Goal: Task Accomplishment & Management: Manage account settings

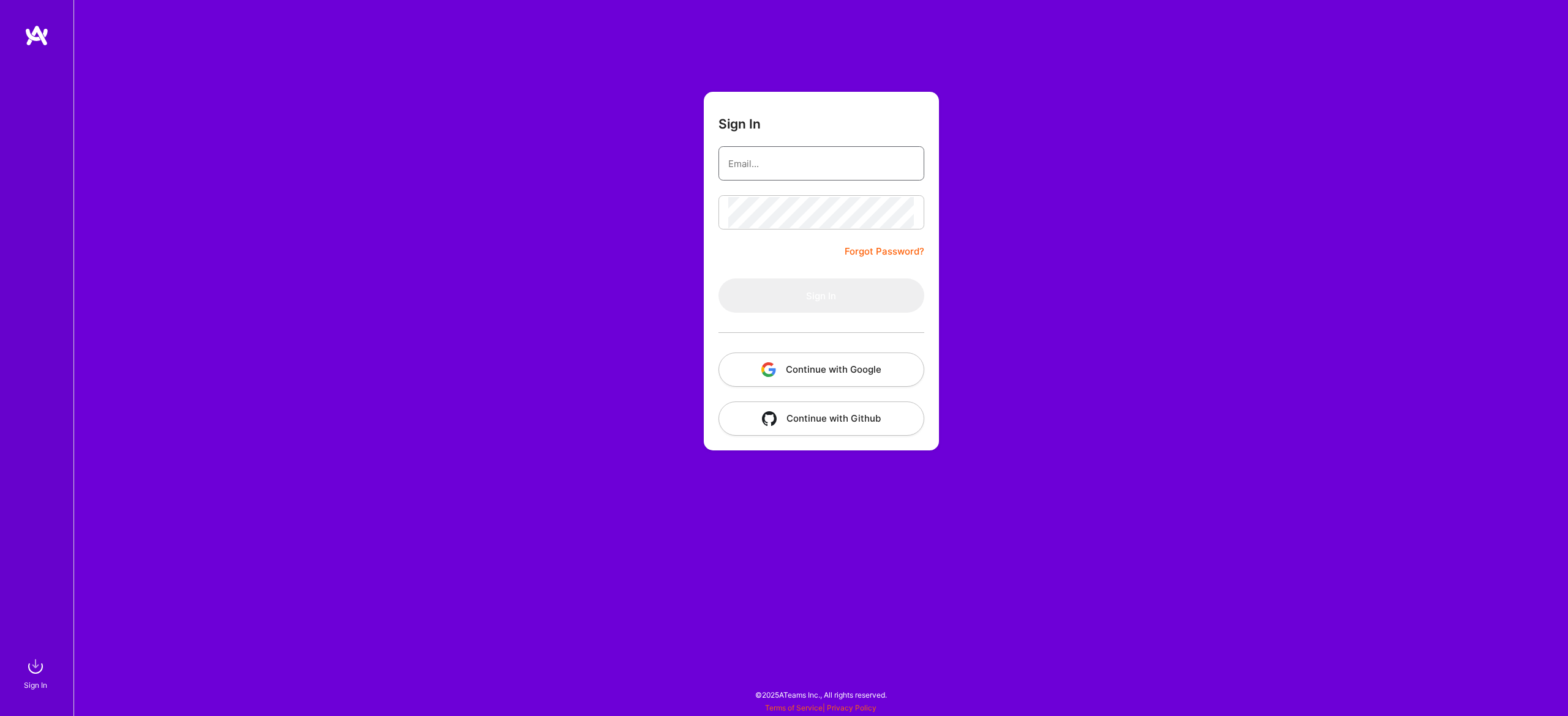
click at [873, 156] on input "email" at bounding box center [821, 163] width 186 height 31
type input "[EMAIL_ADDRESS][DOMAIN_NAME]"
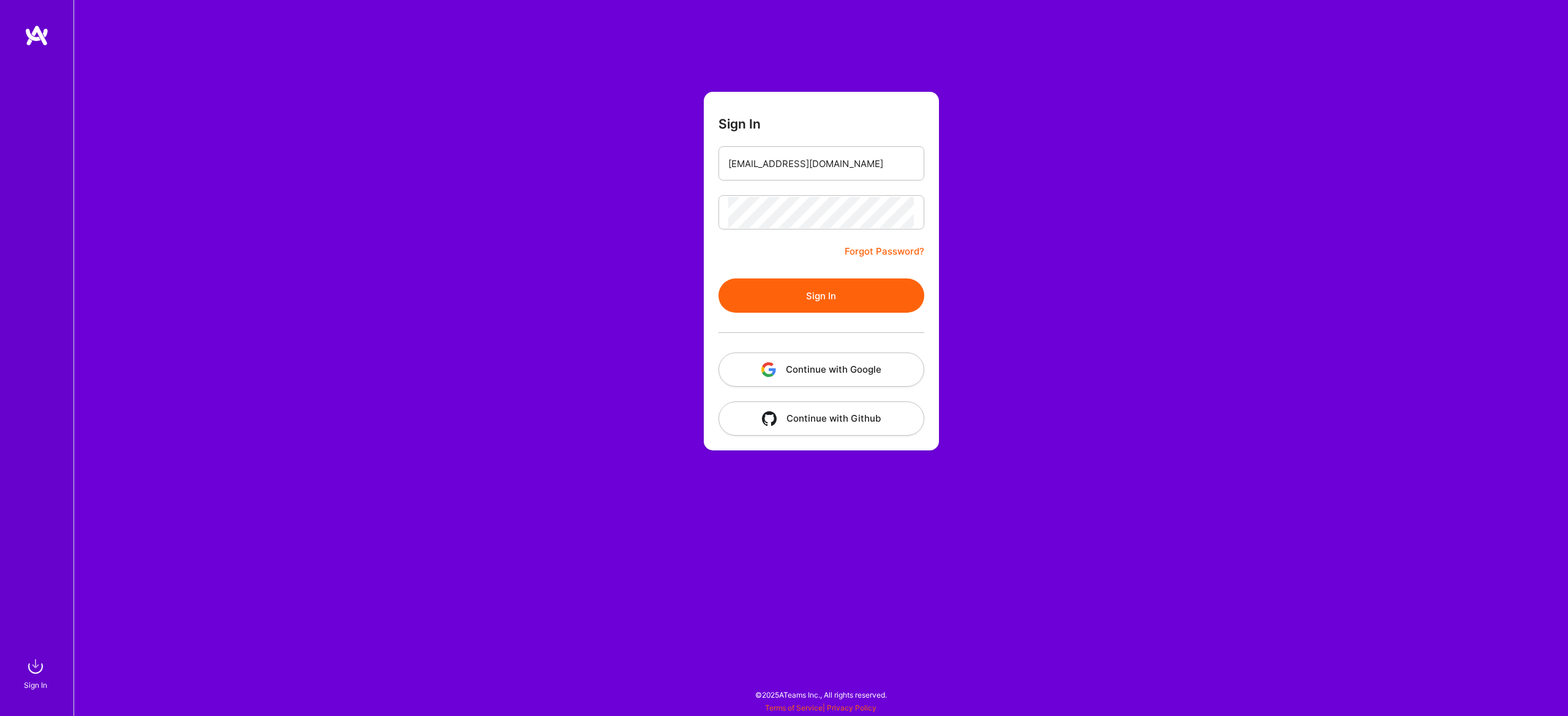
click at [809, 301] on button "Sign In" at bounding box center [821, 296] width 206 height 35
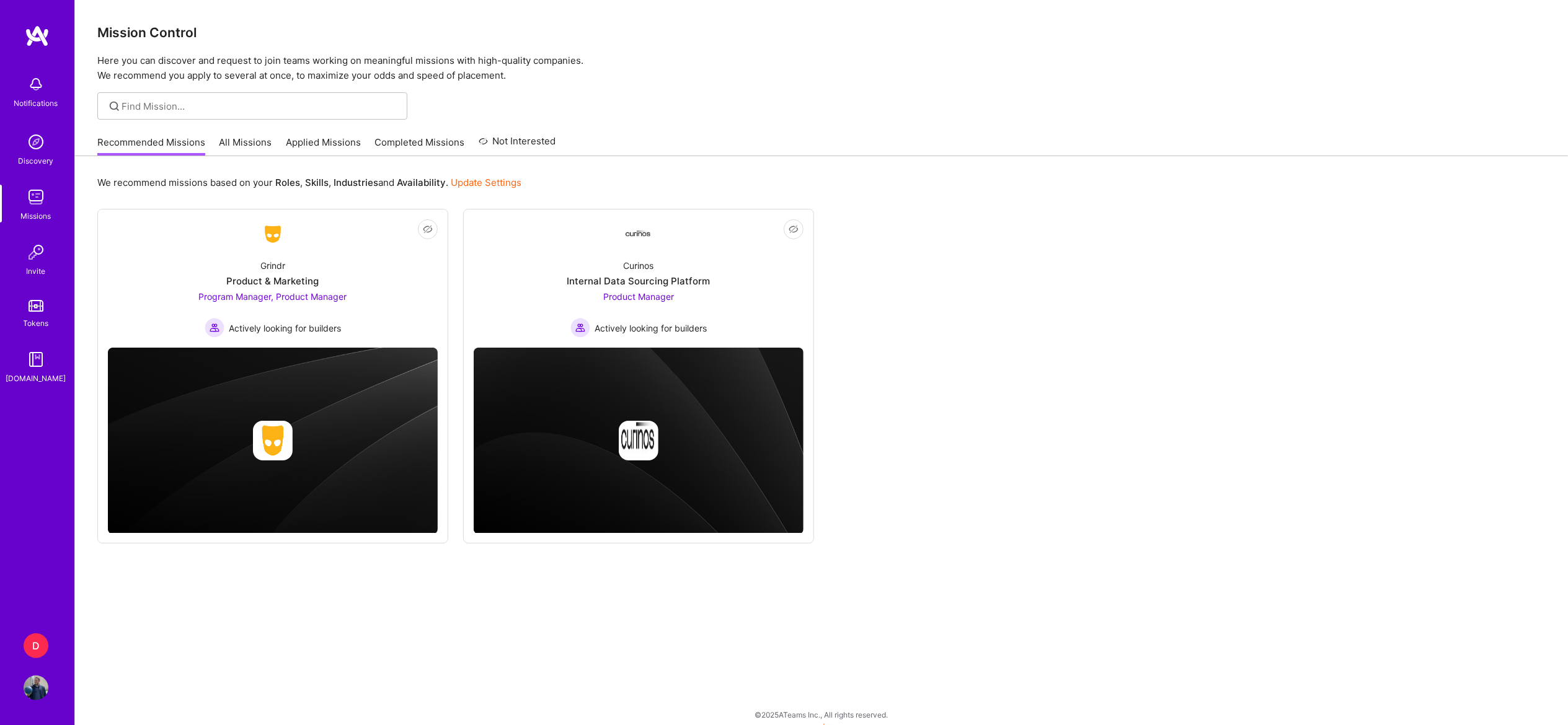
click at [41, 641] on div "D" at bounding box center [36, 645] width 25 height 25
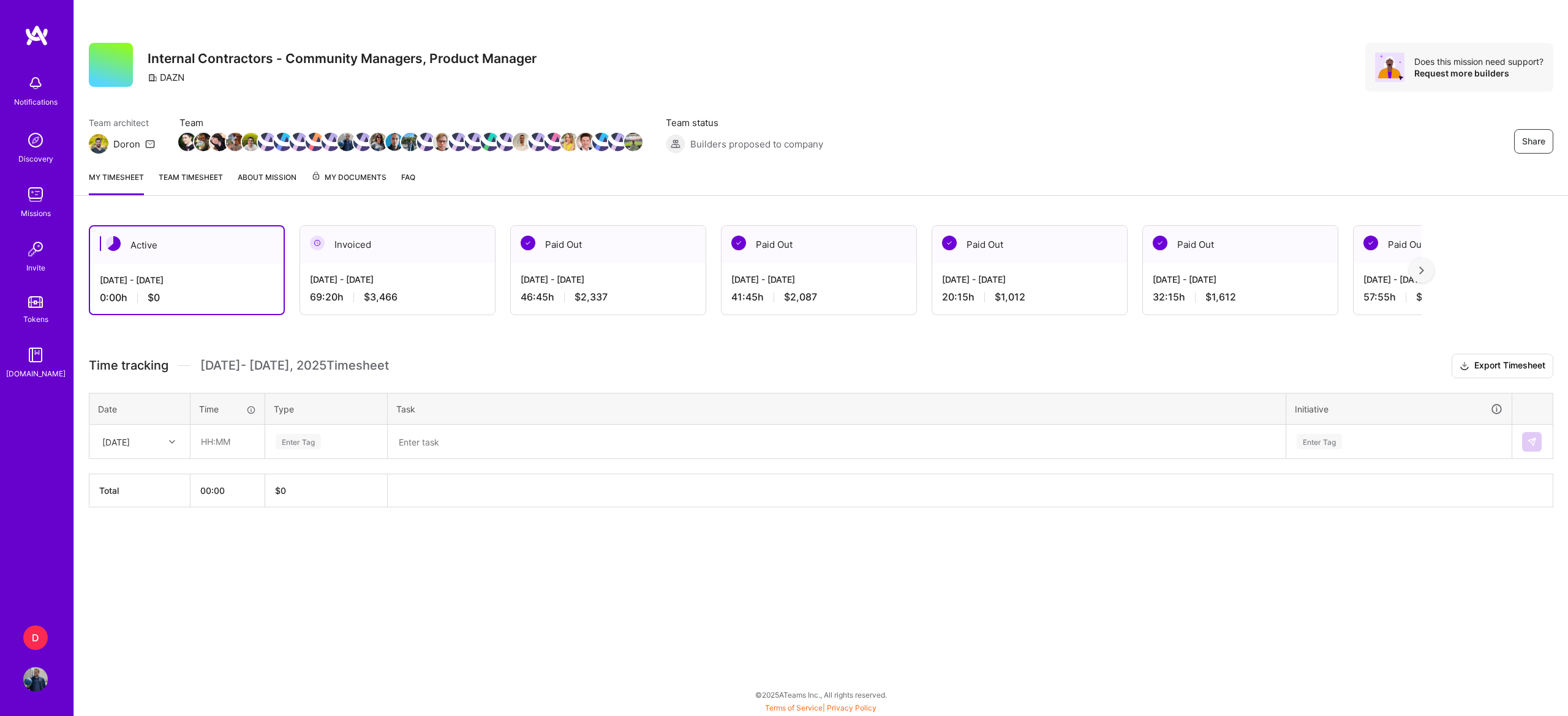
click at [394, 273] on div "[DATE] - [DATE] 69:20 h $3,466" at bounding box center [397, 288] width 195 height 50
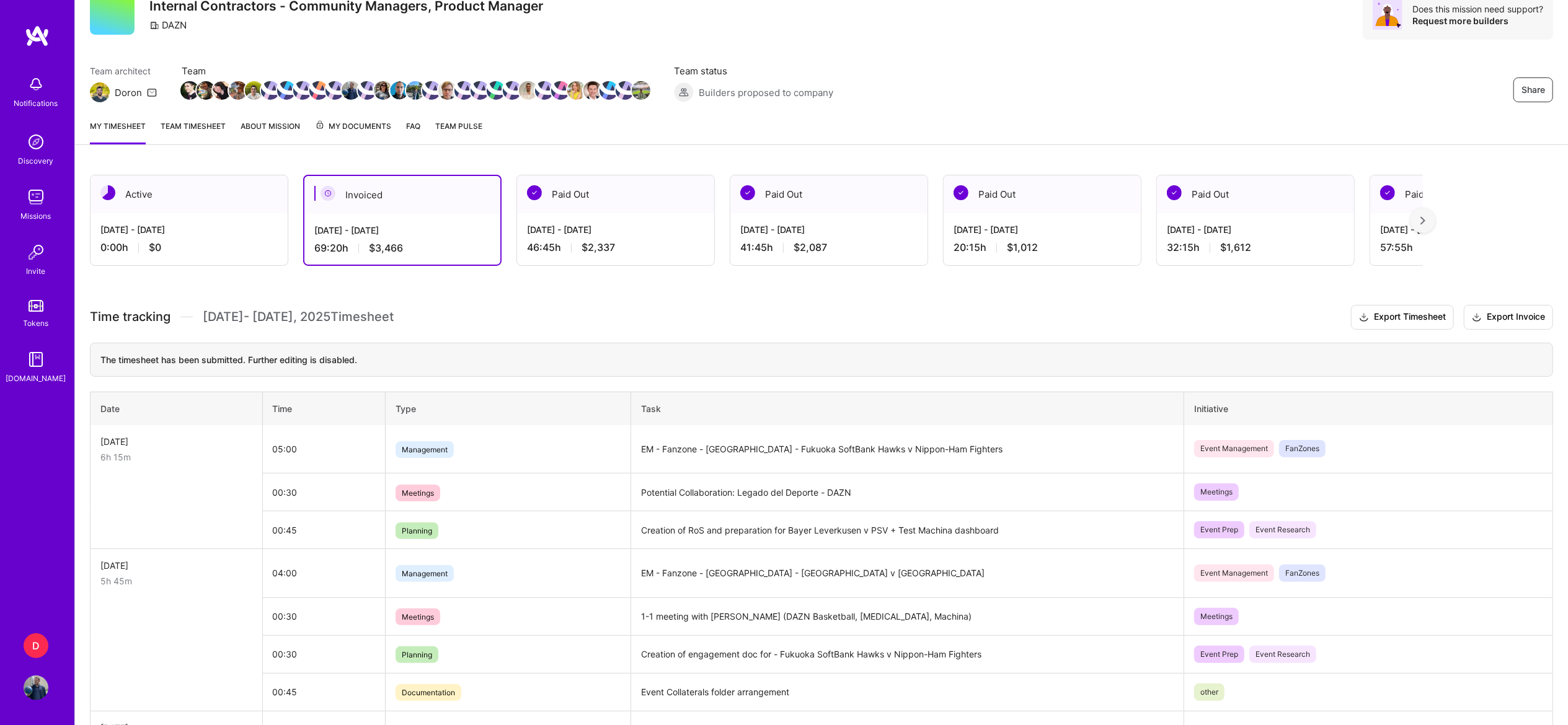
scroll to position [54, 0]
click at [222, 252] on div "0:00 h $0" at bounding box center [189, 246] width 177 height 13
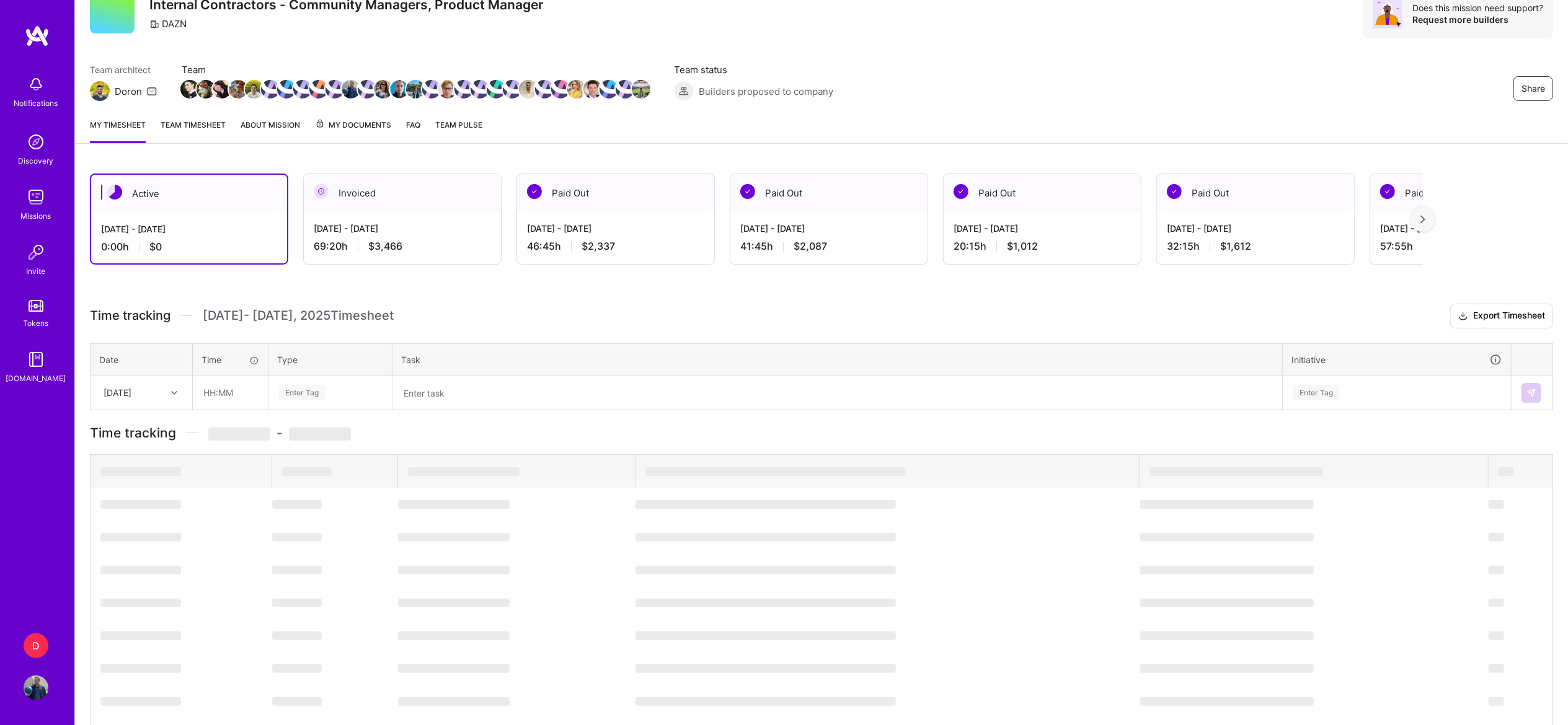
scroll to position [0, 0]
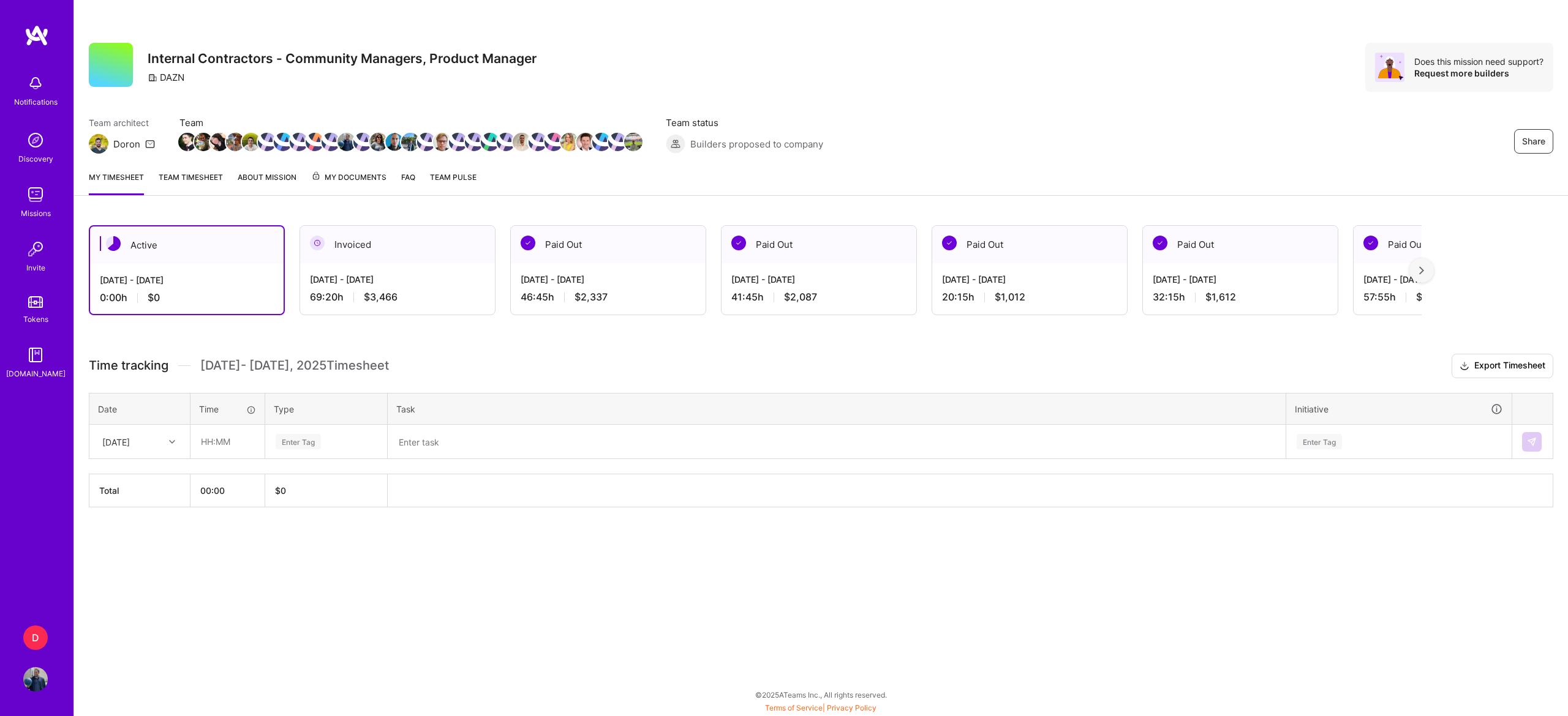
click at [179, 447] on div at bounding box center [174, 441] width 19 height 16
click at [167, 475] on div "[DATE]" at bounding box center [140, 476] width 99 height 22
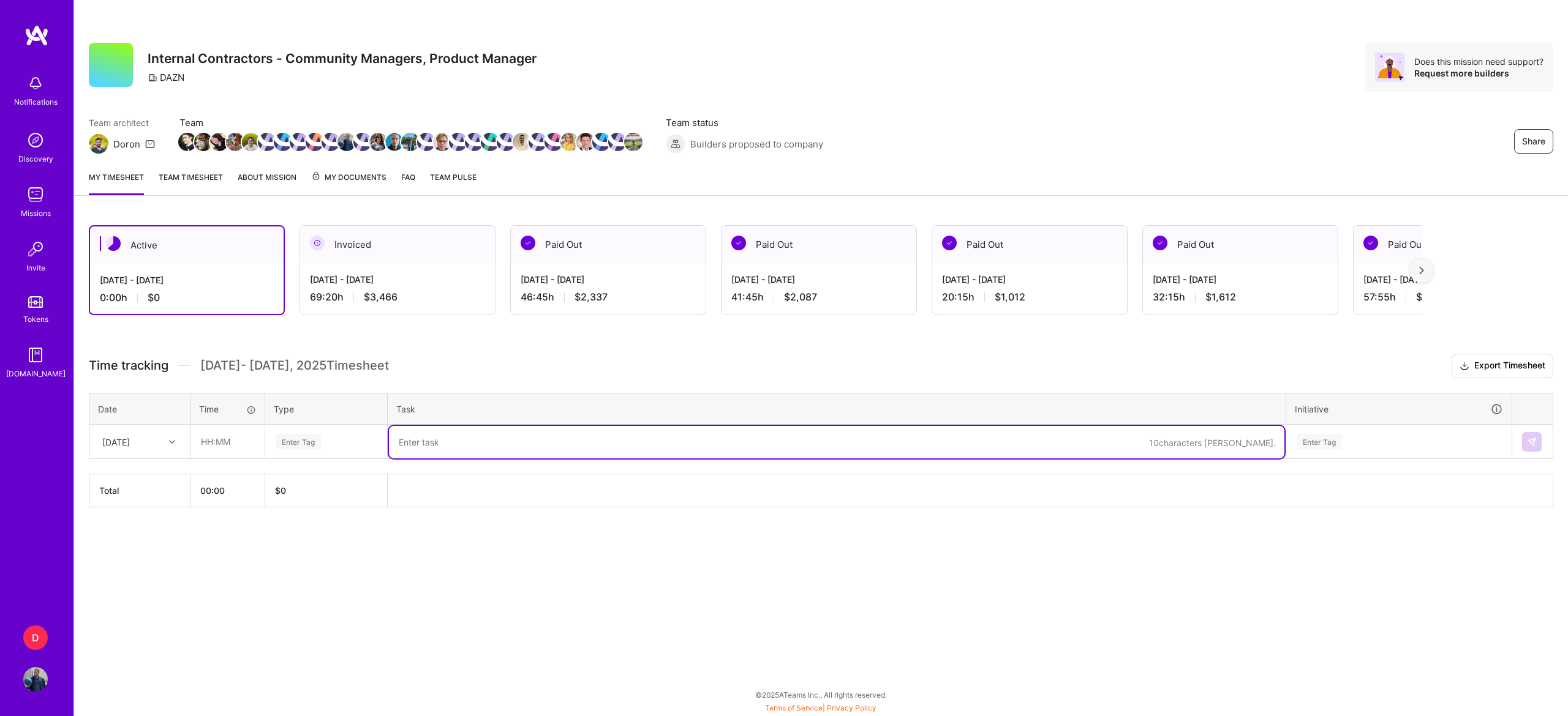
click at [546, 432] on textarea at bounding box center [837, 442] width 896 height 33
paste textarea "Fanzone - DACH - Borussia Dortmund v Athletic Club"
paste textarea "Bayer Leverkusen v PSV"
type textarea "Fanzone - DACH - Borussia Dortmund v Athletic Club (GrubHub promotions) + Bayer…"
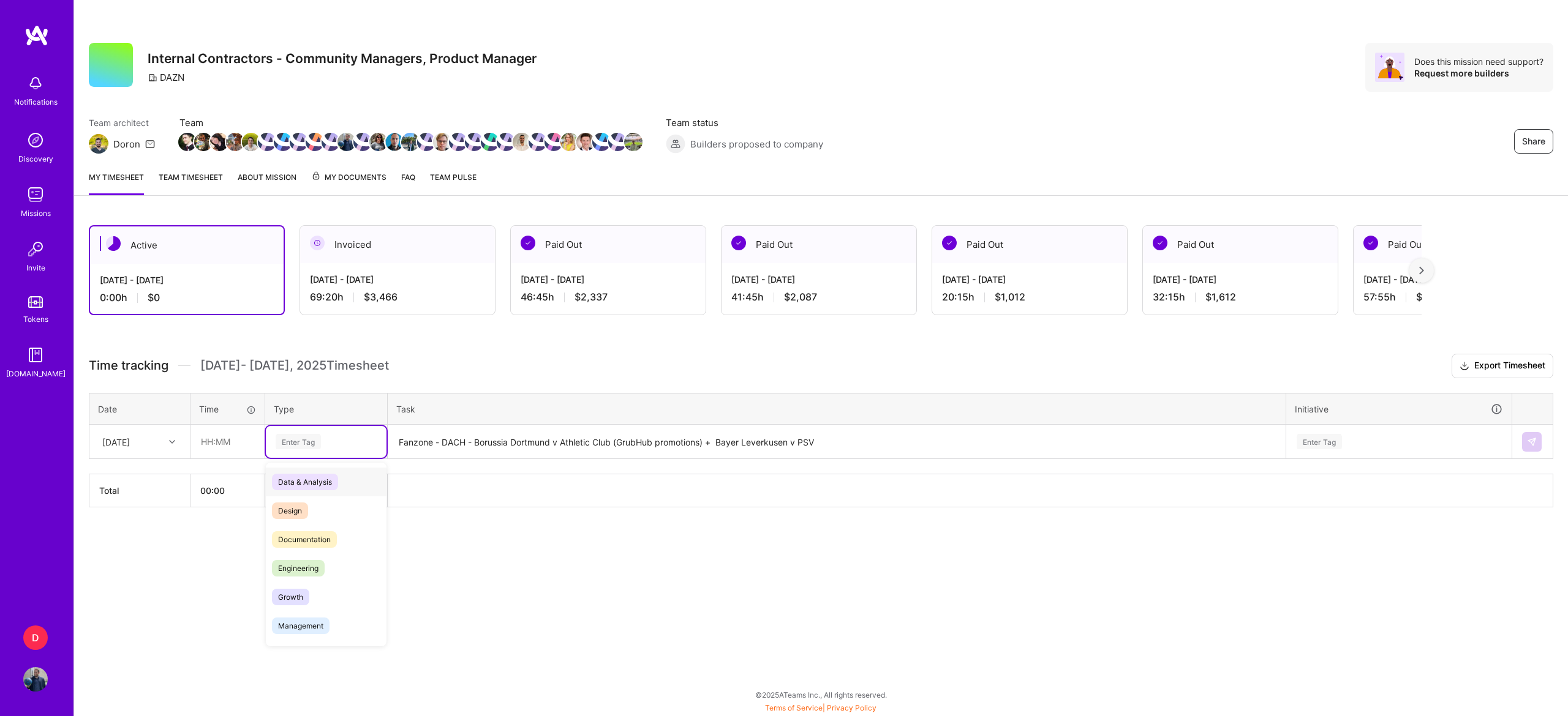
click at [290, 442] on div "Enter Tag" at bounding box center [298, 441] width 45 height 19
type input "man"
click at [206, 437] on input "text" at bounding box center [227, 441] width 73 height 33
type input "04:45"
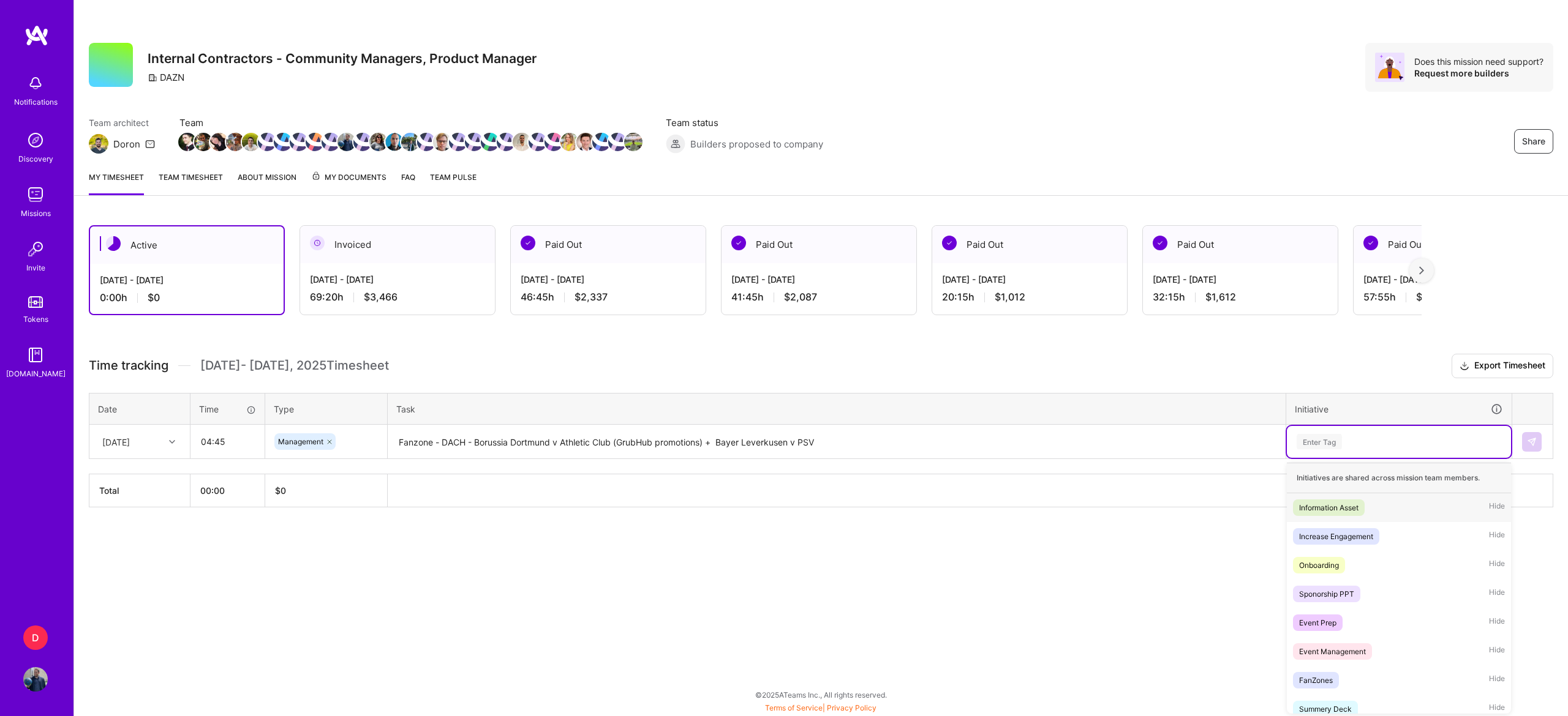
click at [1301, 445] on div "Enter Tag" at bounding box center [1319, 441] width 45 height 19
type input "f"
type input "fan"
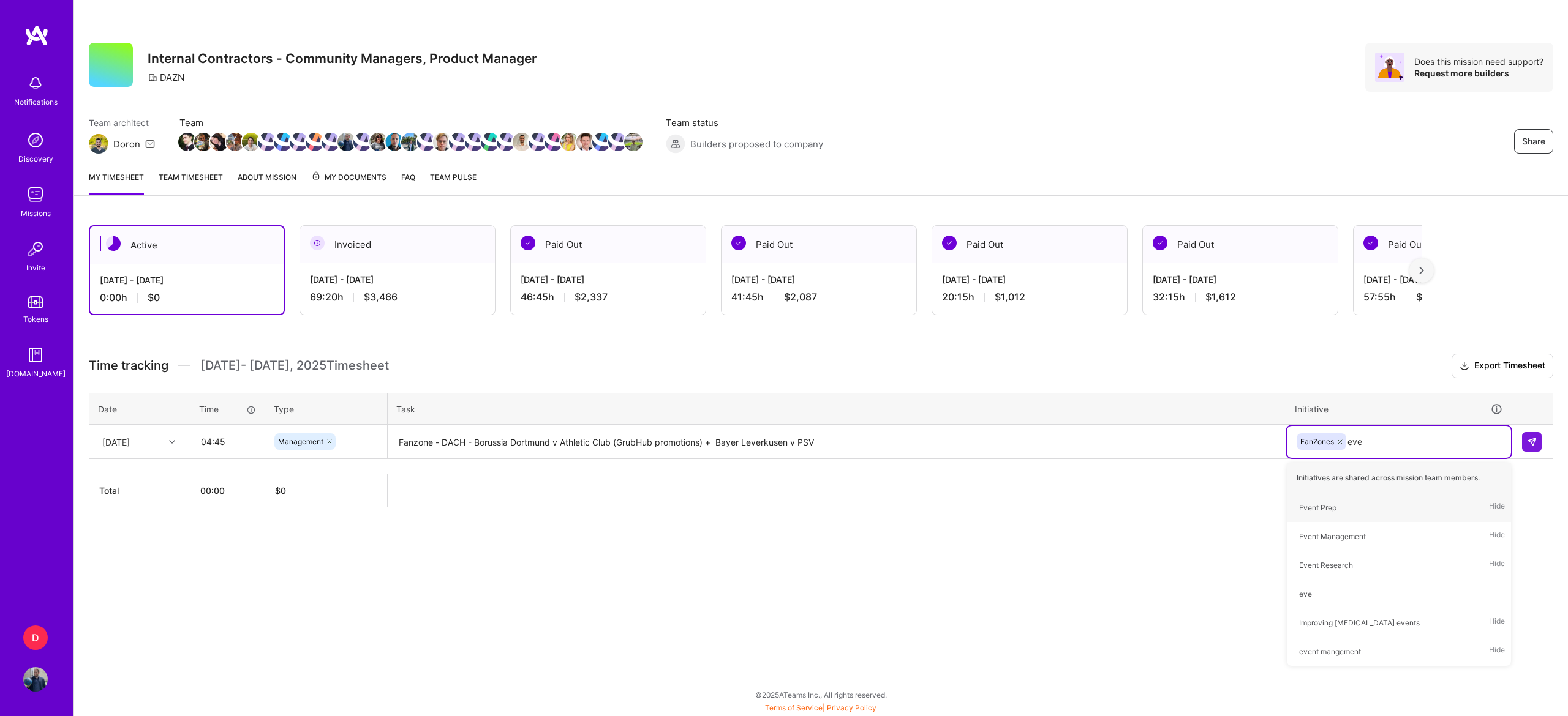
type input "even"
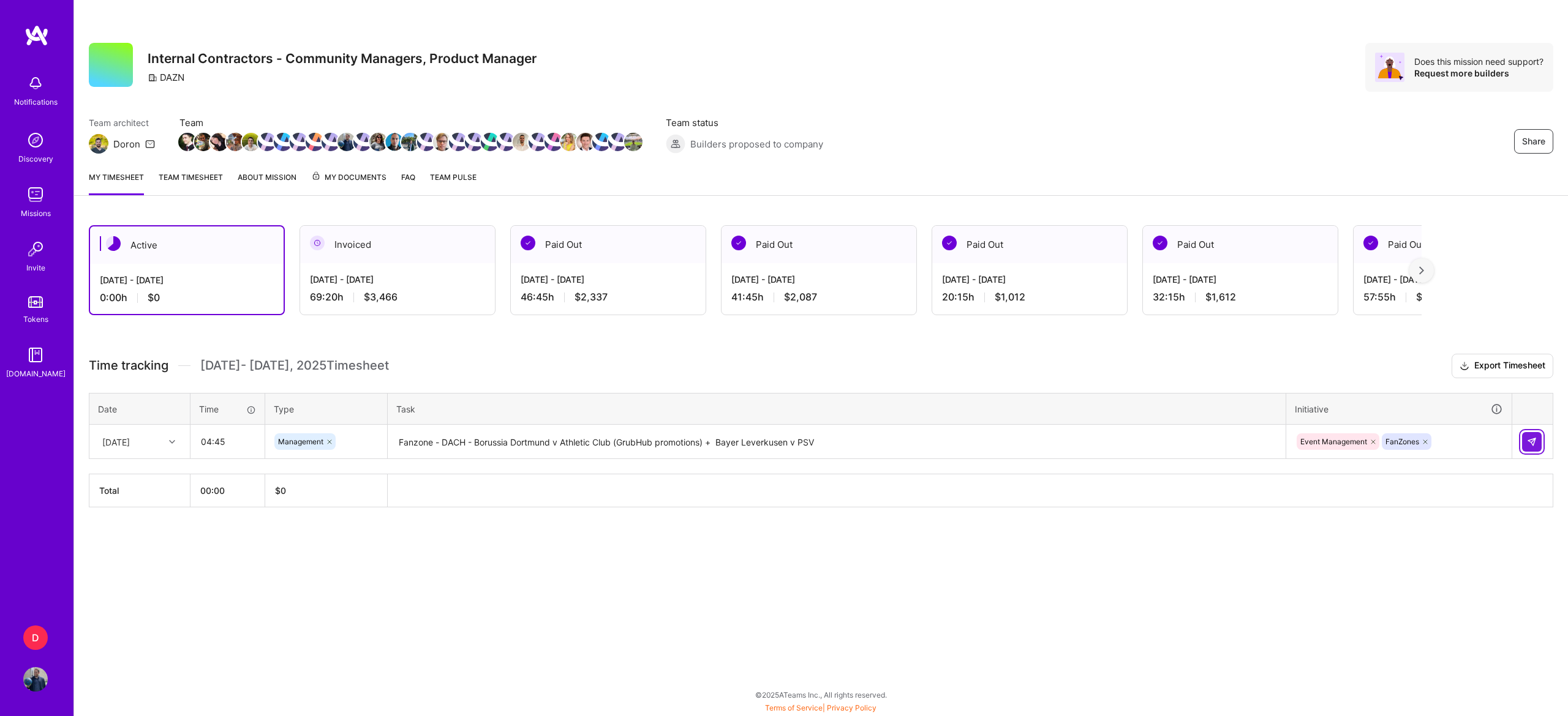
click at [1532, 445] on img at bounding box center [1531, 441] width 9 height 9
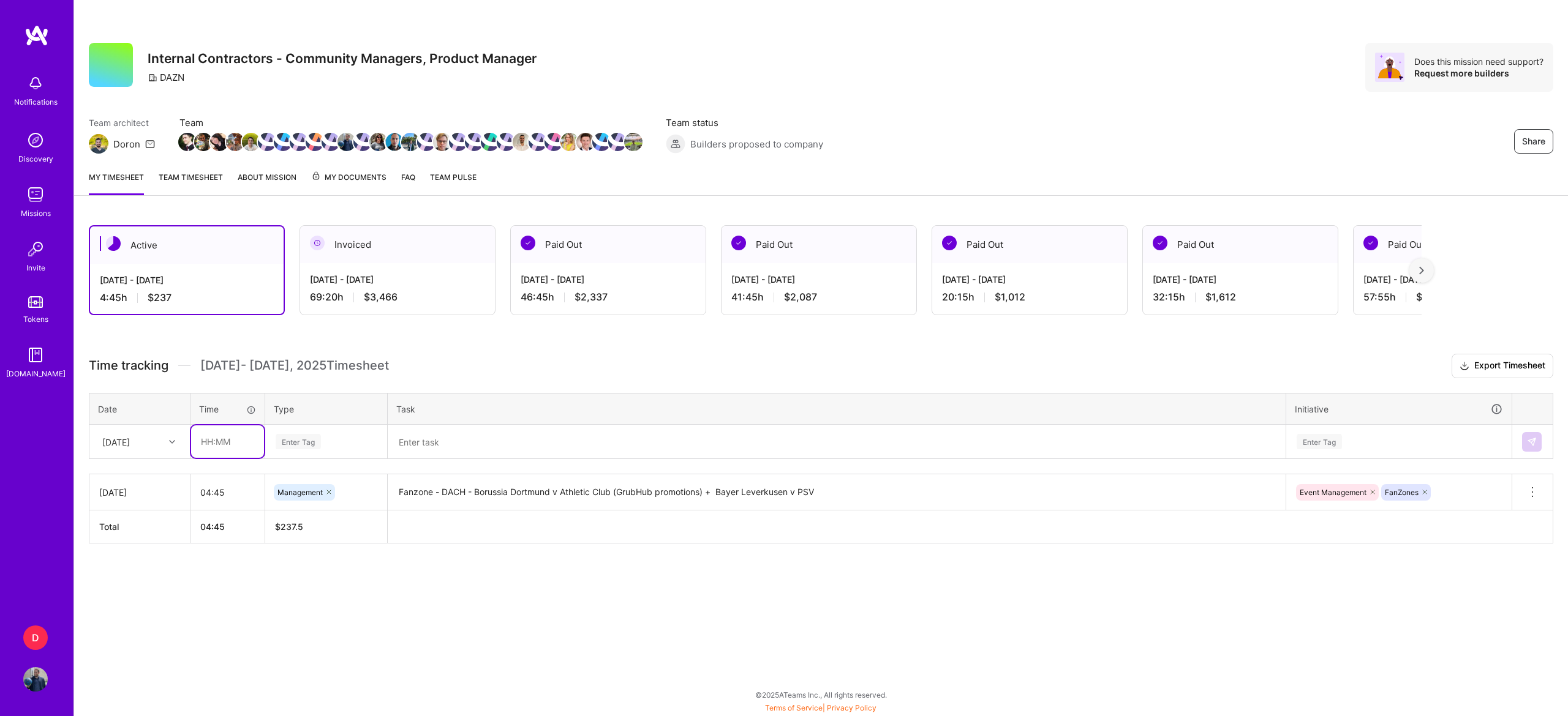
click at [209, 437] on input "text" at bounding box center [227, 441] width 73 height 33
type input "00:40"
type input "pl"
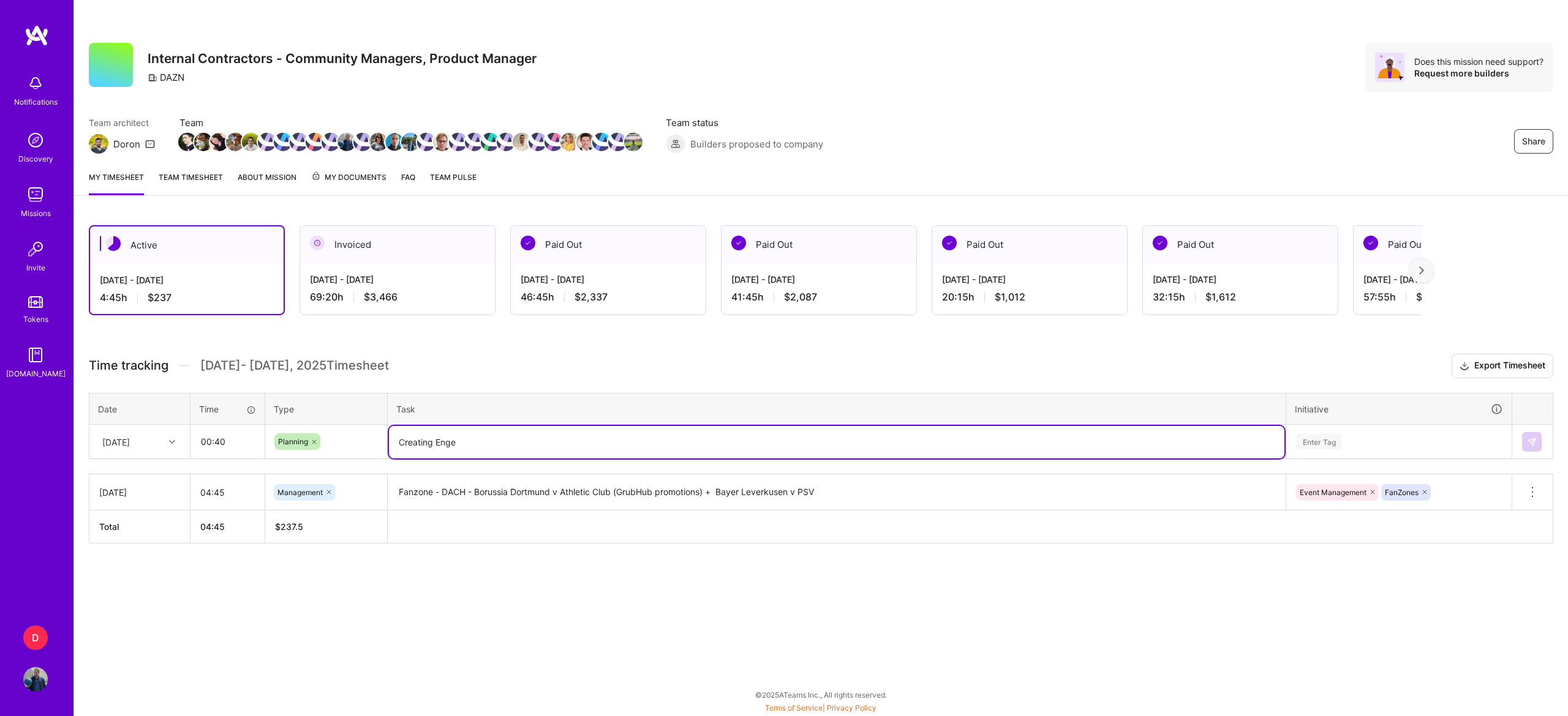
type textarea "Creating Enge"
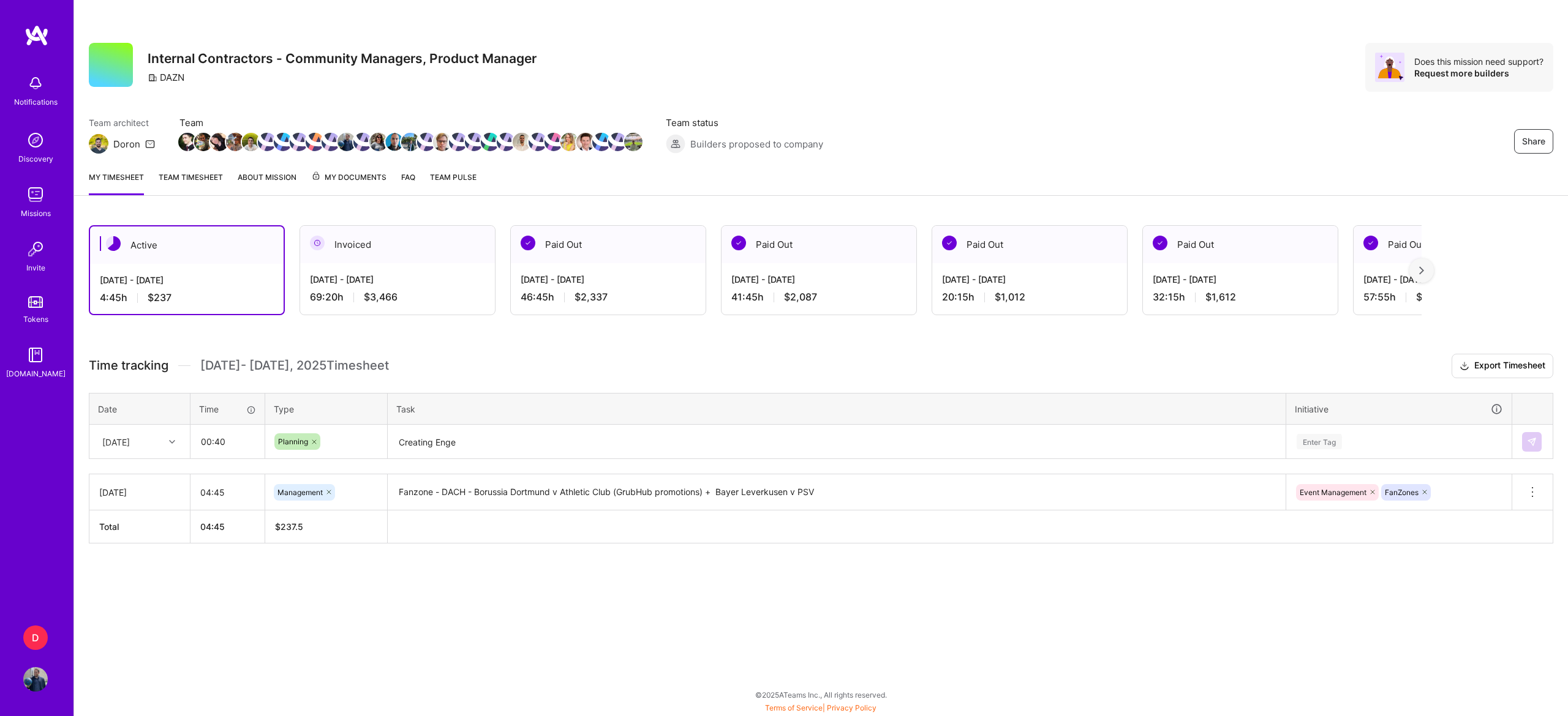
click at [327, 283] on div "[DATE] - [DATE]" at bounding box center [398, 279] width 175 height 13
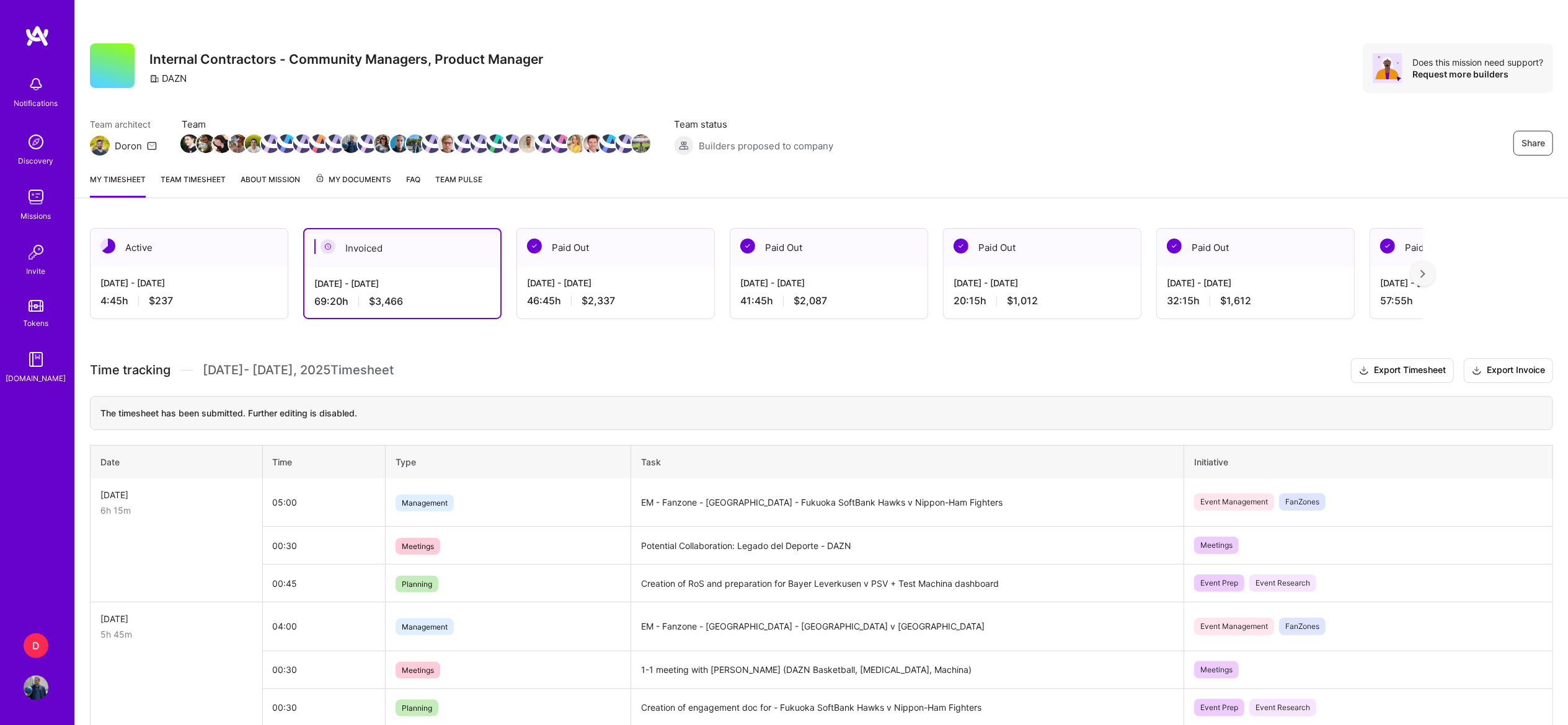
click at [697, 577] on td "Creation of RoS and preparation for Bayer Leverkusen v PSV + Test Machina dashb…" at bounding box center [907, 583] width 553 height 38
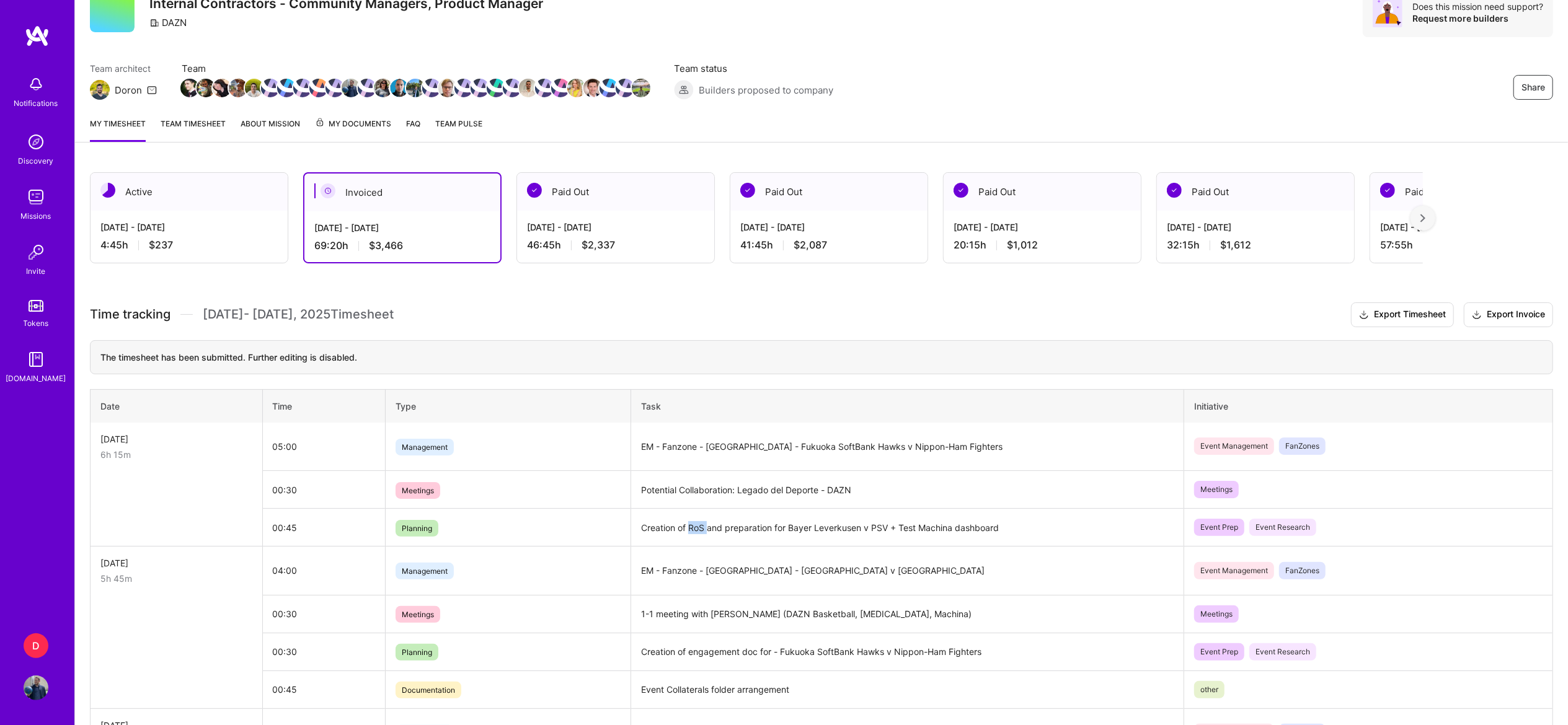
scroll to position [57, 0]
click at [762, 527] on td "Creation of RoS and preparation for Bayer Leverkusen v PSV + Test Machina dashb…" at bounding box center [907, 526] width 553 height 38
copy td "Creation of RoS and preparation for Bayer Leverkusen v PSV + Test Machina dashb…"
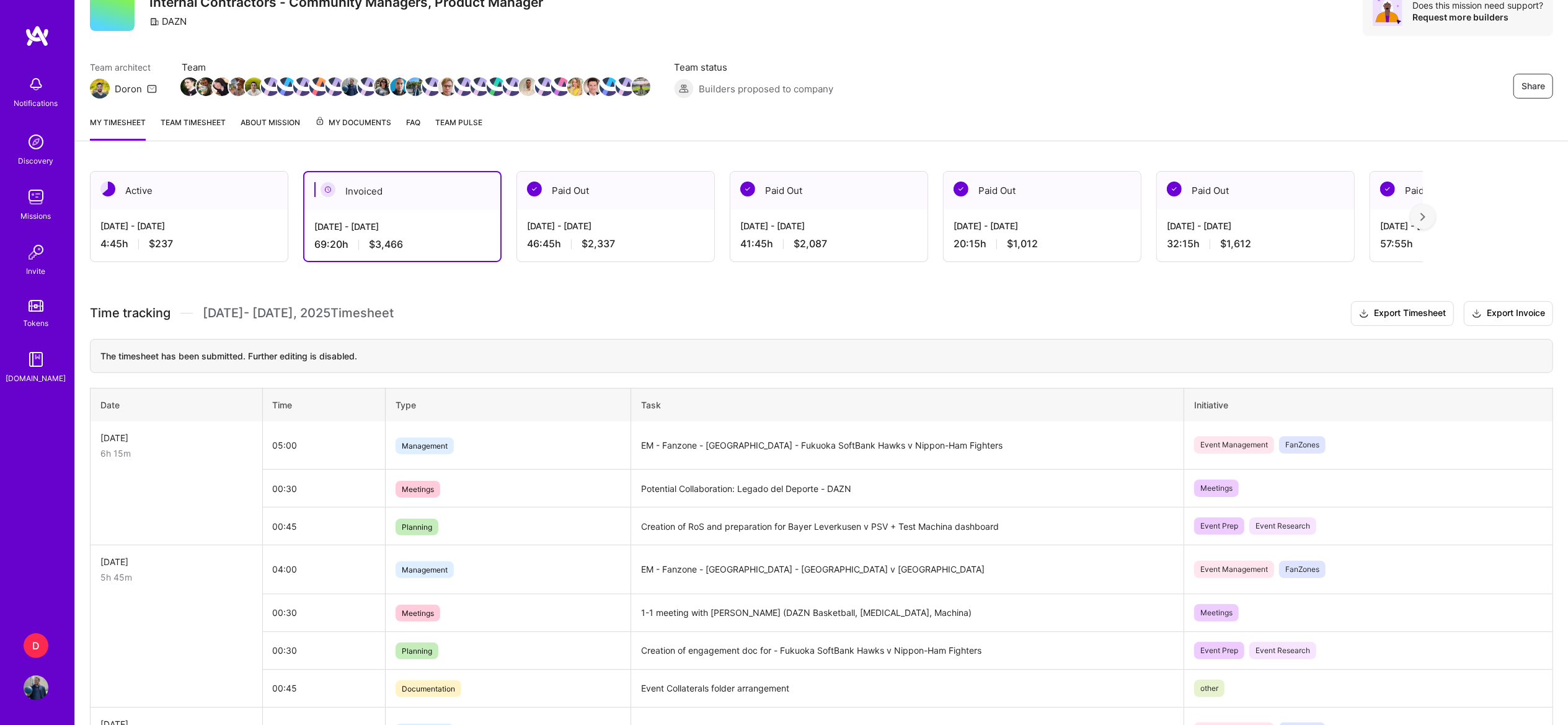
click at [191, 251] on div "4:45 h $237" at bounding box center [189, 244] width 177 height 13
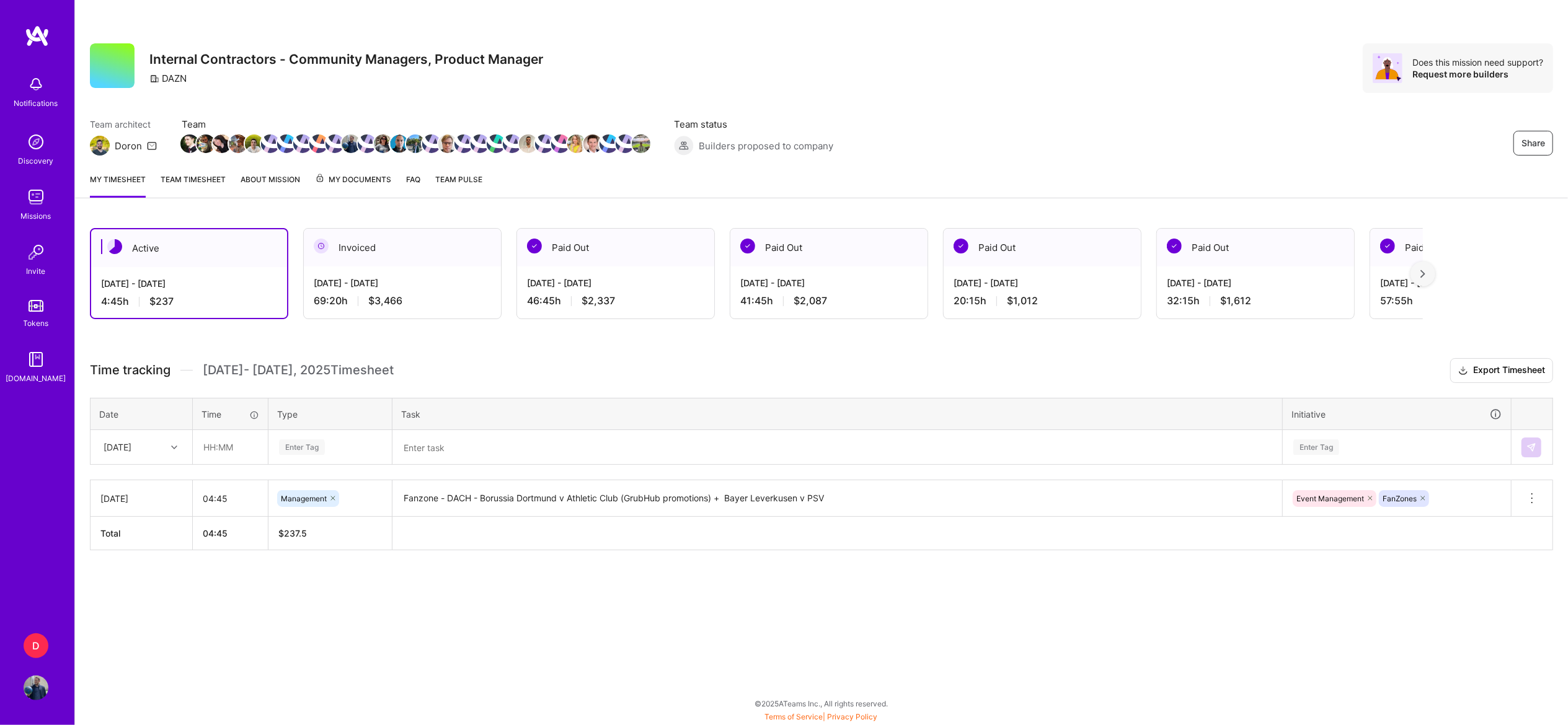
scroll to position [0, 0]
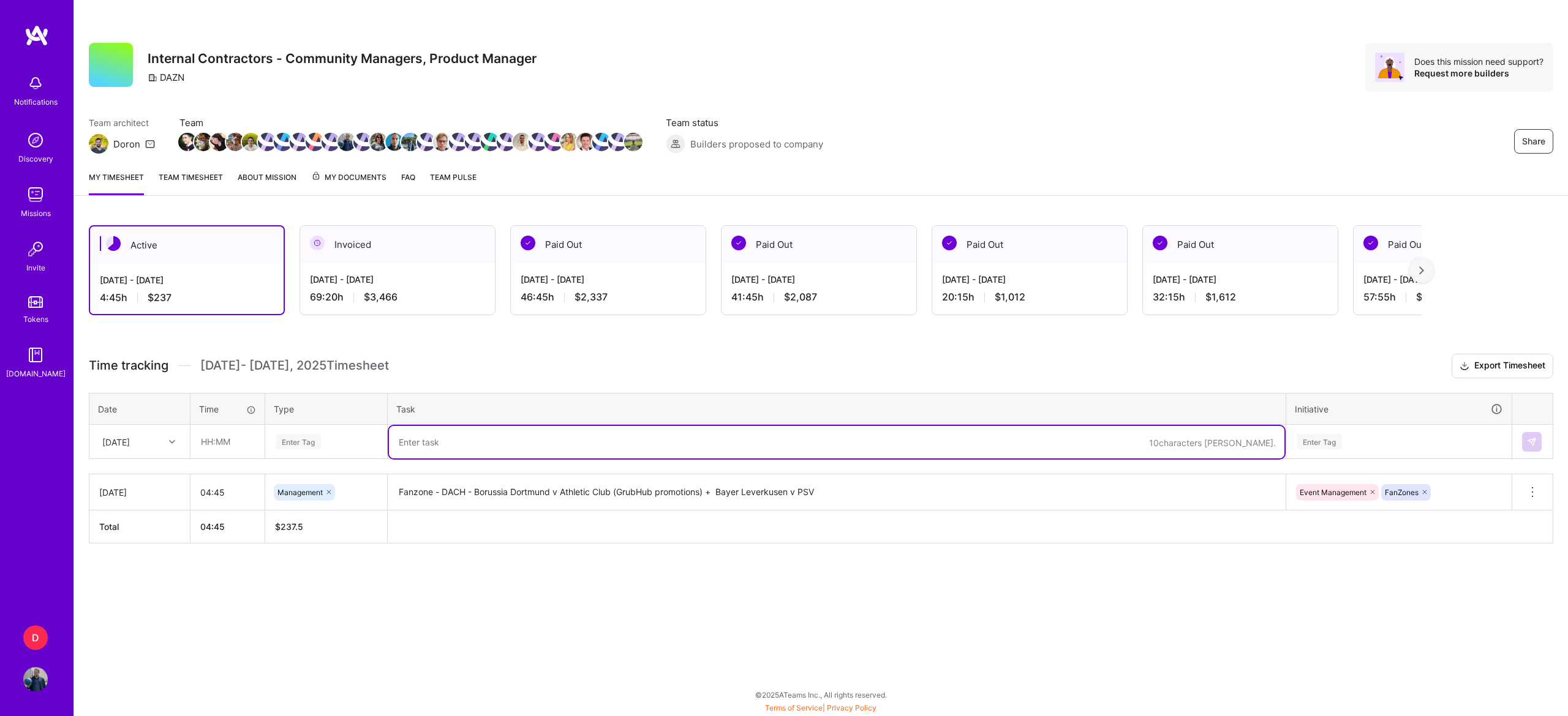
click at [454, 444] on textarea at bounding box center [837, 442] width 896 height 33
paste textarea "Creation of RoS and preparation for Bayer Leverkusen v PSV + Test Machina dashb…"
click at [454, 438] on textarea "Creation of RoS and preparation for Bayer Leverkusen v PSV + Test Machina dashb…" at bounding box center [837, 442] width 896 height 33
click at [476, 440] on textarea "Creation of engagment doc and preparation for Bayer Leverkusen v PSV + Test Mac…" at bounding box center [837, 442] width 896 height 33
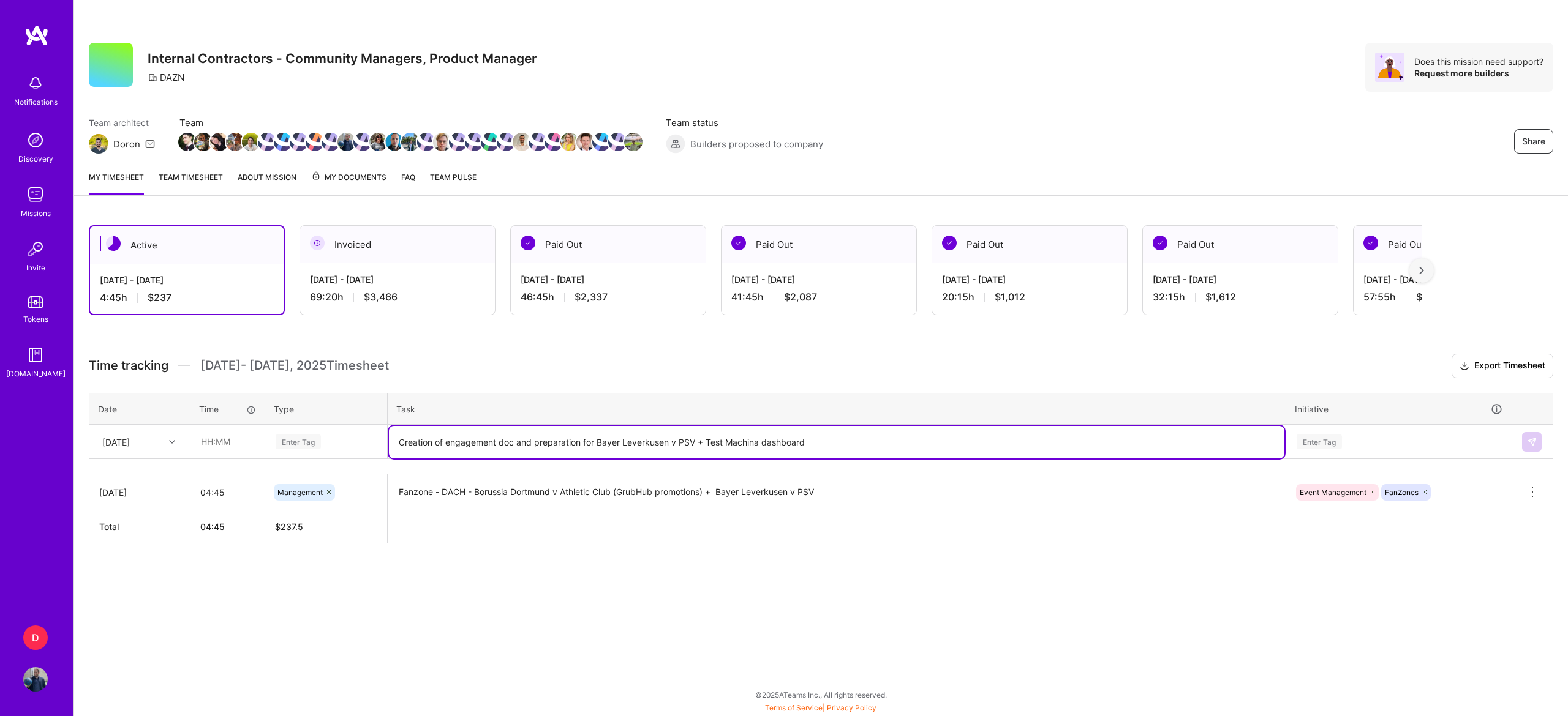
drag, startPoint x: 598, startPoint y: 436, endPoint x: 695, endPoint y: 444, distance: 97.3
click at [695, 444] on textarea "Creation of engagement doc and preparation for Bayer Leverkusen v PSV + Test Ma…" at bounding box center [837, 442] width 896 height 33
type textarea "Creation of engagement doc and preparation for + Test Machina dashboard"
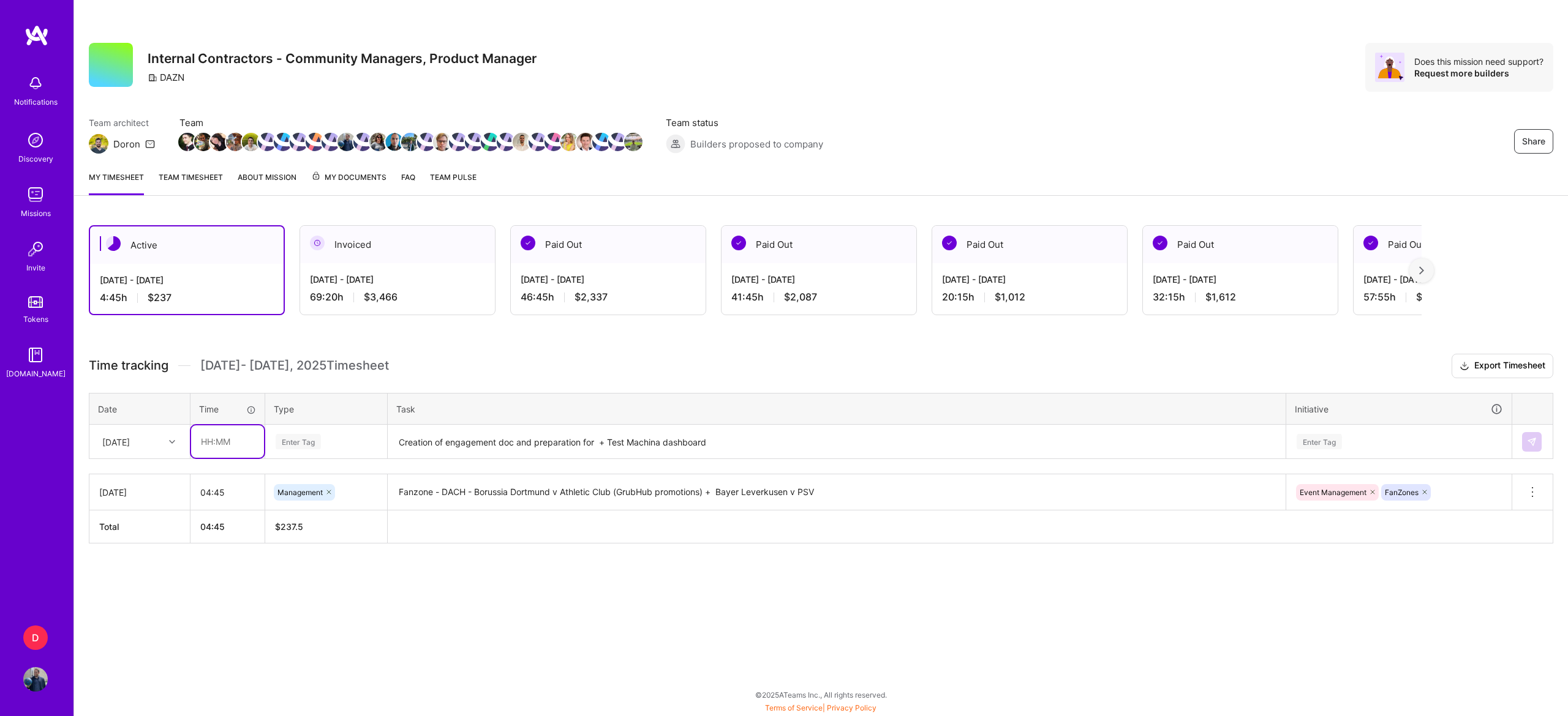
click at [223, 449] on input "text" at bounding box center [227, 441] width 73 height 33
type input "00:40"
click at [157, 447] on div "[DATE]" at bounding box center [130, 441] width 68 height 20
click at [138, 470] on div "[DATE]" at bounding box center [140, 476] width 99 height 22
click at [294, 436] on div "Enter Tag" at bounding box center [298, 441] width 45 height 19
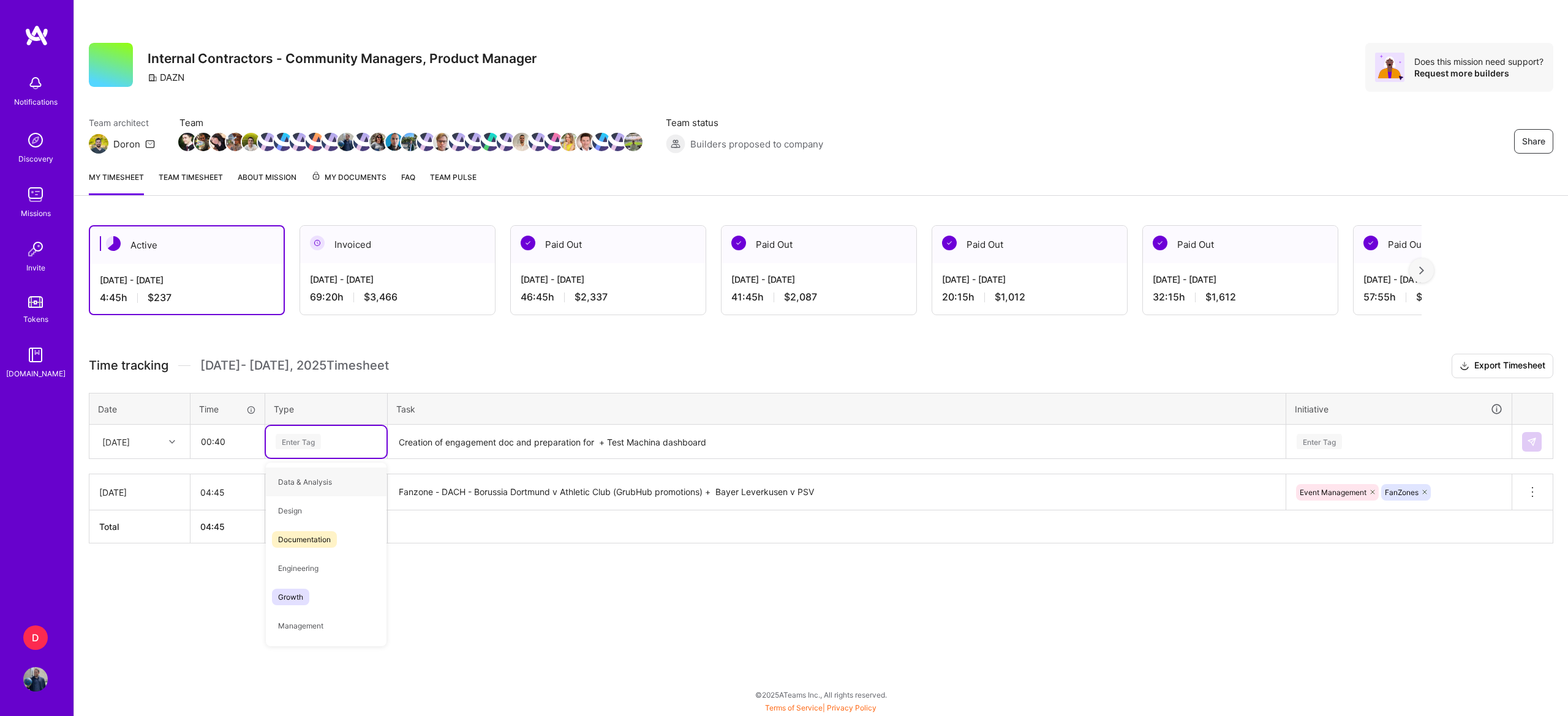
type input "o"
type input "pl"
click at [1321, 433] on div "Enter Tag" at bounding box center [1398, 441] width 224 height 32
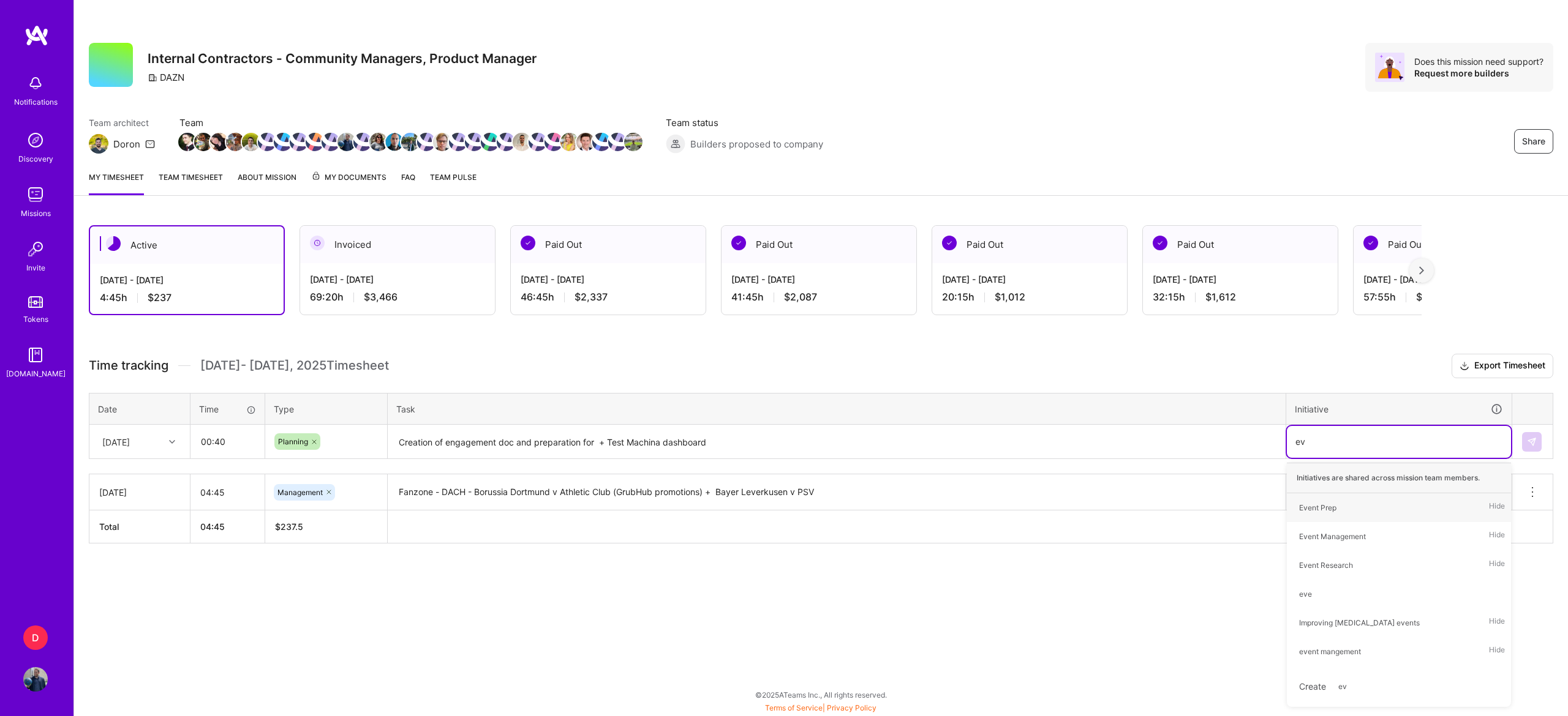
type input "eve"
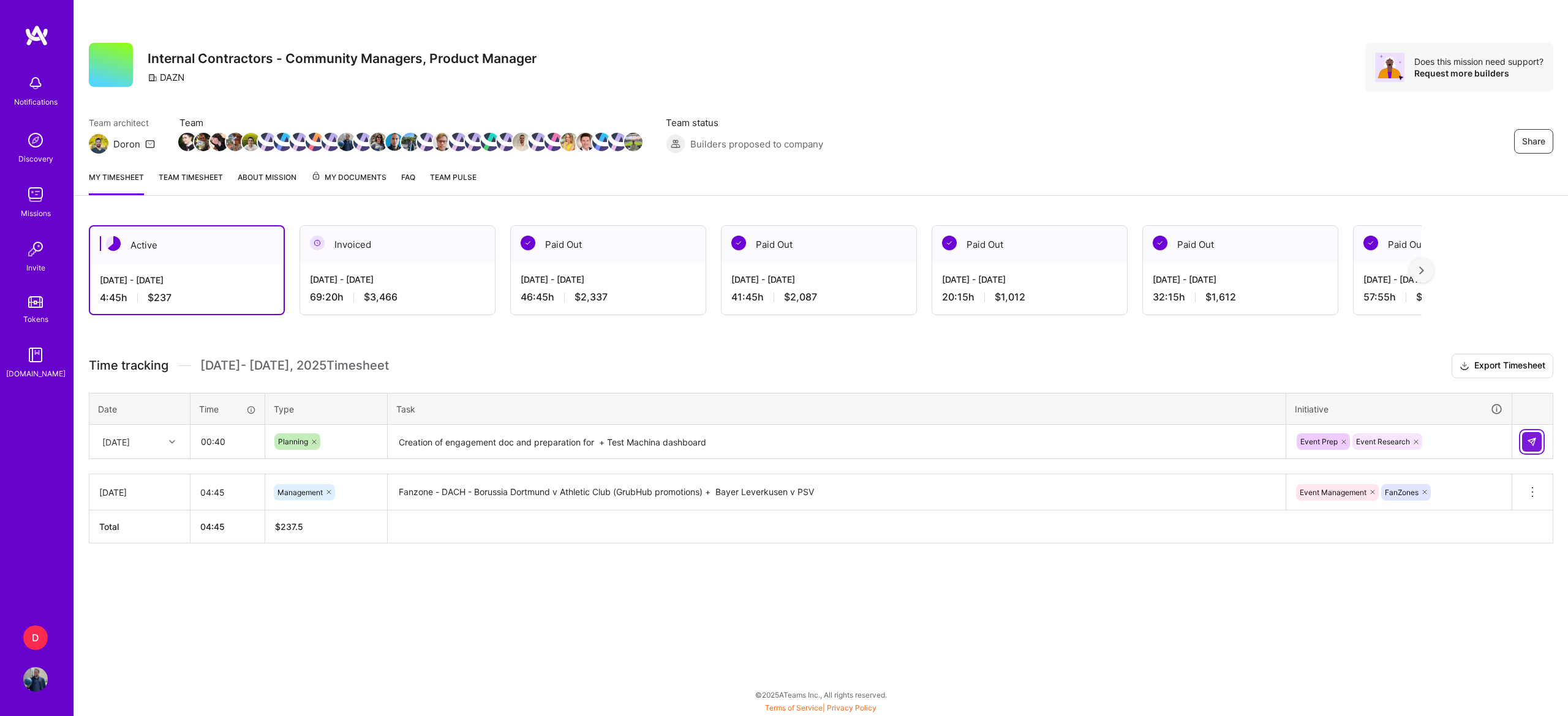
click at [1540, 439] on button at bounding box center [1531, 441] width 20 height 20
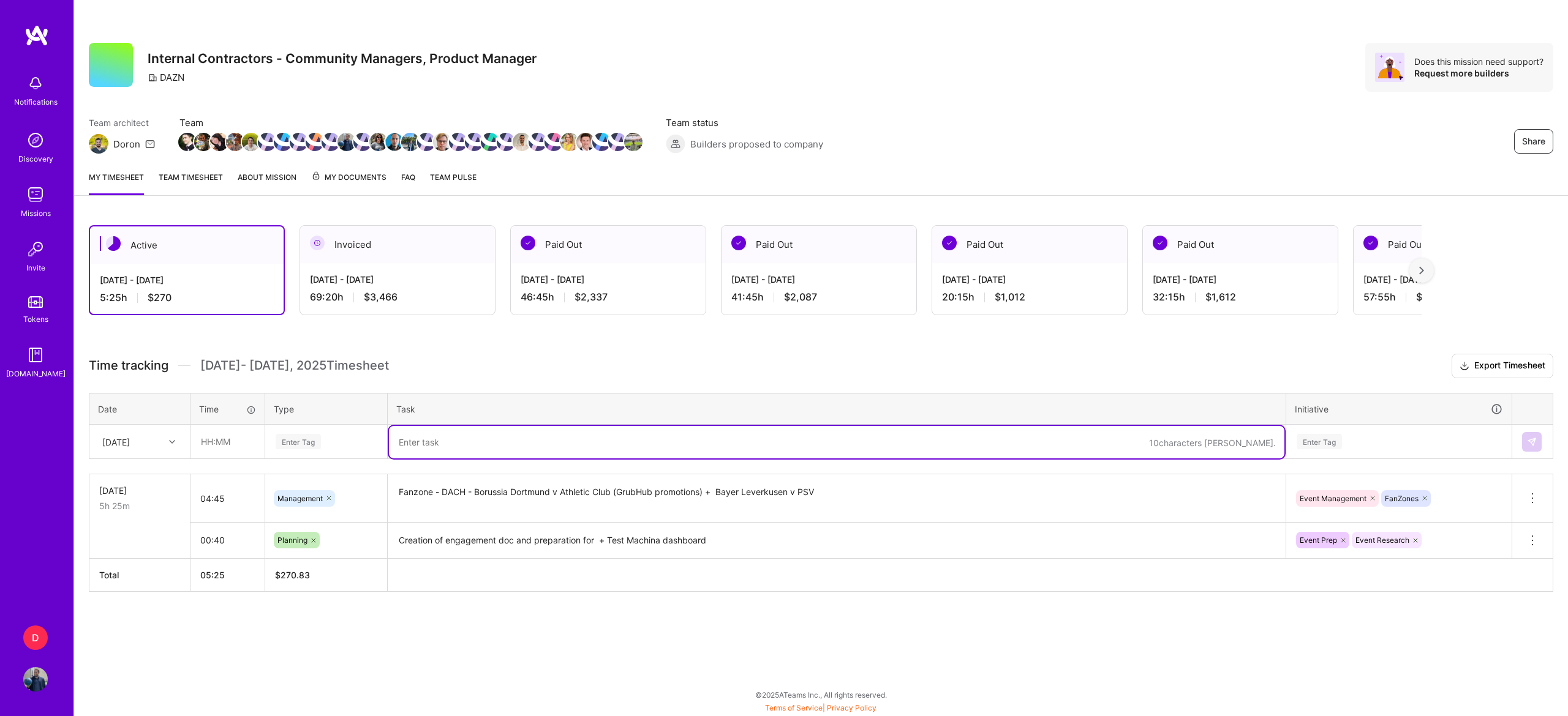
click at [742, 447] on textarea at bounding box center [837, 442] width 896 height 33
paste textarea "[MEDICAL_DATA] update"
type textarea "[MEDICAL_DATA] update - Meeting with [PERSON_NAME]"
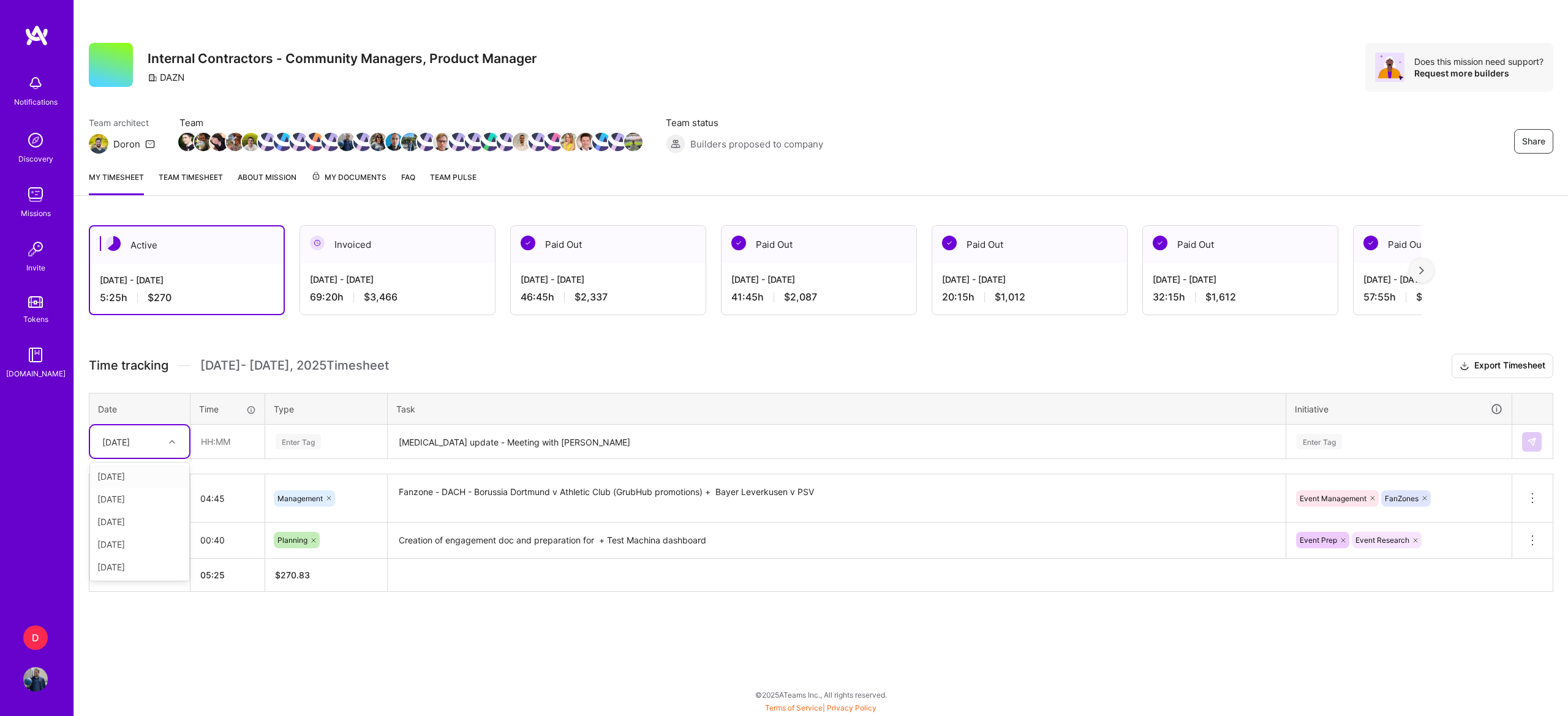
click at [130, 445] on div "[DATE]" at bounding box center [116, 441] width 28 height 13
click at [142, 504] on div "[DATE]" at bounding box center [140, 498] width 99 height 22
click at [218, 449] on input "text" at bounding box center [227, 441] width 73 height 33
type input "00:30"
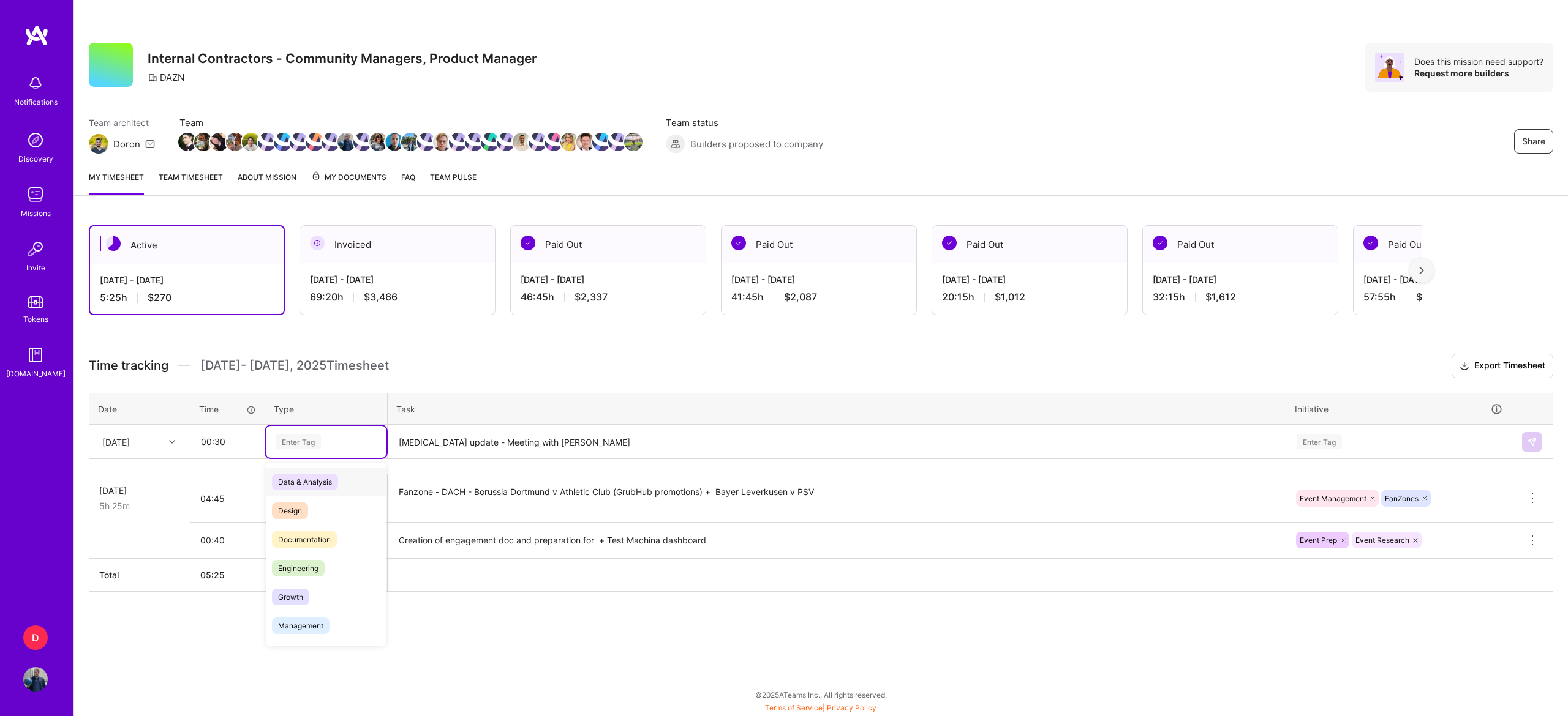
click at [315, 444] on div "Enter Tag" at bounding box center [298, 441] width 45 height 19
type input "meet"
click at [563, 442] on textarea "[MEDICAL_DATA] update - Meeting with [PERSON_NAME]" at bounding box center [837, 442] width 896 height 33
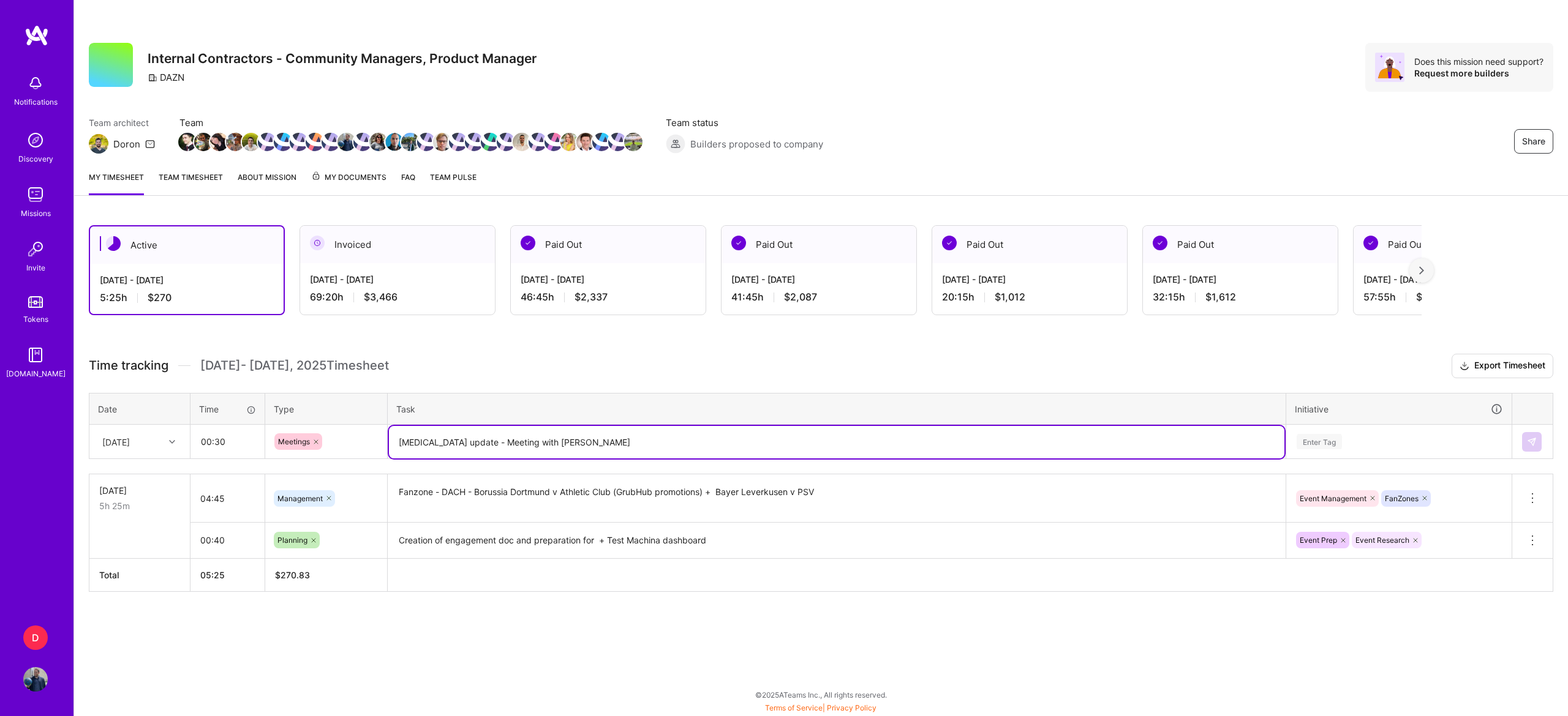
click at [518, 442] on textarea "[MEDICAL_DATA] update - Meeting with [PERSON_NAME]" at bounding box center [837, 442] width 896 height 33
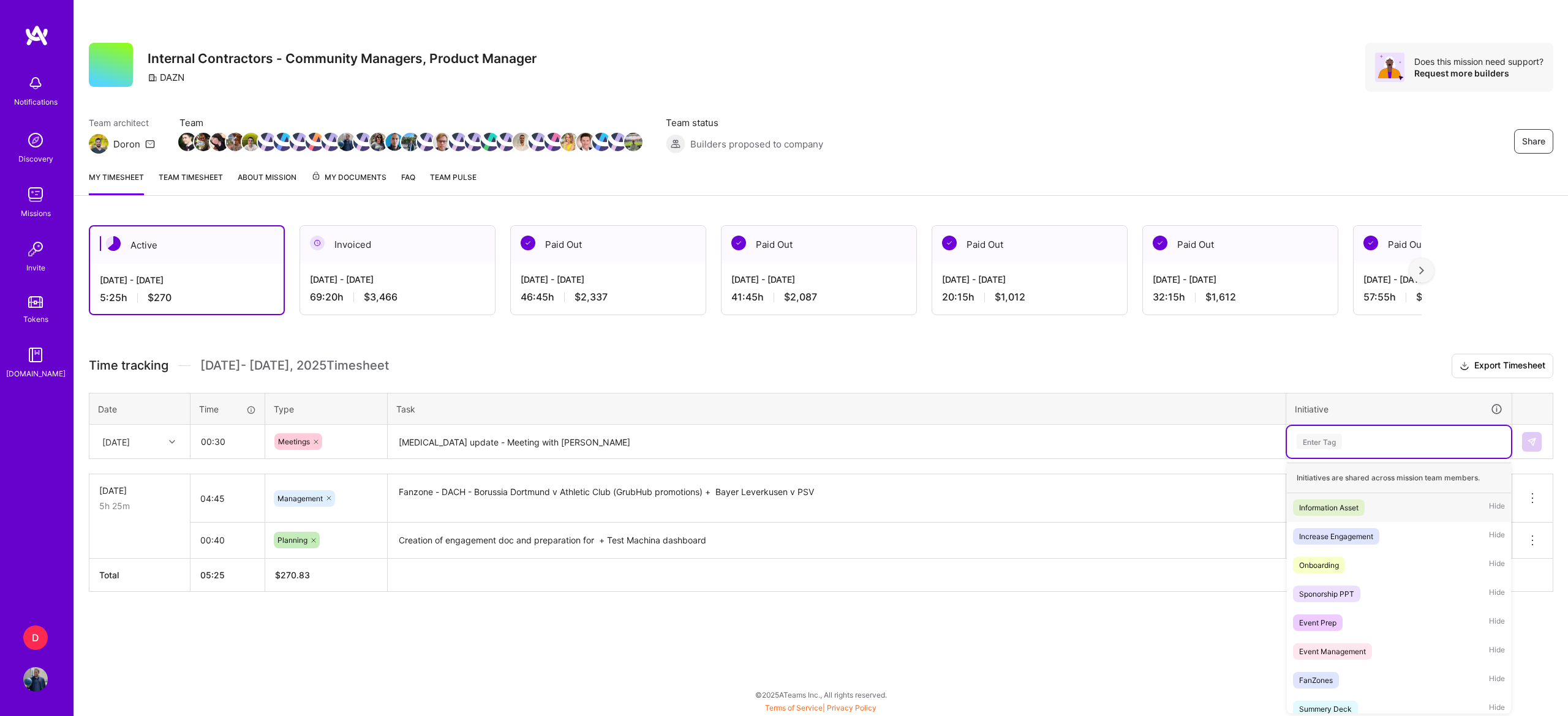
click at [1392, 438] on div "Enter Tag" at bounding box center [1398, 441] width 207 height 16
type input "meet"
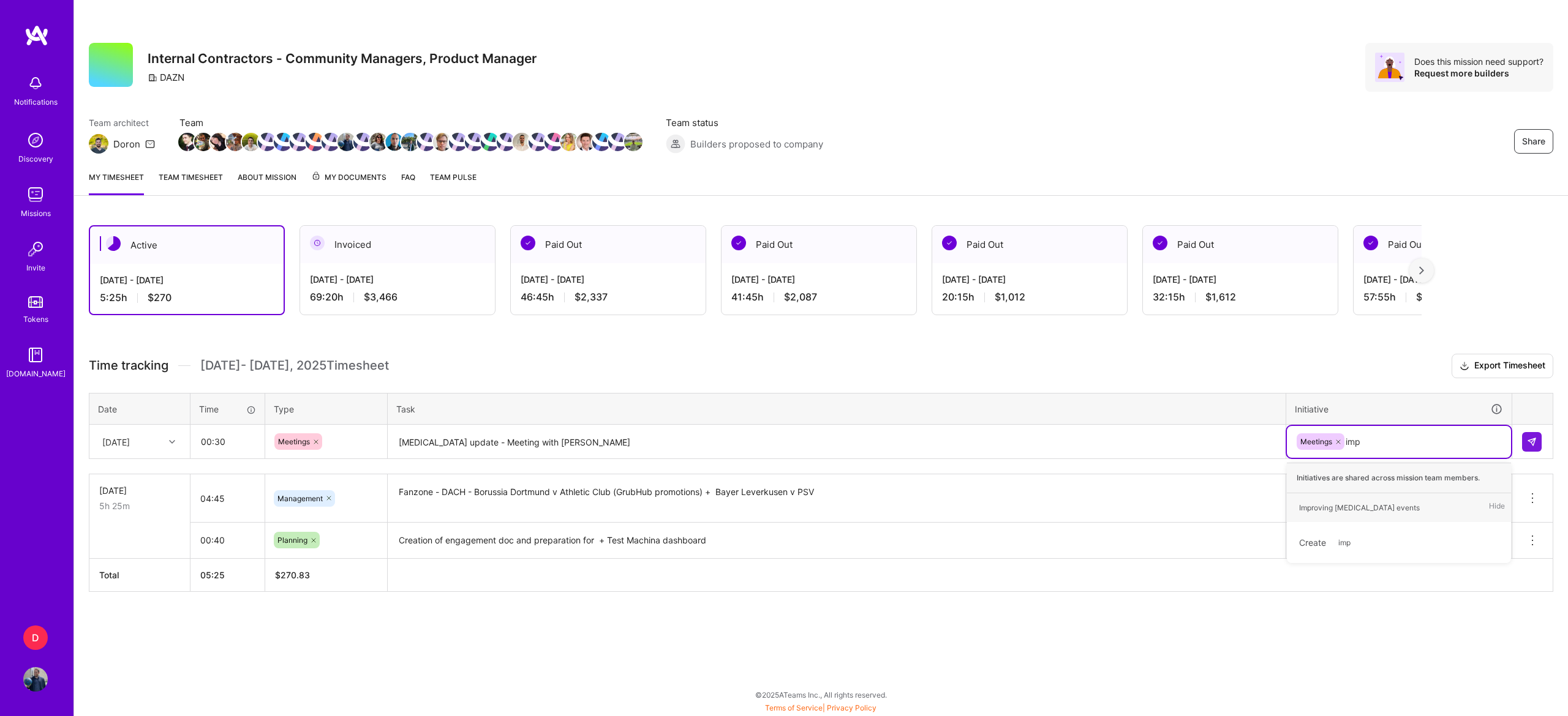
type input "impr"
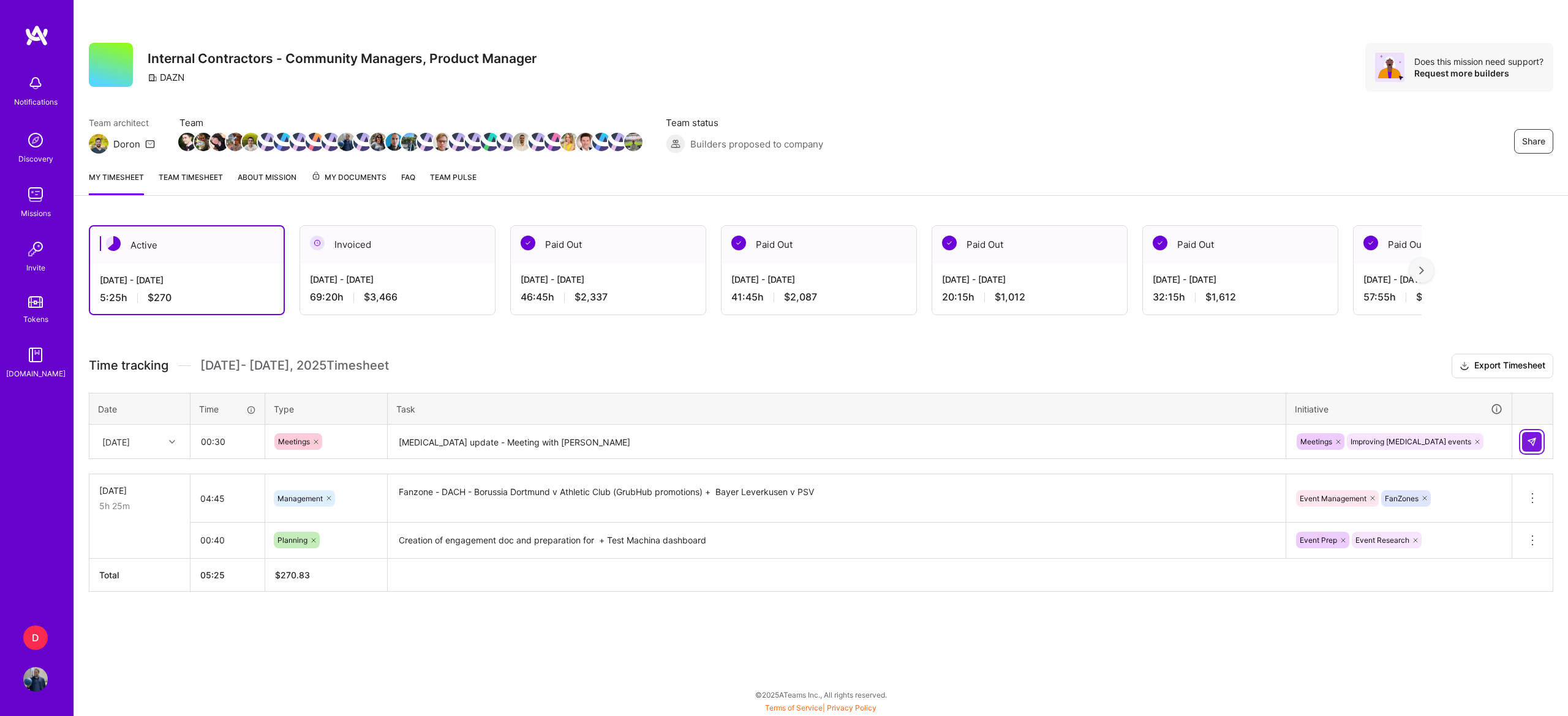
click at [1533, 447] on button at bounding box center [1531, 441] width 20 height 20
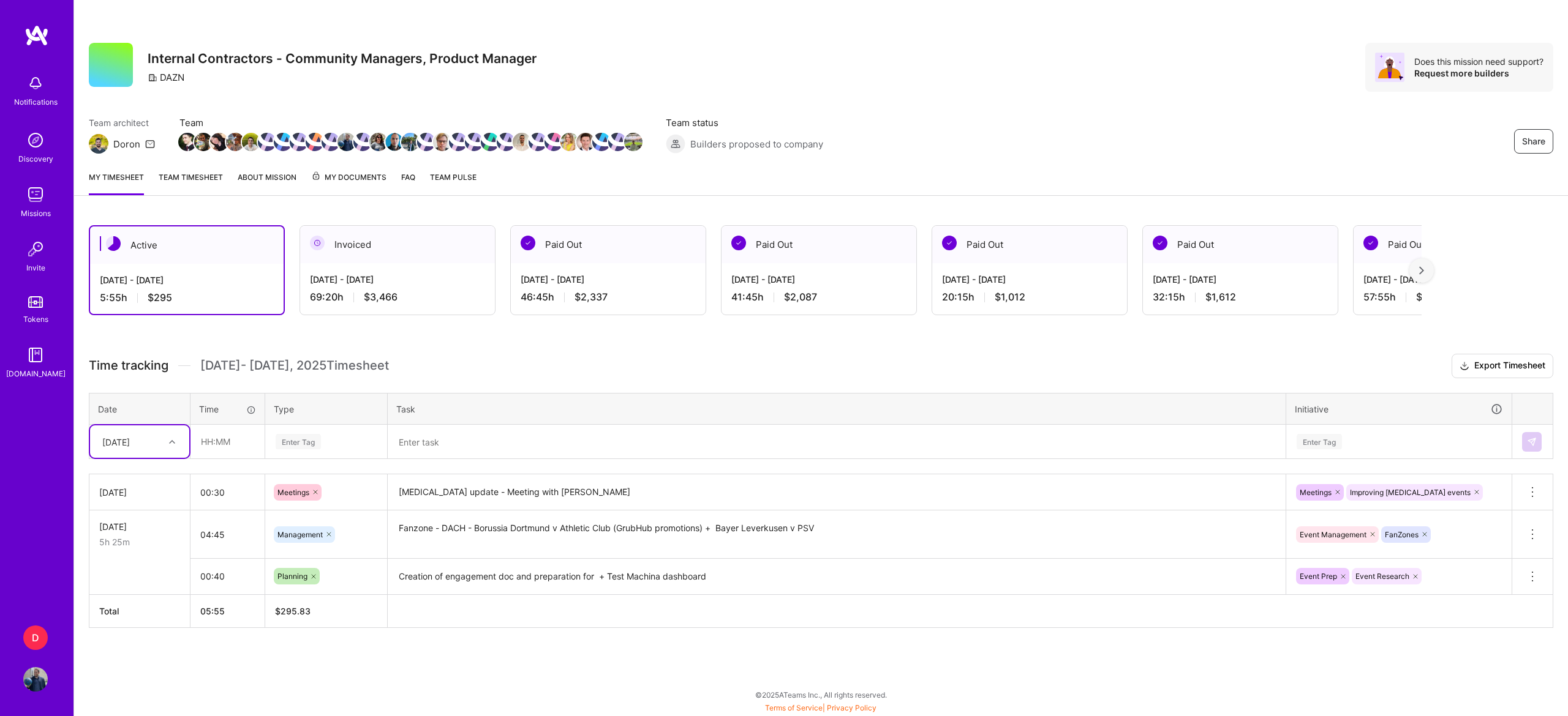
click at [410, 443] on textarea at bounding box center [837, 442] width 896 height 33
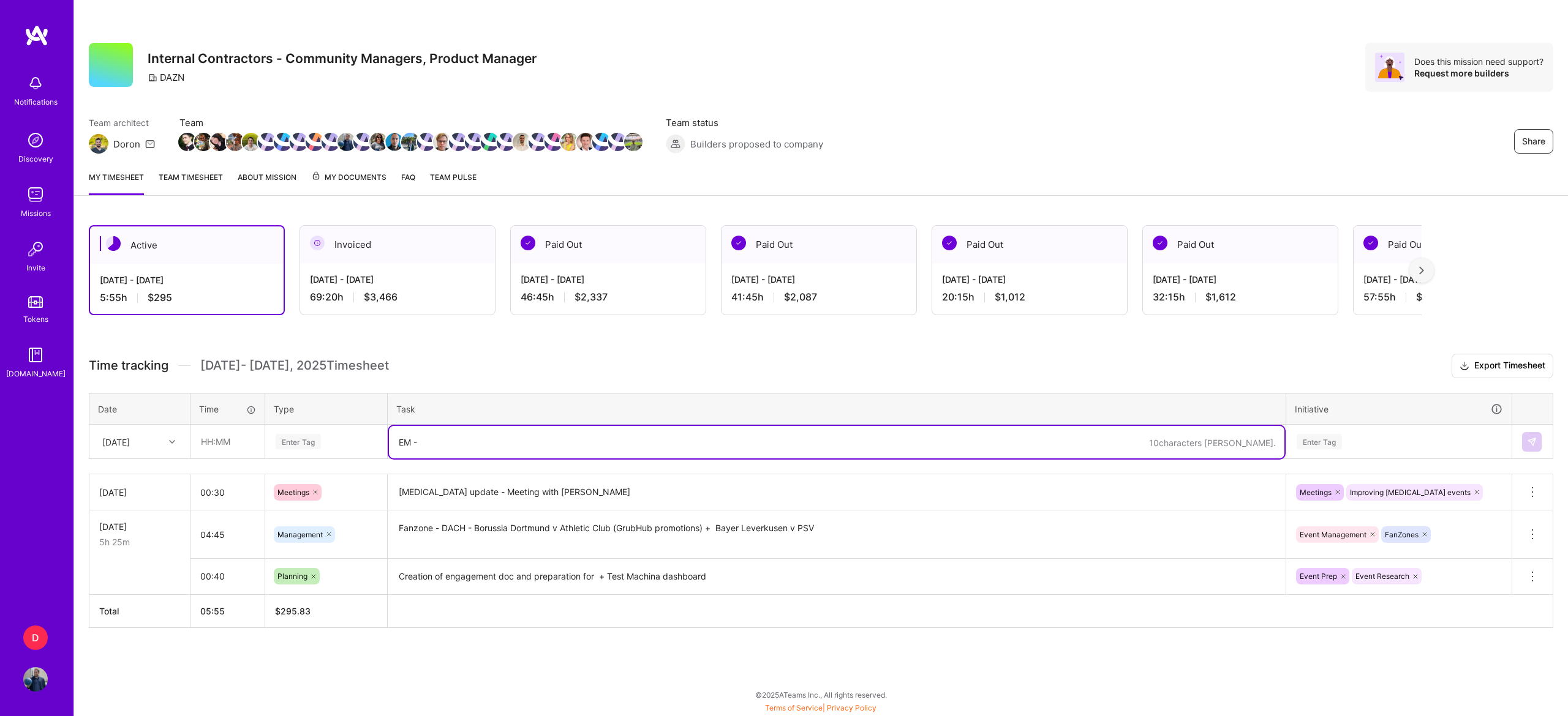
paste textarea "Fanzone - [GEOGRAPHIC_DATA] - Shonan Bellmare v [GEOGRAPHIC_DATA] Verdy"
type textarea "EM - Fanzone - [GEOGRAPHIC_DATA] - Shonan Bellmare v [GEOGRAPHIC_DATA] Verdy"
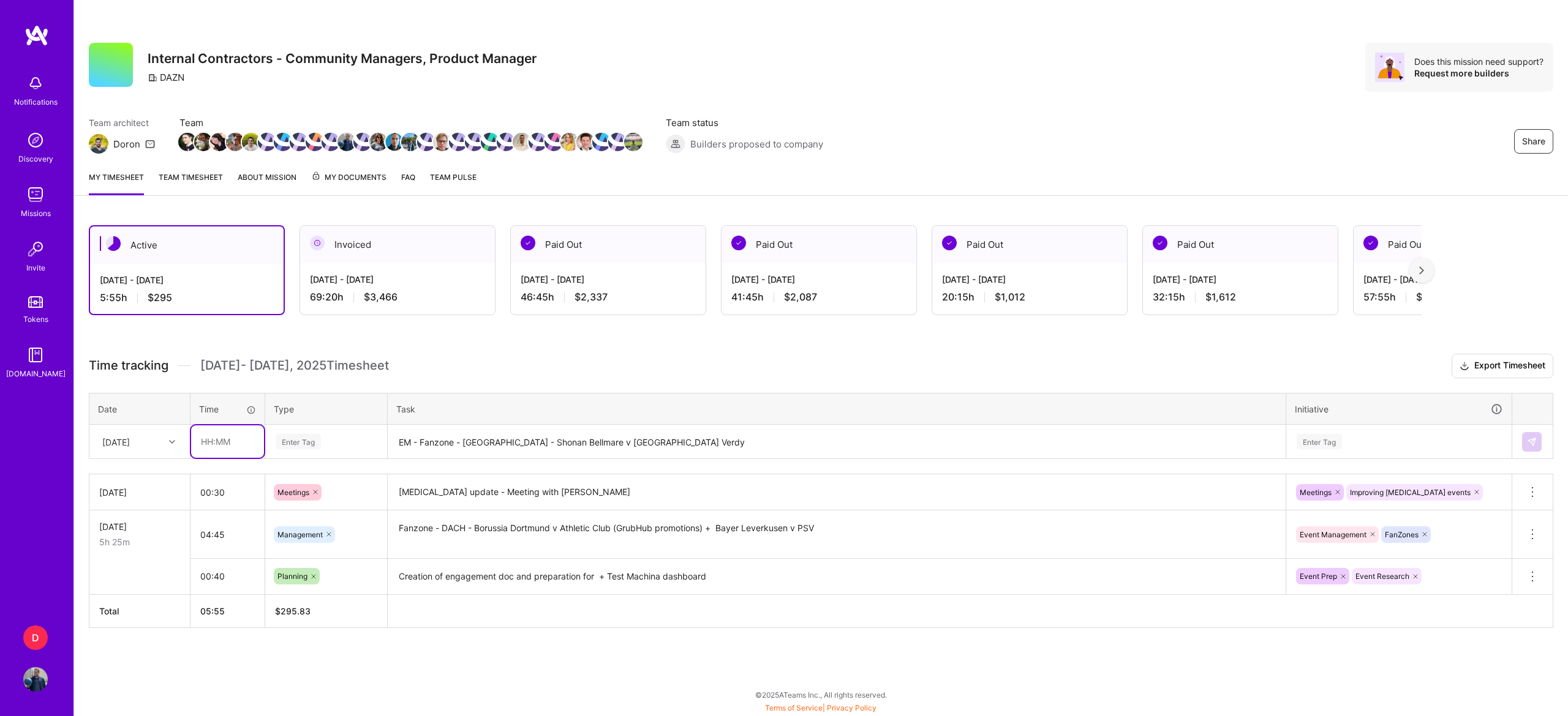
click at [223, 444] on input "text" at bounding box center [227, 441] width 73 height 33
type input "04:00"
type input "MANA"
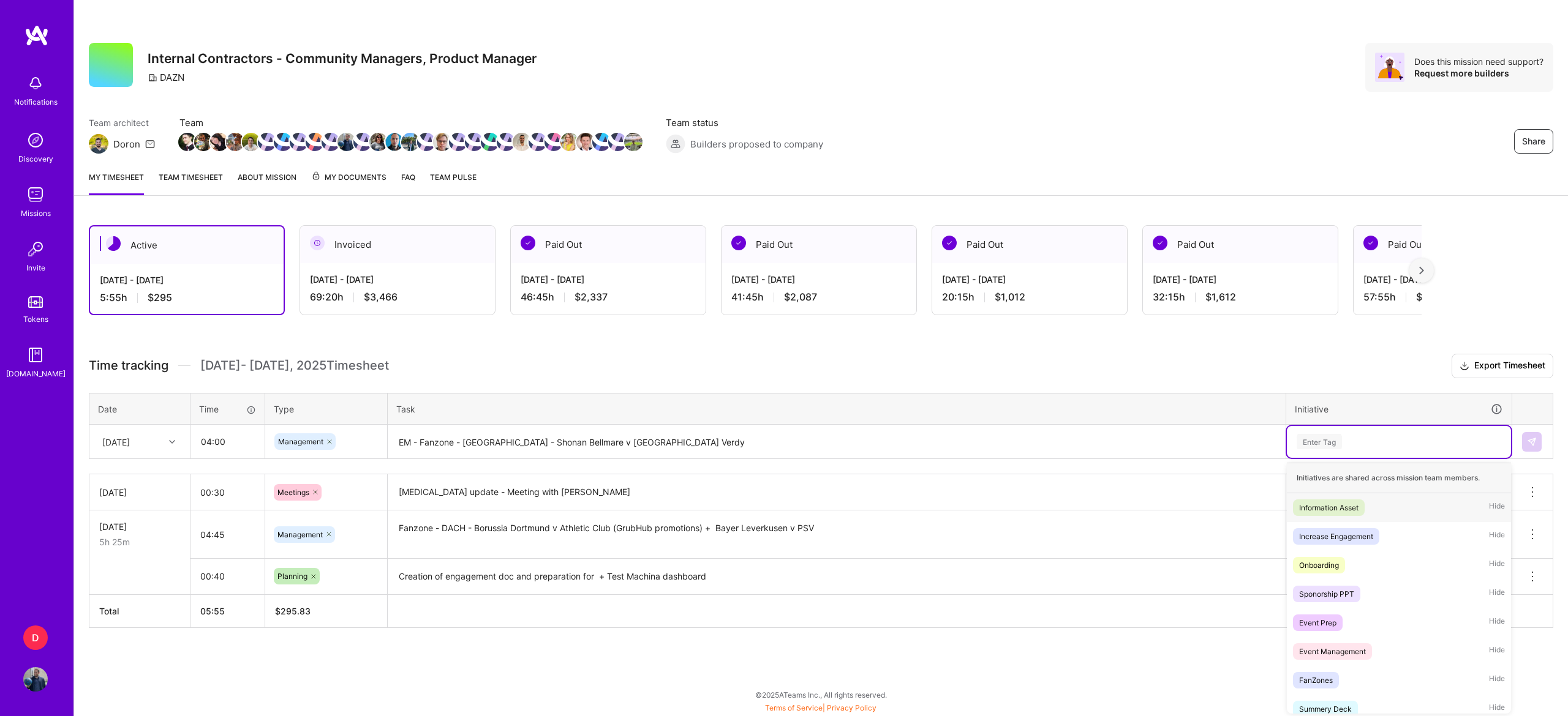
click at [1341, 449] on div "Enter Tag" at bounding box center [1398, 441] width 224 height 32
type input "EVE"
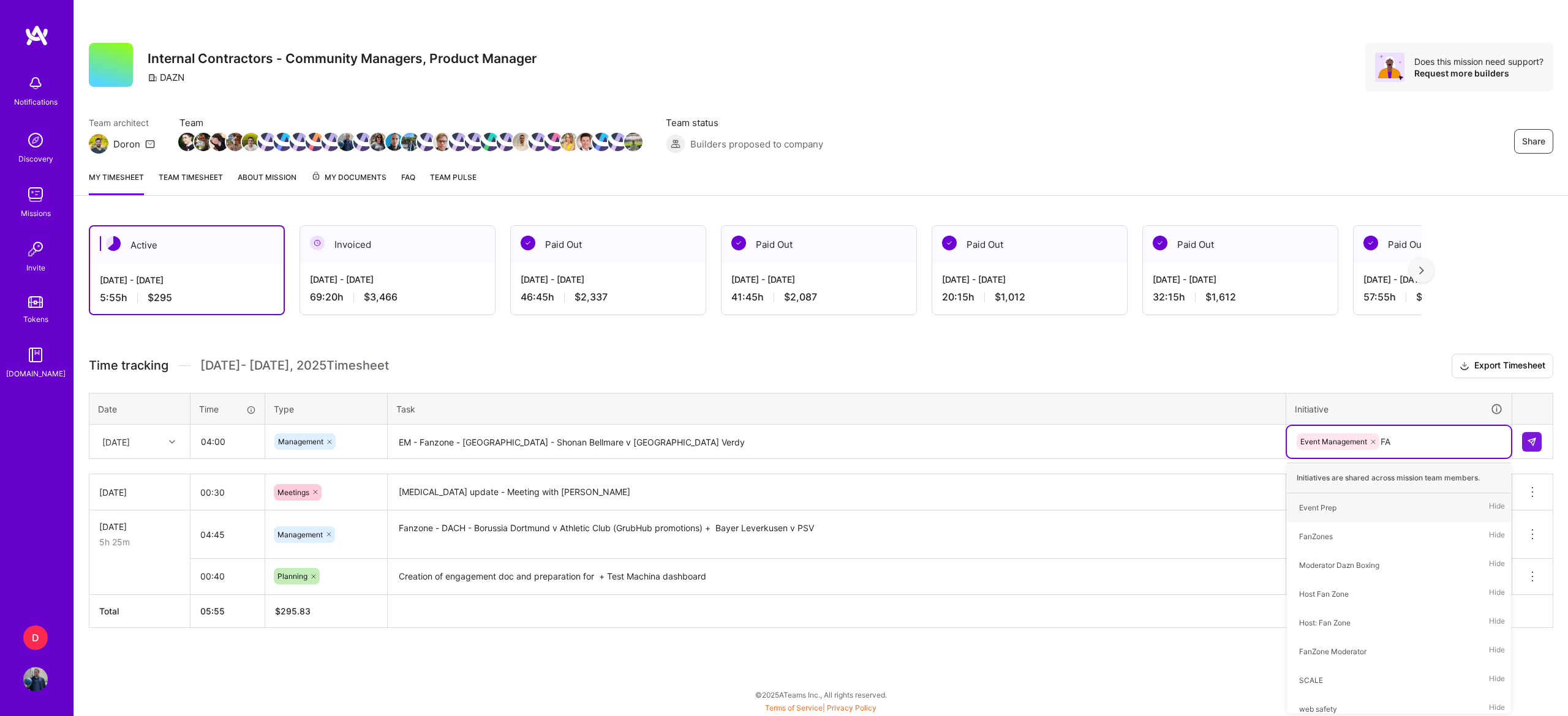
type input "FAN"
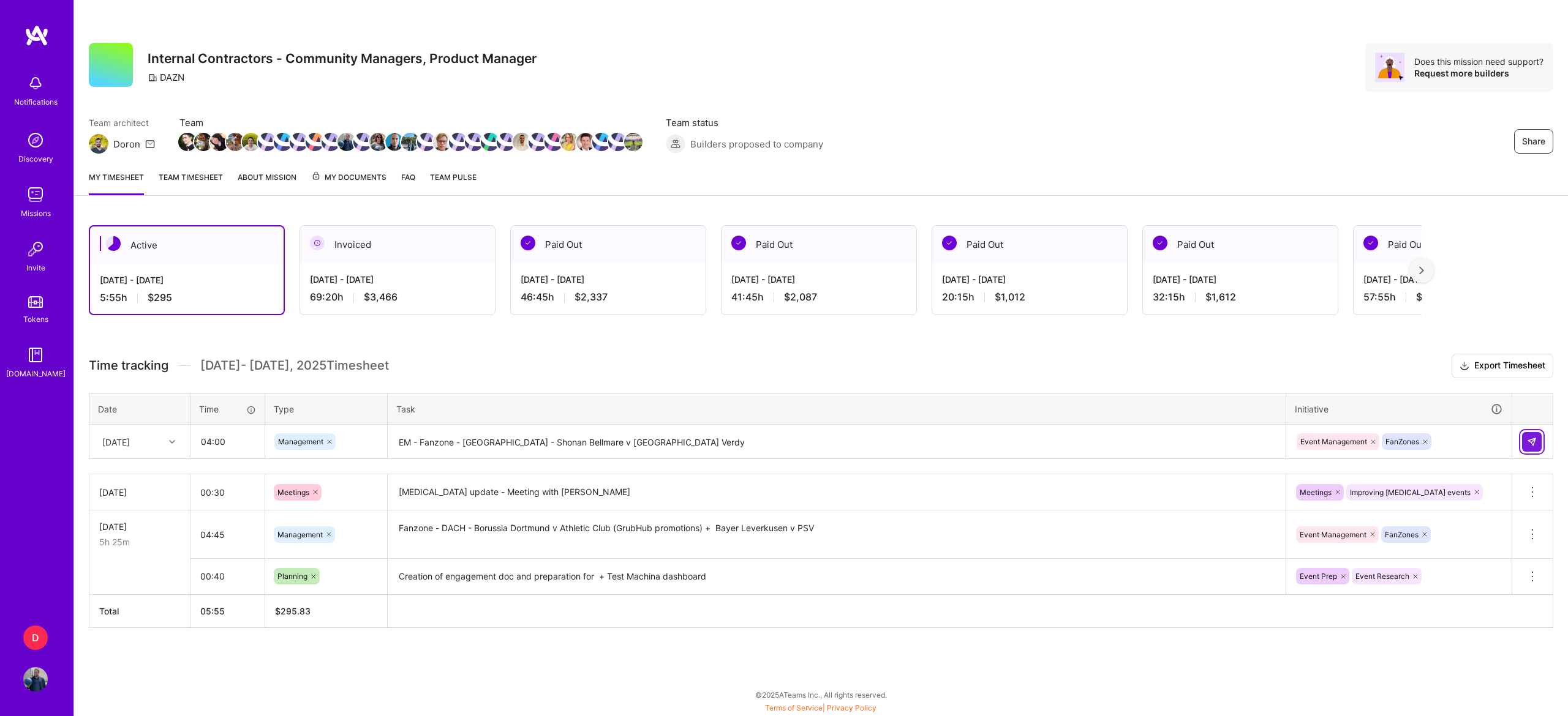
click at [1538, 441] on button at bounding box center [1531, 441] width 20 height 20
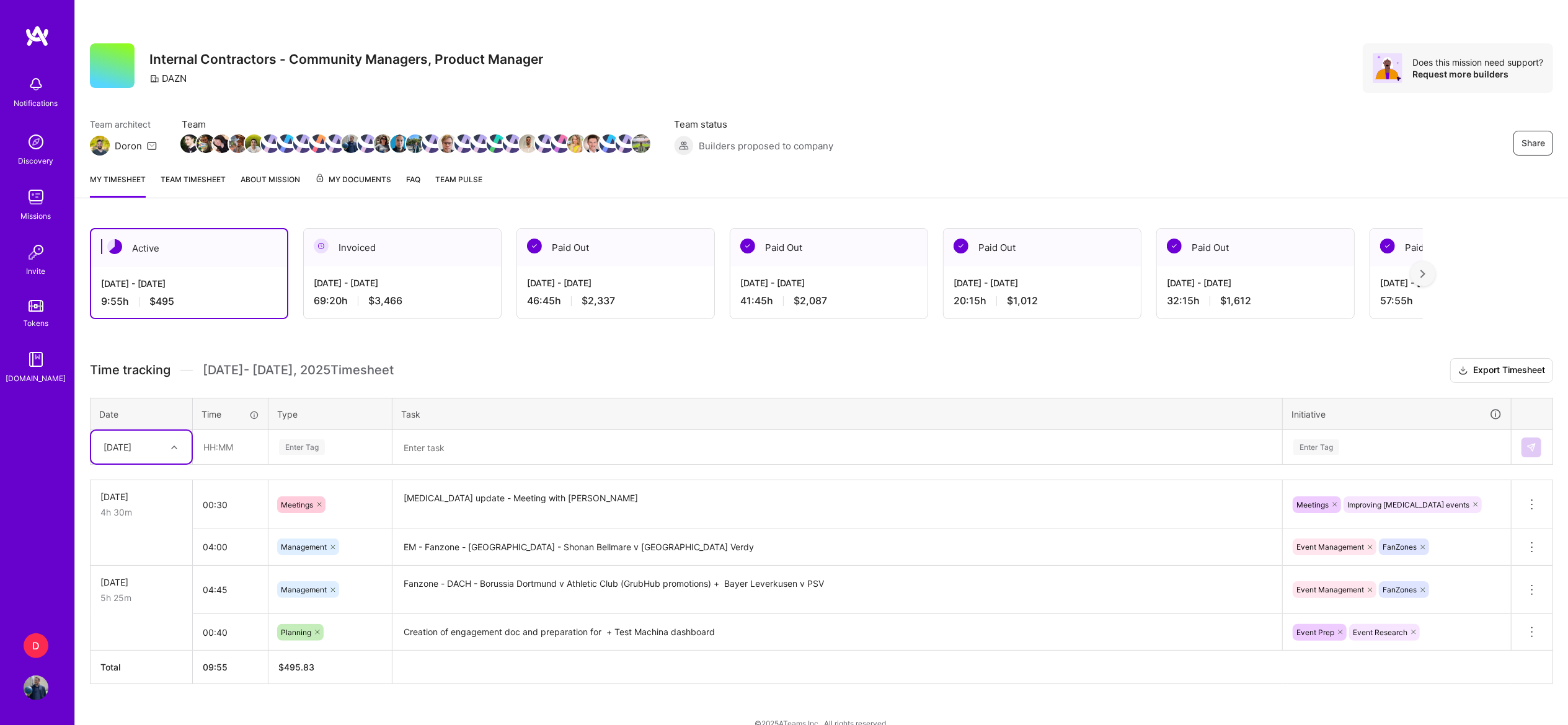
scroll to position [21, 0]
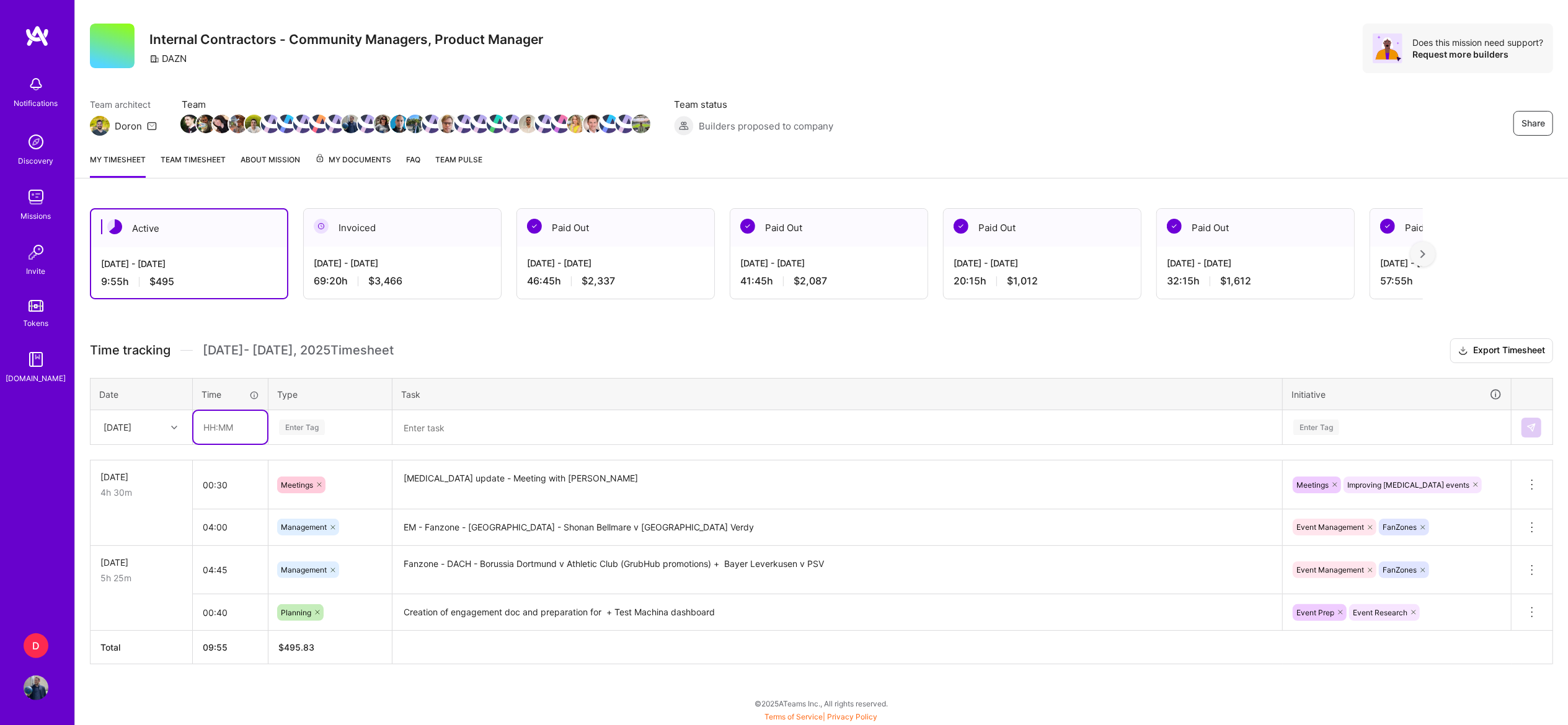
click at [219, 421] on input "text" at bounding box center [230, 427] width 73 height 33
type input "01:30"
type input "PLA"
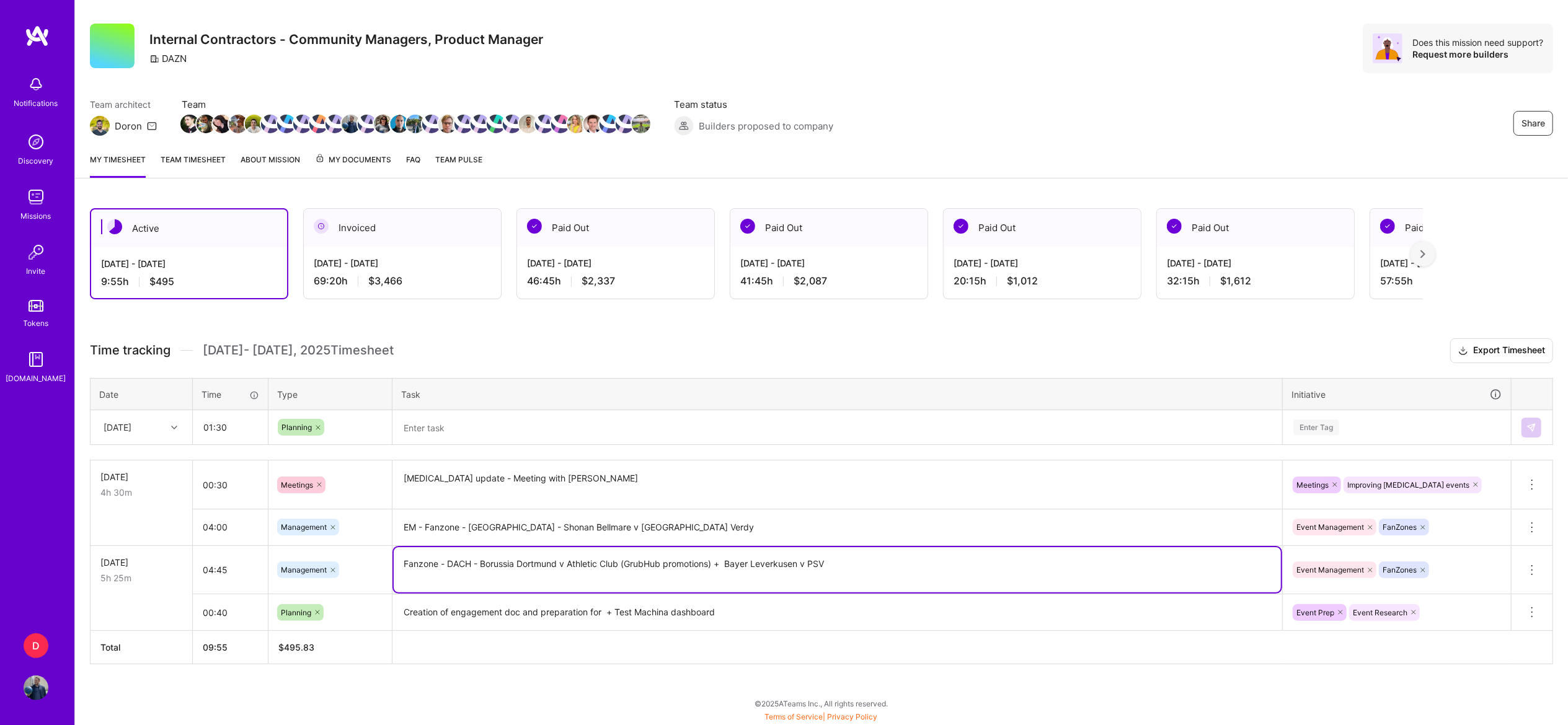
click at [493, 566] on textarea "Fanzone - DACH - Borussia Dortmund v Athletic Club (GrubHub promotions) + Bayer…" at bounding box center [837, 570] width 887 height 45
click at [511, 563] on textarea "Fanzone - DACH - Borussia Dortmund v Athletic Club (GrubHub promotions) + Bayer…" at bounding box center [837, 570] width 887 height 45
drag, startPoint x: 553, startPoint y: 564, endPoint x: 554, endPoint y: 531, distance: 33.0
click at [554, 531] on tbody "[DATE] 4h 30m 00:30 Meetings [MEDICAL_DATA] update - Meeting with [PERSON_NAME]…" at bounding box center [821, 546] width 1462 height 170
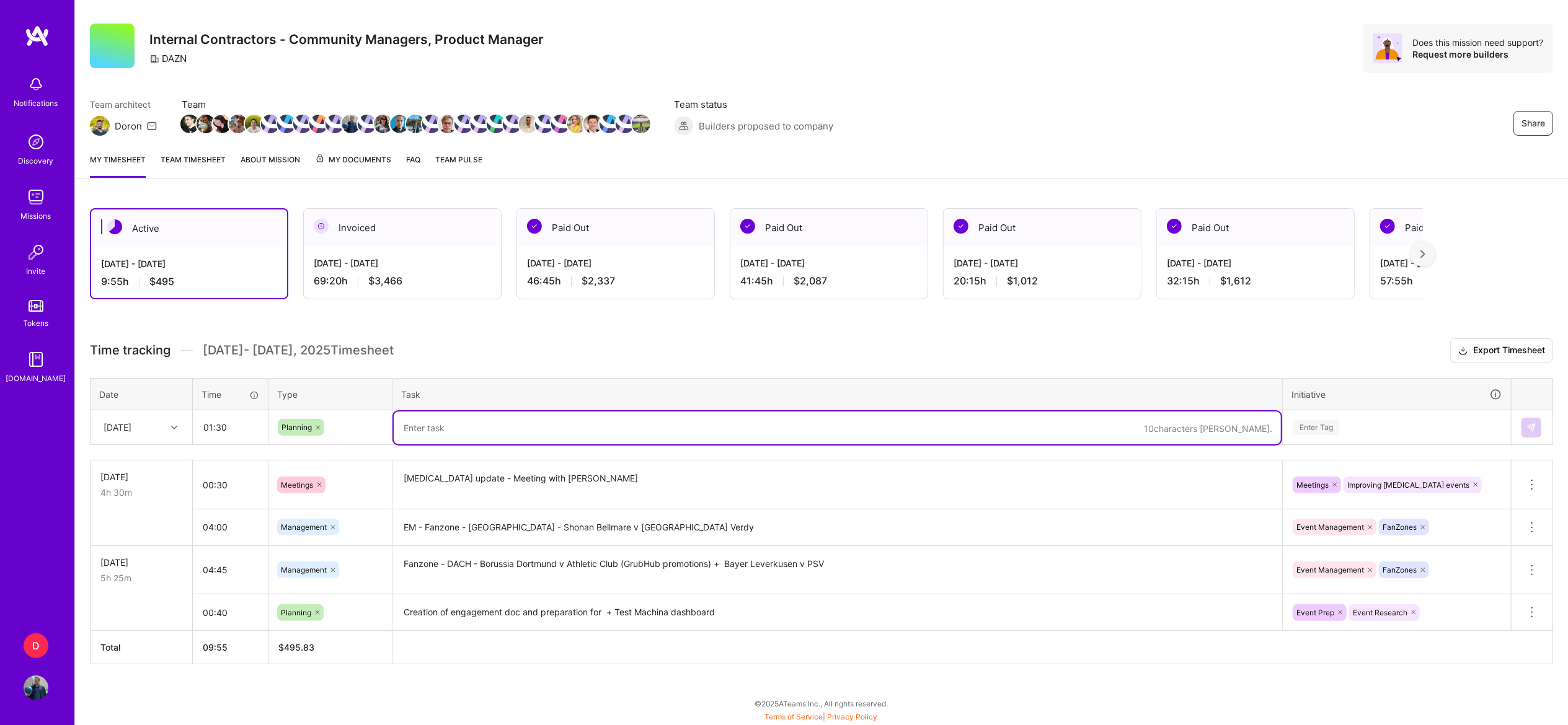
click at [558, 428] on textarea at bounding box center [837, 428] width 887 height 33
paste textarea "Fanzone - [GEOGRAPHIC_DATA] - Shonan Bellmare v [GEOGRAPHIC_DATA] Verdy"
type textarea "Fanzone - [GEOGRAPHIC_DATA] - Shonan Bellmare v [GEOGRAPHIC_DATA] Verdy"
click at [528, 612] on textarea "Creation of engagement doc and preparation for + Test Machina dashboard" at bounding box center [837, 612] width 887 height 34
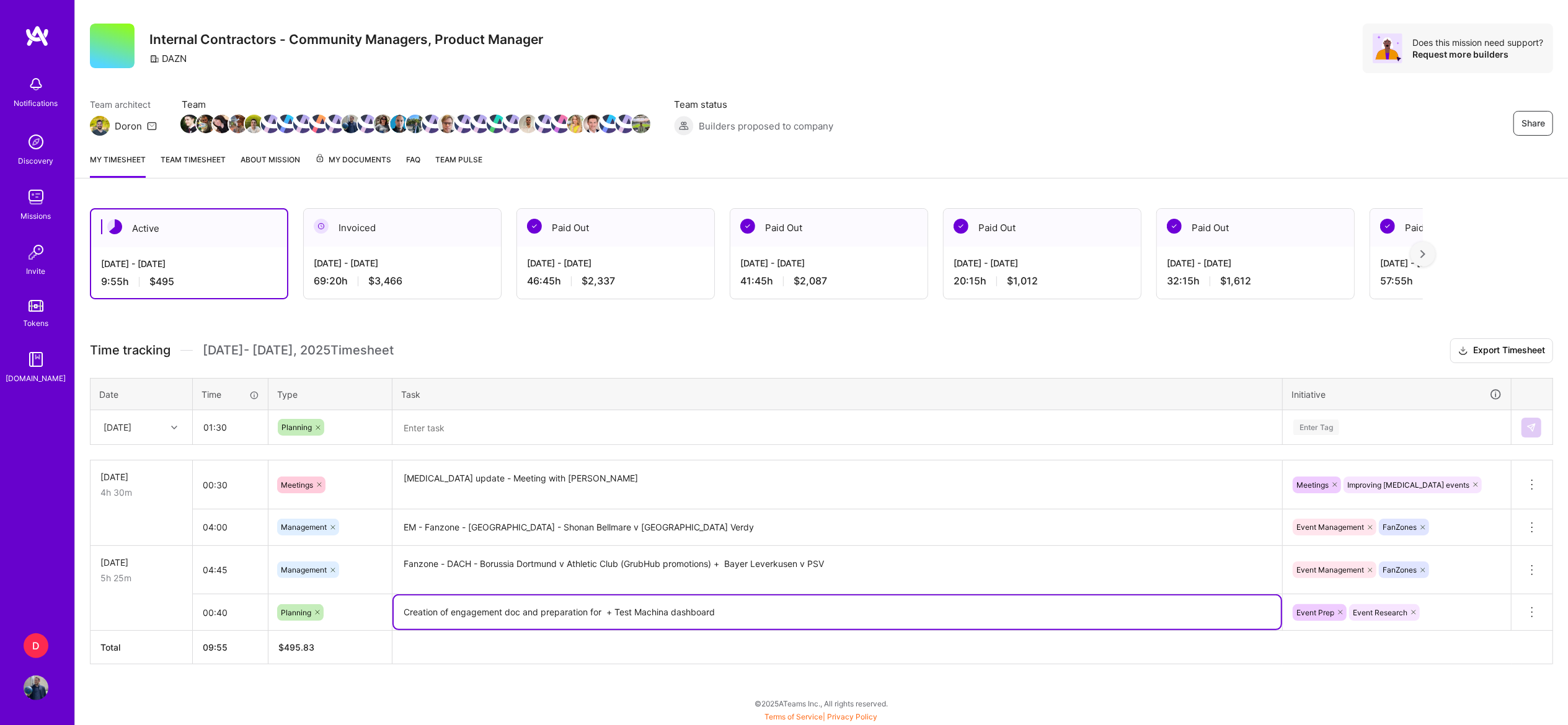
click at [528, 612] on textarea "Creation of engagement doc and preparation for + Test Machina dashboard" at bounding box center [837, 612] width 887 height 34
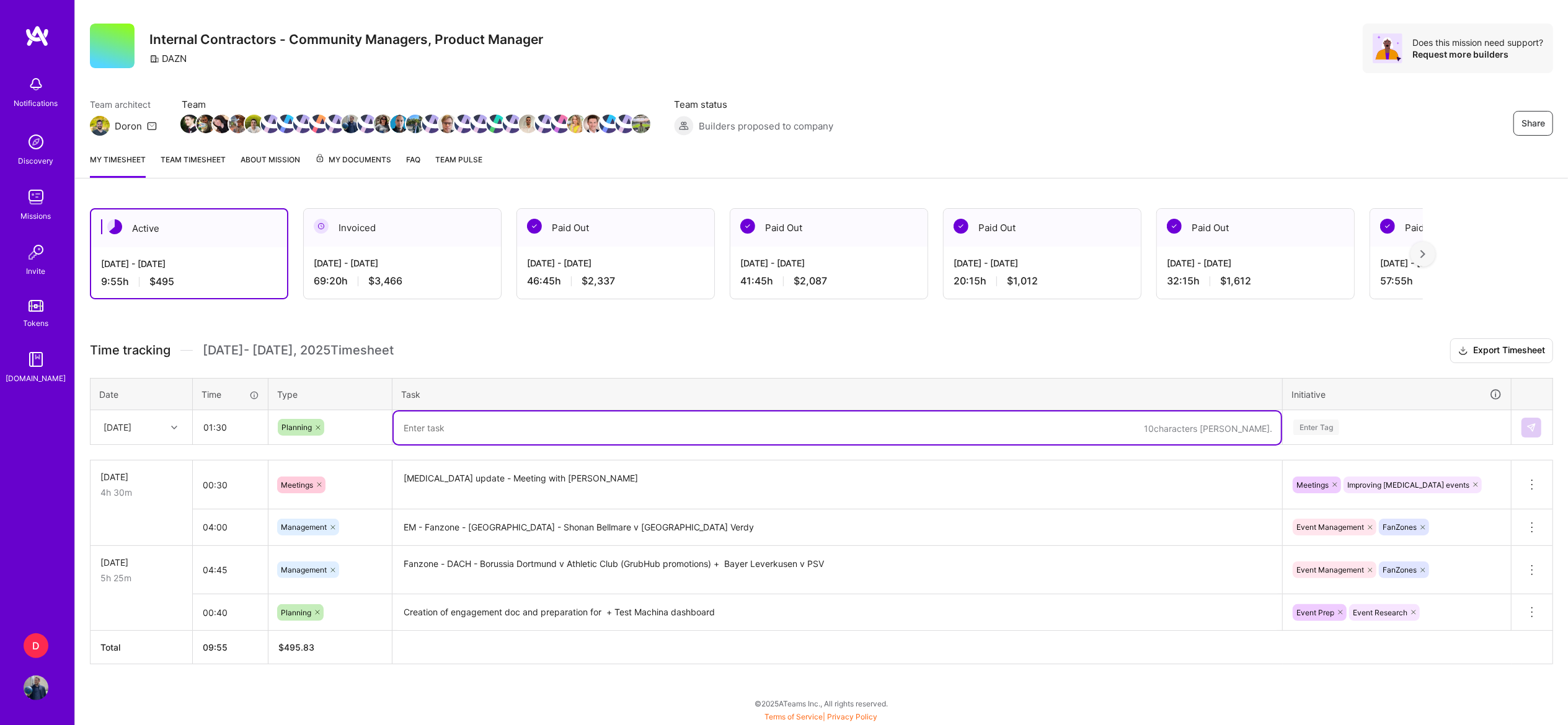
click at [517, 434] on textarea at bounding box center [837, 428] width 887 height 33
paste textarea "Creation of engagement doc and preparation for + Test Machina dashboard"
click at [480, 430] on textarea "Creation of engagement doc and preparation for + Test Machina dashboard" at bounding box center [837, 428] width 887 height 33
drag, startPoint x: 700, startPoint y: 430, endPoint x: 554, endPoint y: 424, distance: 146.1
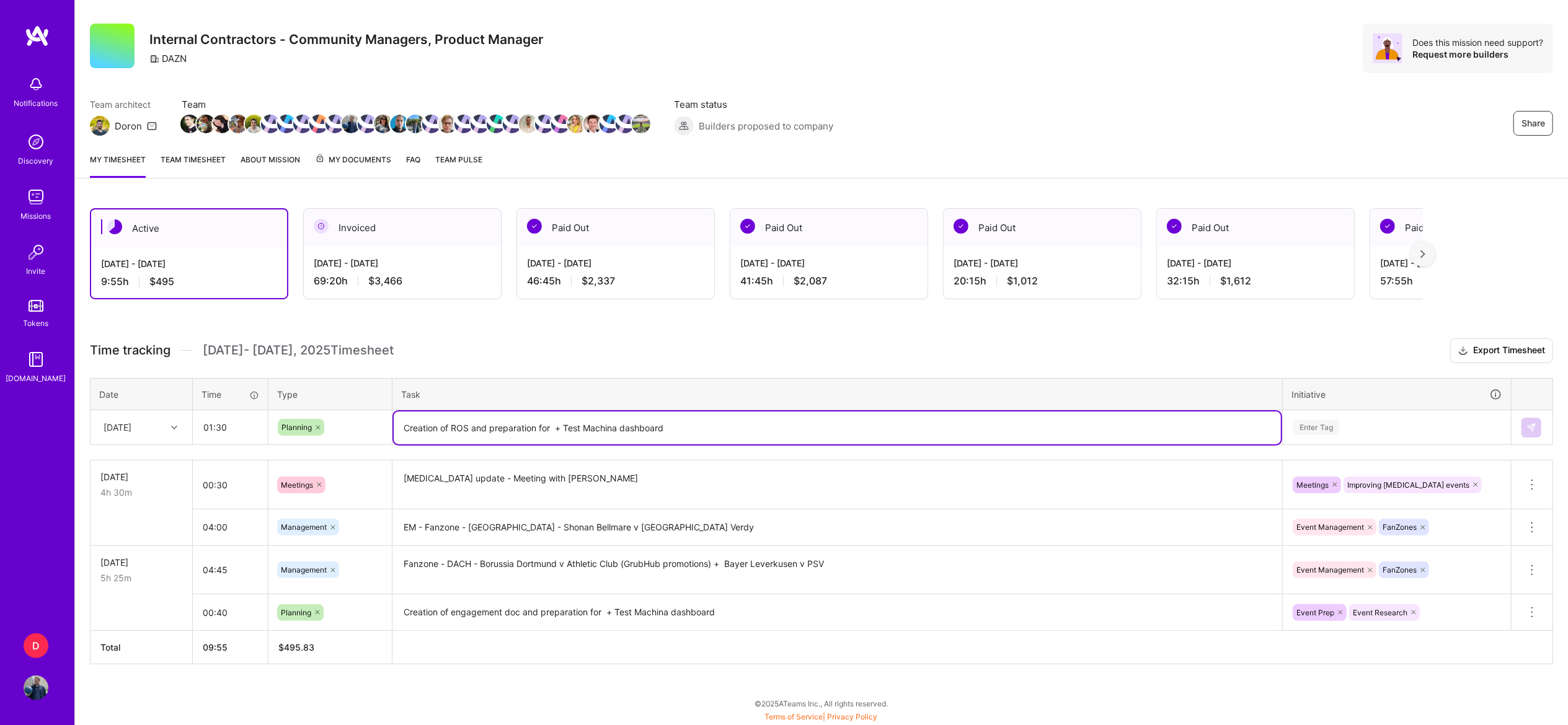
click at [554, 424] on textarea "Creation of ROS and preparation for + Test Machina dashboard" at bounding box center [837, 428] width 887 height 33
click at [922, 416] on textarea "Creation of ROS and preparation for weekend events (" at bounding box center [837, 428] width 887 height 33
click at [888, 426] on textarea "Creation of ROS and preparation for weekend events (" at bounding box center [837, 428] width 887 height 33
click at [895, 426] on textarea "Creation of ROS and preparation for weekend events (La Liga 2 matches, Serie A" at bounding box center [837, 428] width 887 height 33
type textarea "Creation of ROS and preparation for weekend events (La Liga 2 matches, Serie A)"
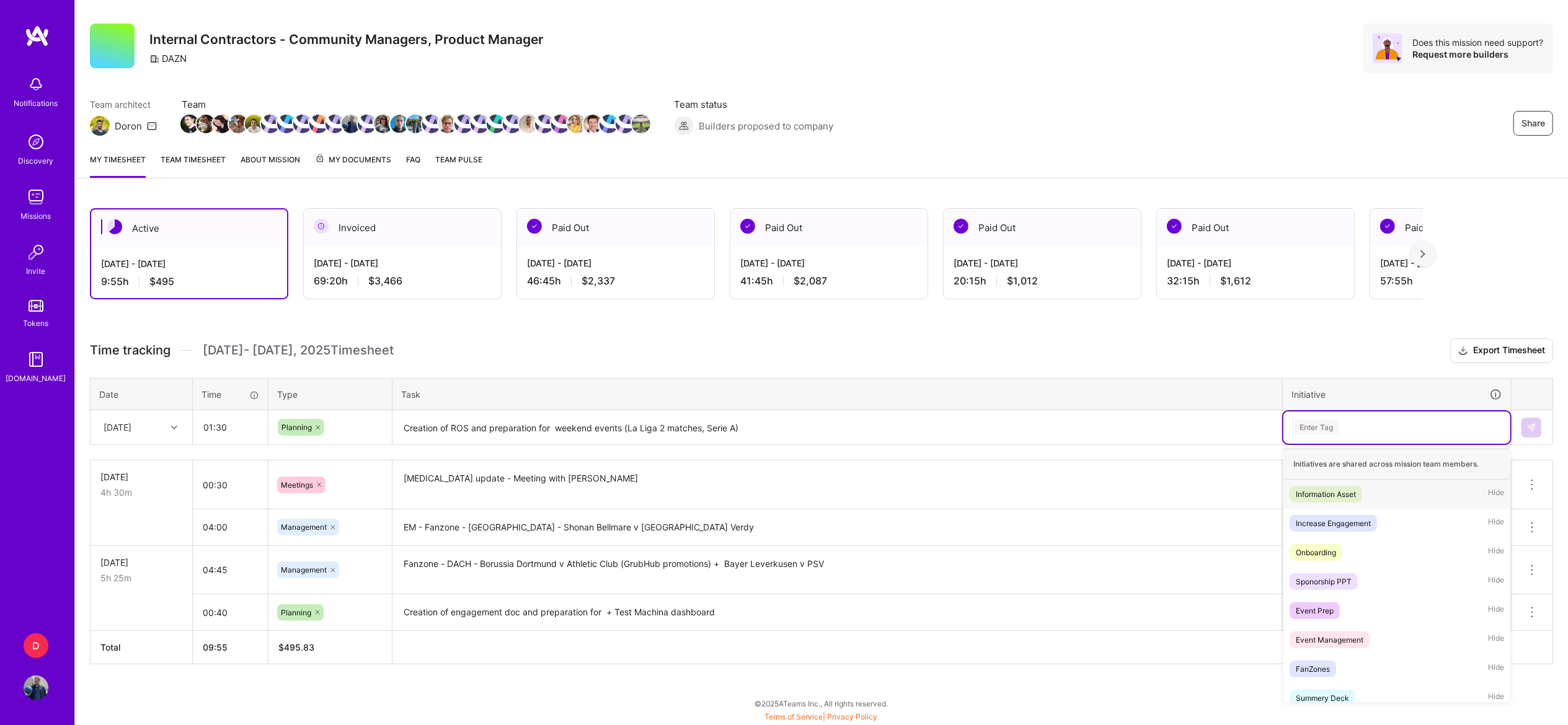
click at [1321, 428] on div "Enter Tag" at bounding box center [1316, 427] width 46 height 19
type input "eve"
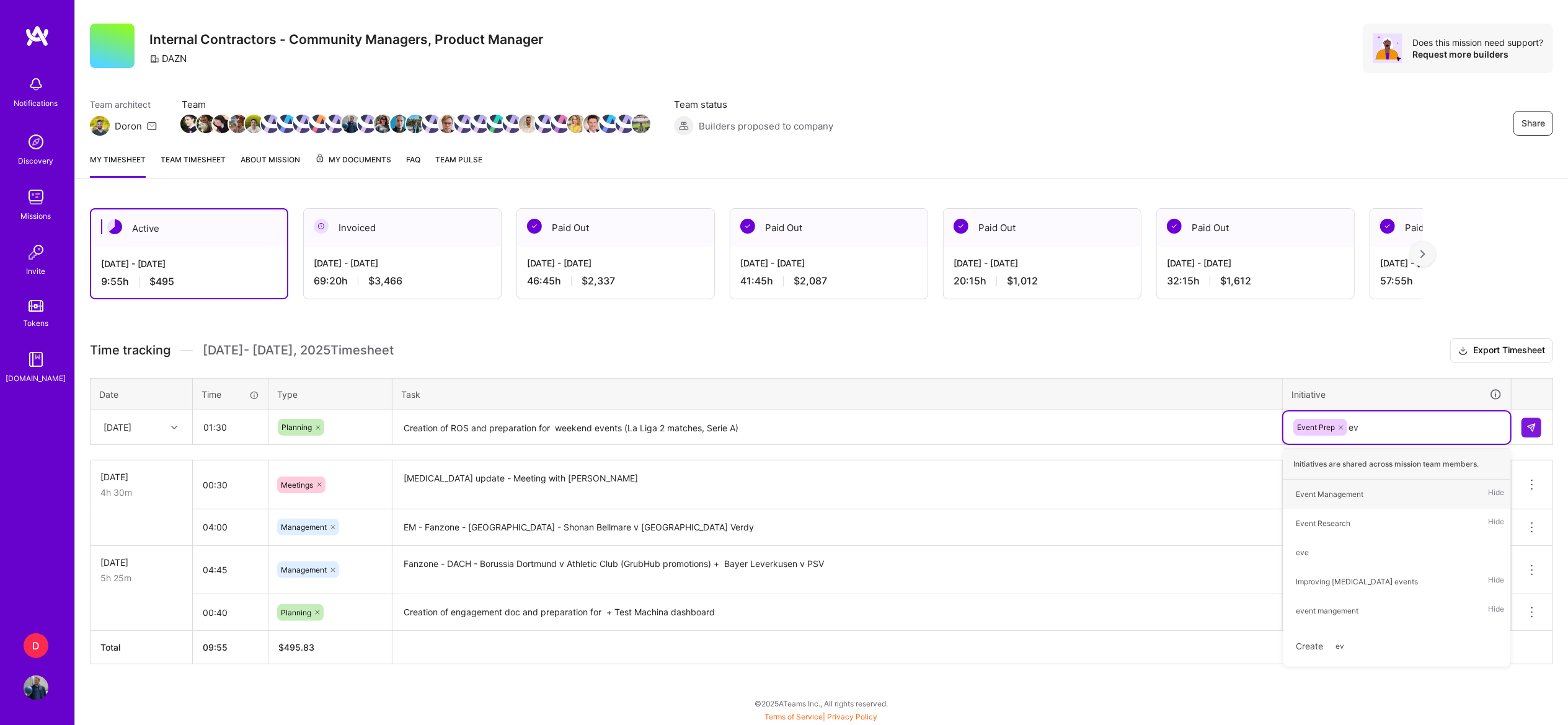
type input "eve"
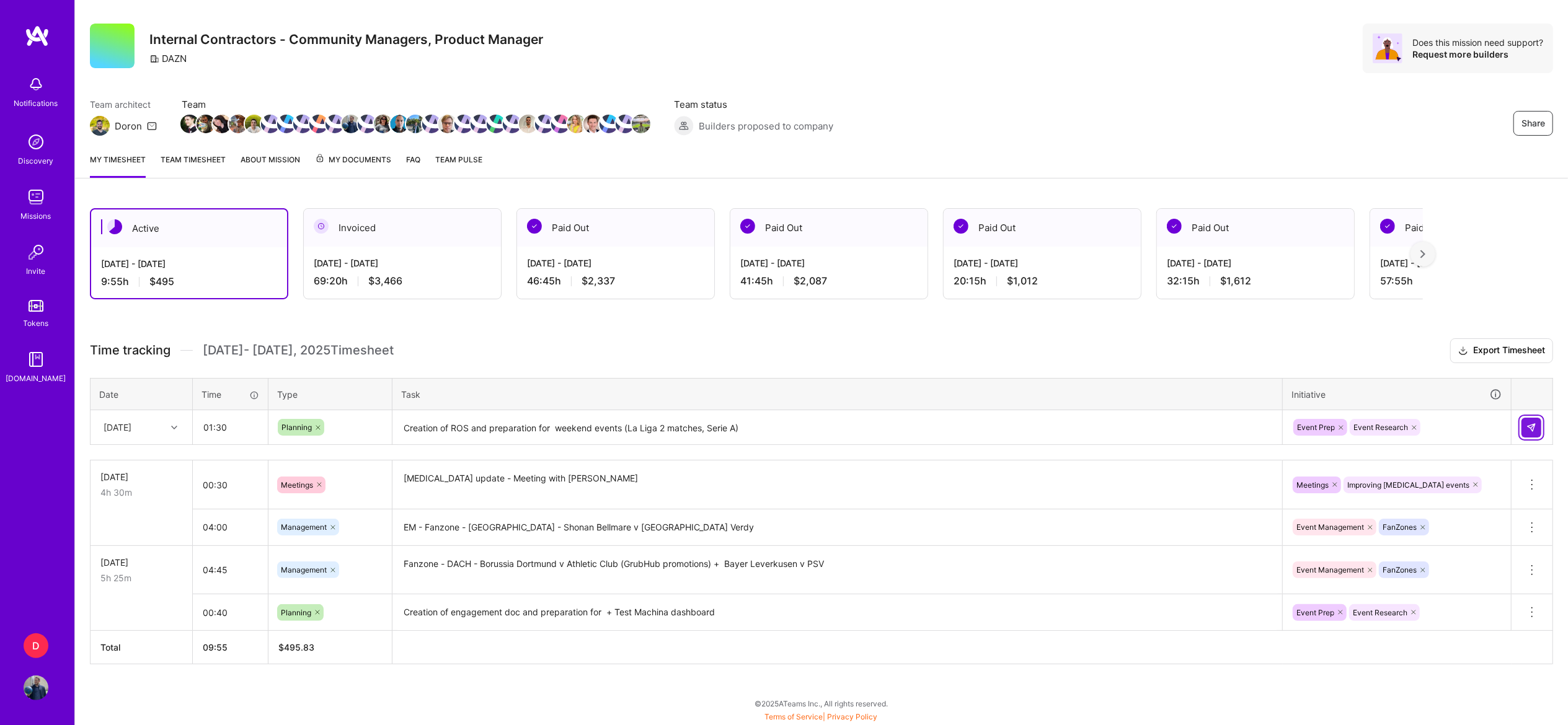
click at [1534, 430] on img at bounding box center [1531, 428] width 10 height 10
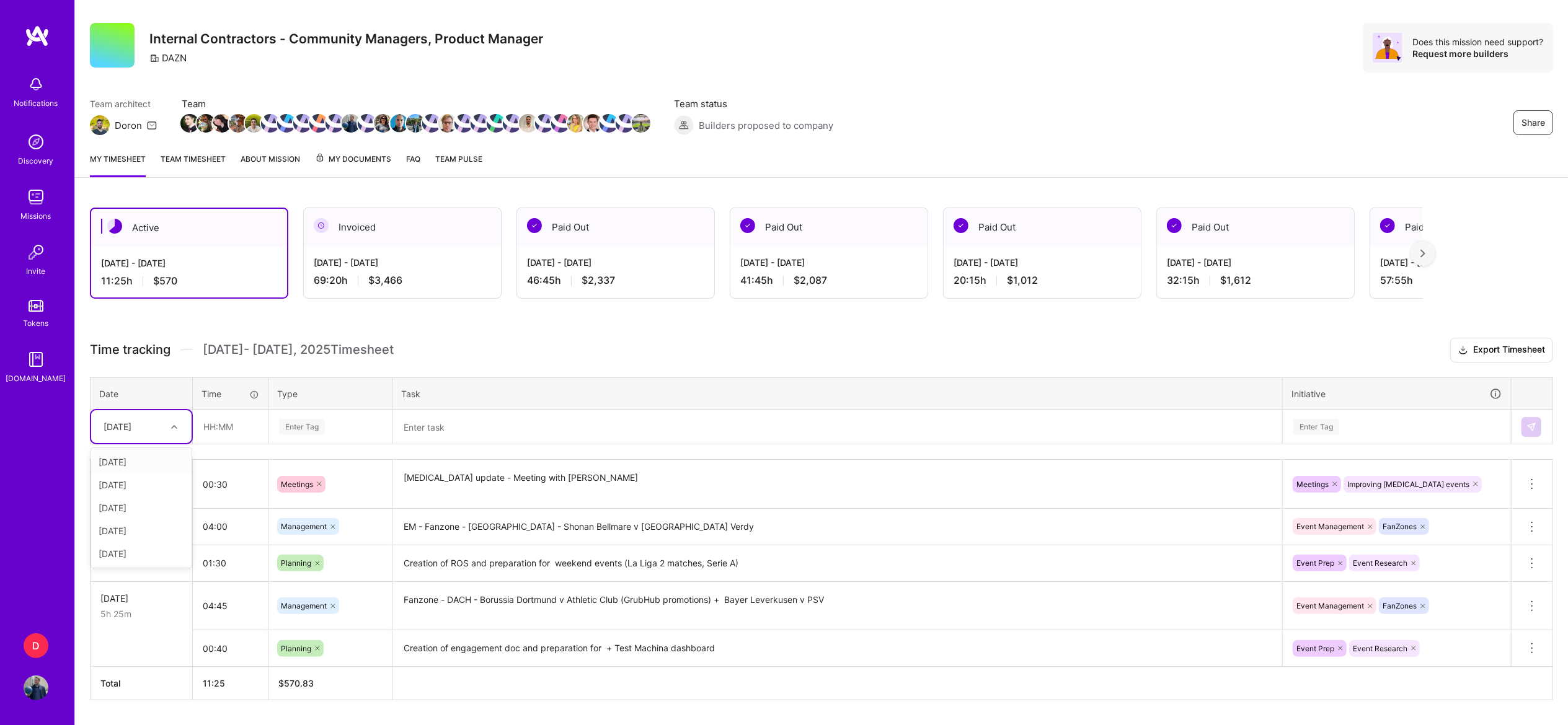
click at [169, 414] on div "[DATE]" at bounding box center [141, 427] width 100 height 33
click at [137, 508] on div "[DATE]" at bounding box center [141, 507] width 100 height 23
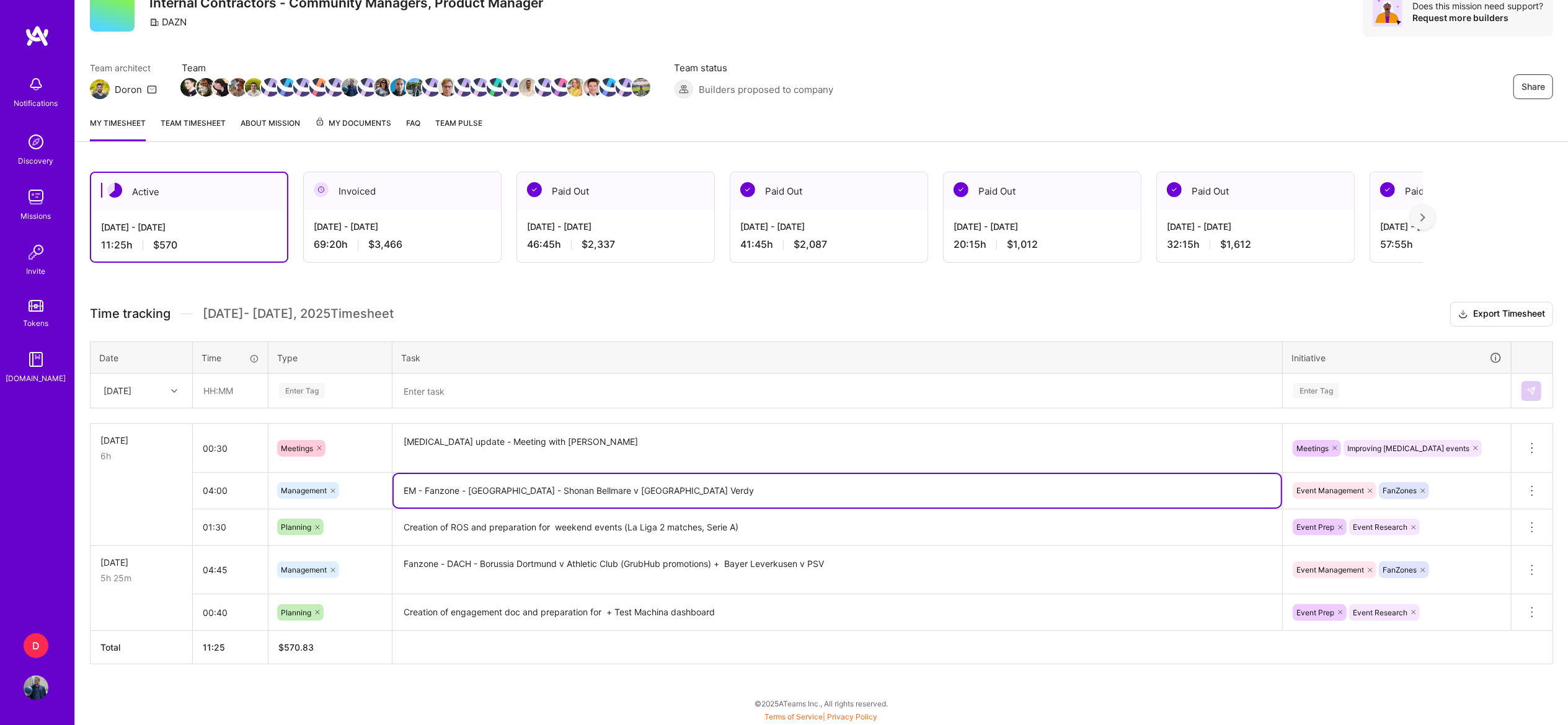
click at [450, 483] on textarea "EM - Fanzone - [GEOGRAPHIC_DATA] - Shonan Bellmare v [GEOGRAPHIC_DATA] Verdy" at bounding box center [837, 490] width 887 height 34
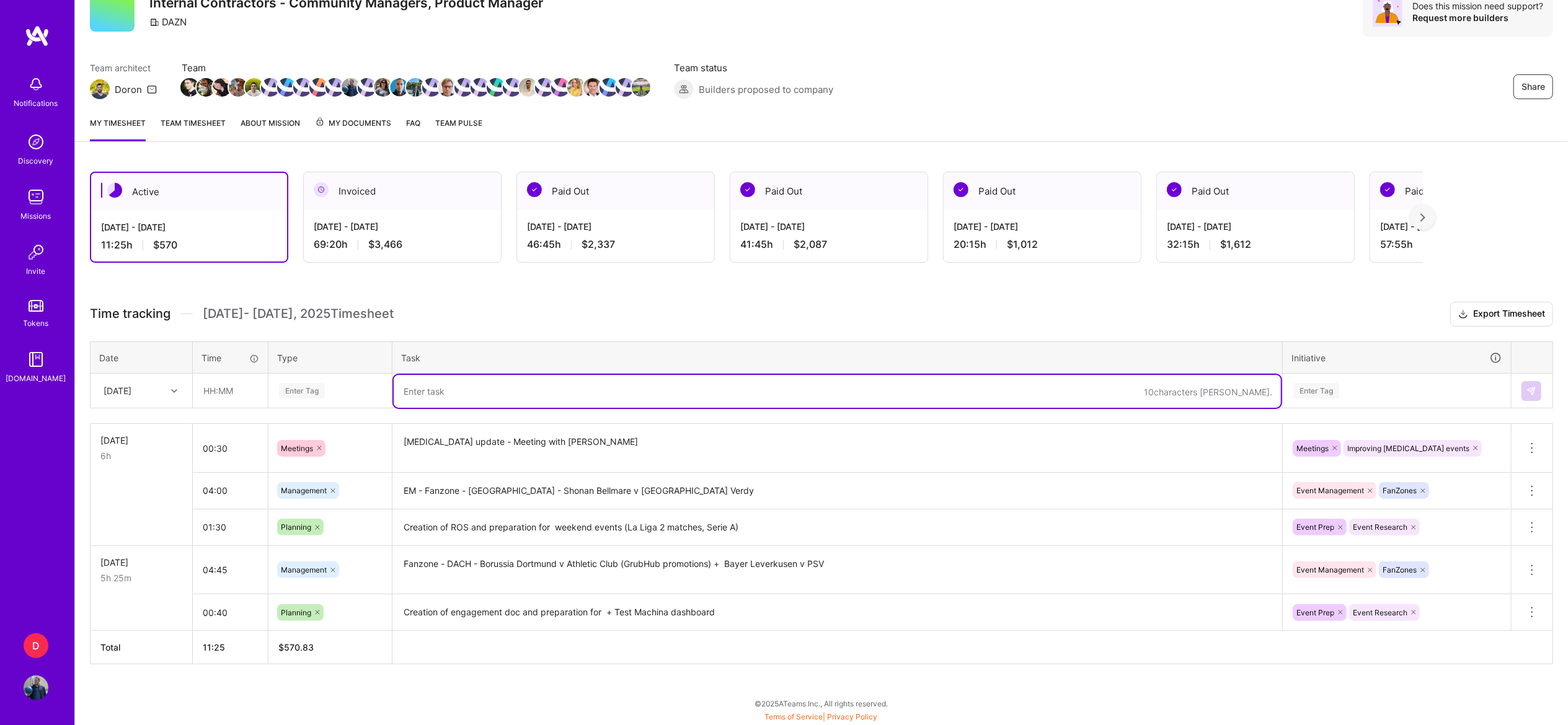
click at [516, 381] on textarea at bounding box center [837, 391] width 887 height 33
type textarea "EM -"
click at [240, 394] on input "text" at bounding box center [230, 391] width 73 height 33
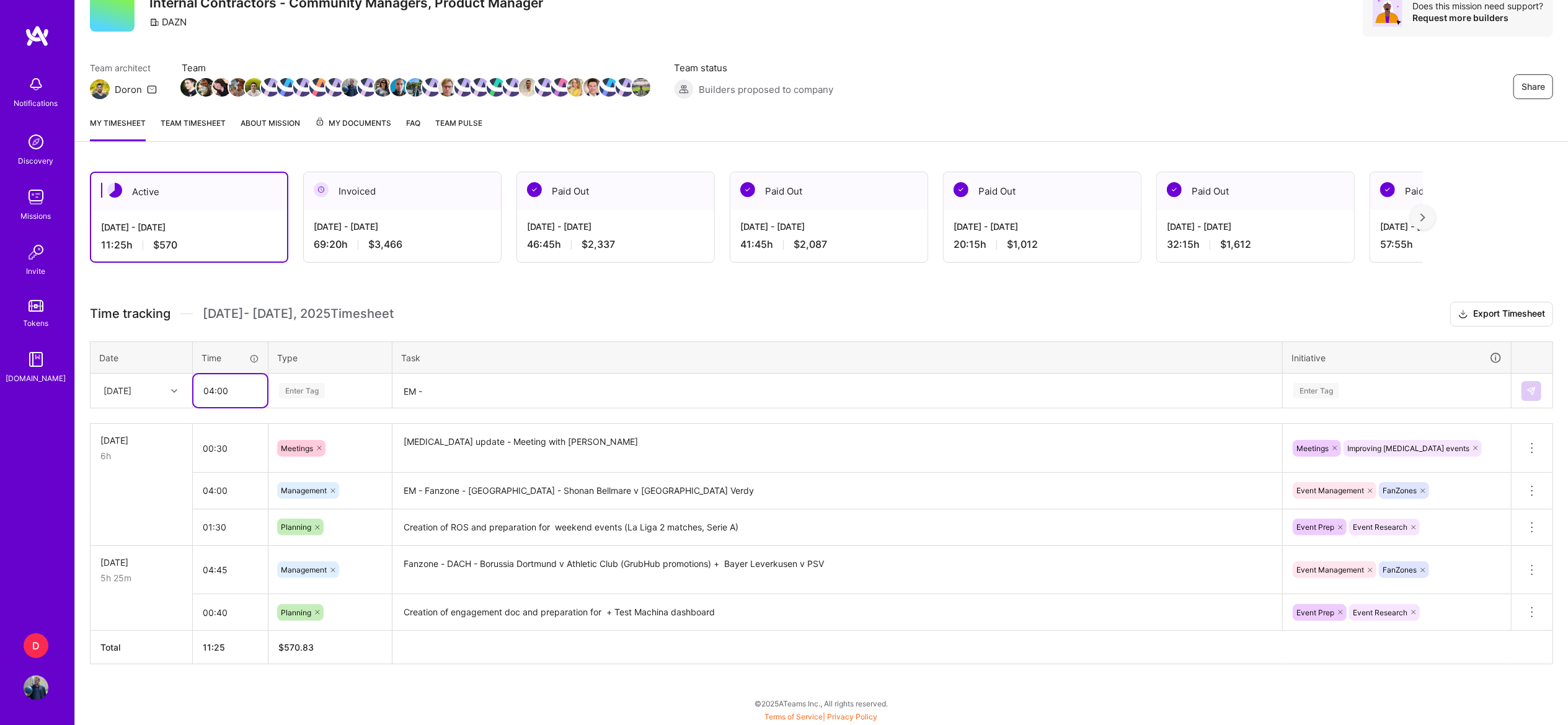
type input "04:00"
click at [306, 396] on div "Enter Tag" at bounding box center [302, 391] width 46 height 19
type input "MAN"
click at [1313, 395] on div "Enter Tag" at bounding box center [1316, 391] width 46 height 19
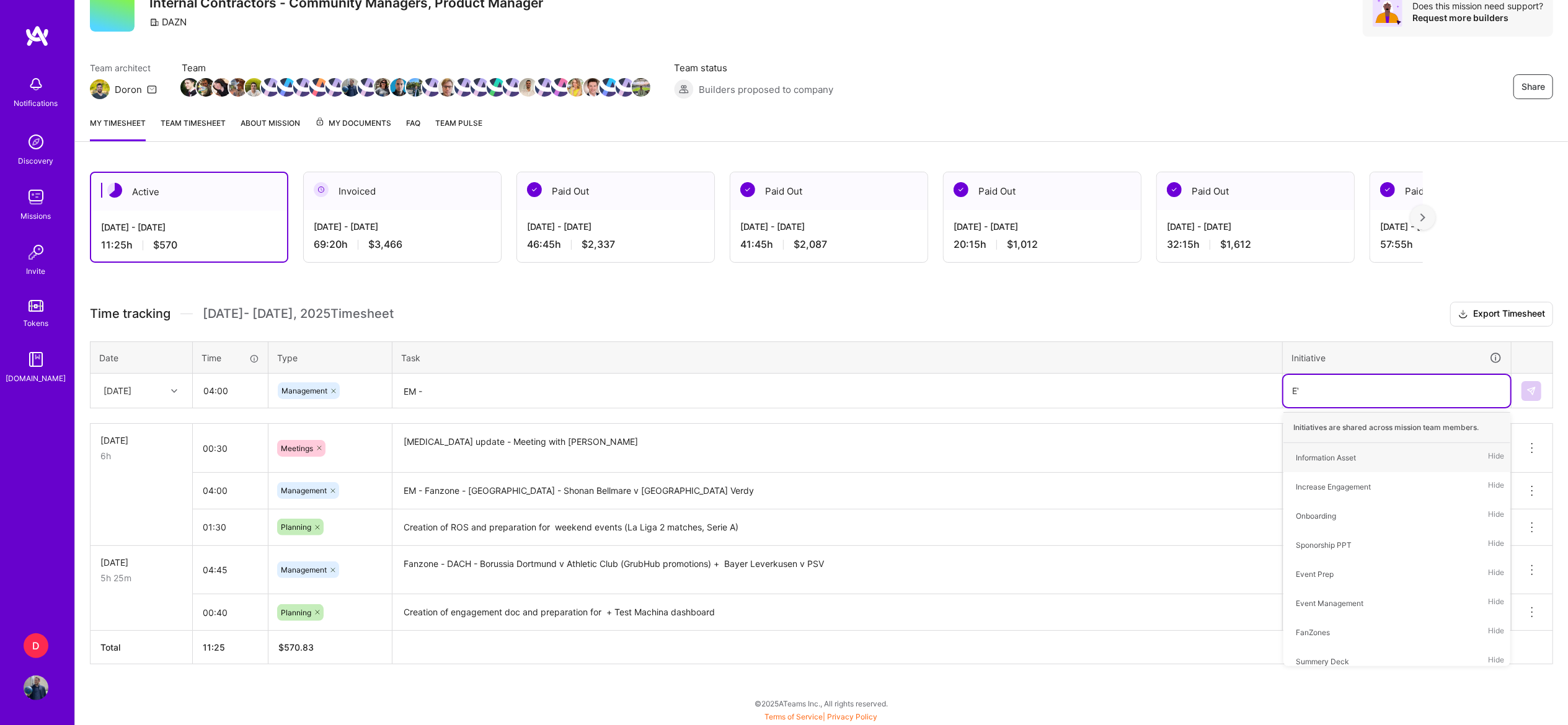
type input "EVE"
type input "FAN"
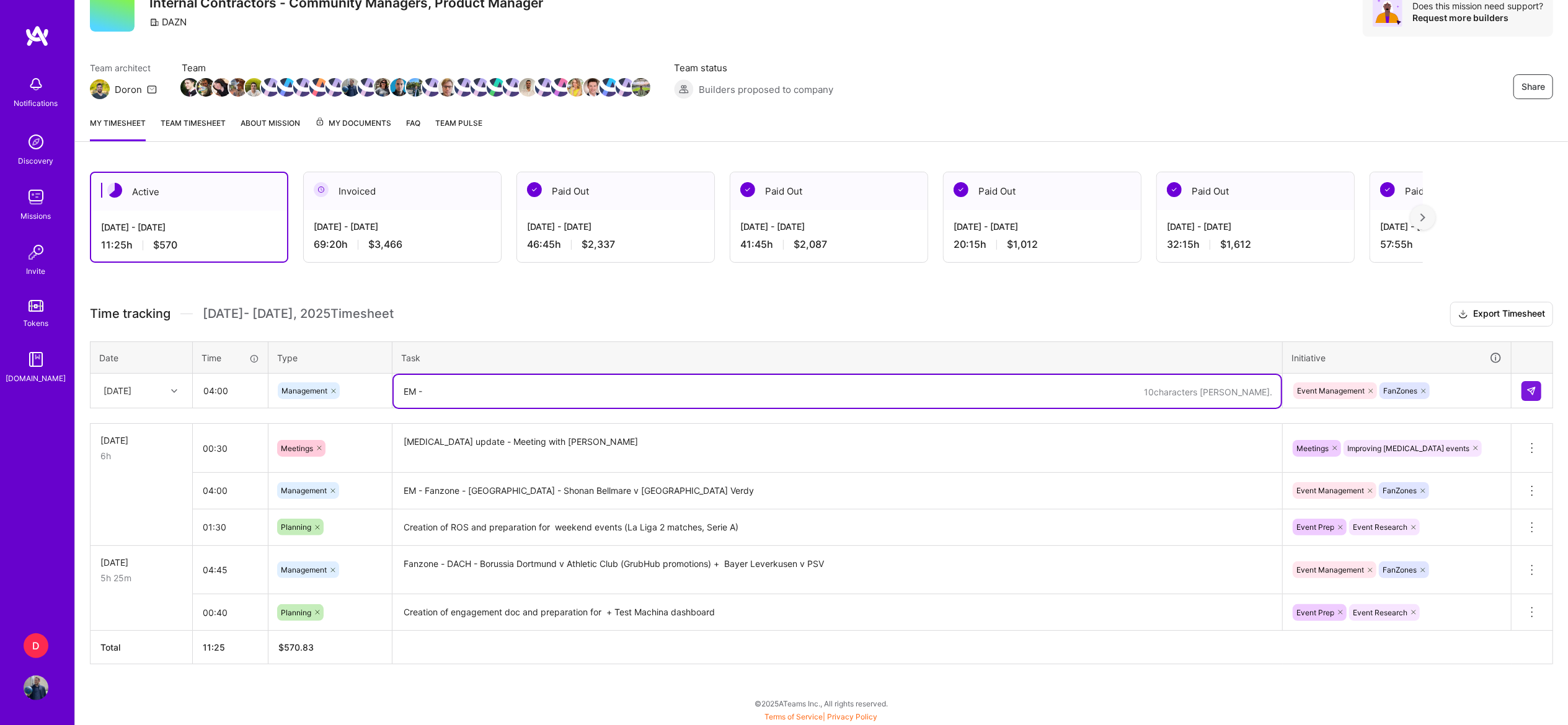
click at [749, 391] on textarea "EM -" at bounding box center [837, 391] width 887 height 33
paste textarea "Fanzone - [GEOGRAPHIC_DATA] - Real Madrid v [PERSON_NAME]"
click at [624, 395] on textarea "EM - Fanzone - [GEOGRAPHIC_DATA] - Real Madrid v [PERSON_NAME] (Also DACH + [GE…" at bounding box center [837, 391] width 887 height 33
click at [770, 395] on textarea "EM - Fanzone - [GEOGRAPHIC_DATA] - Real Madrid v [PERSON_NAME] (Also in the DAC…" at bounding box center [837, 391] width 887 height 33
type textarea "EM - Fanzone - [GEOGRAPHIC_DATA] - Real Madrid v [PERSON_NAME] (Also in the DAC…"
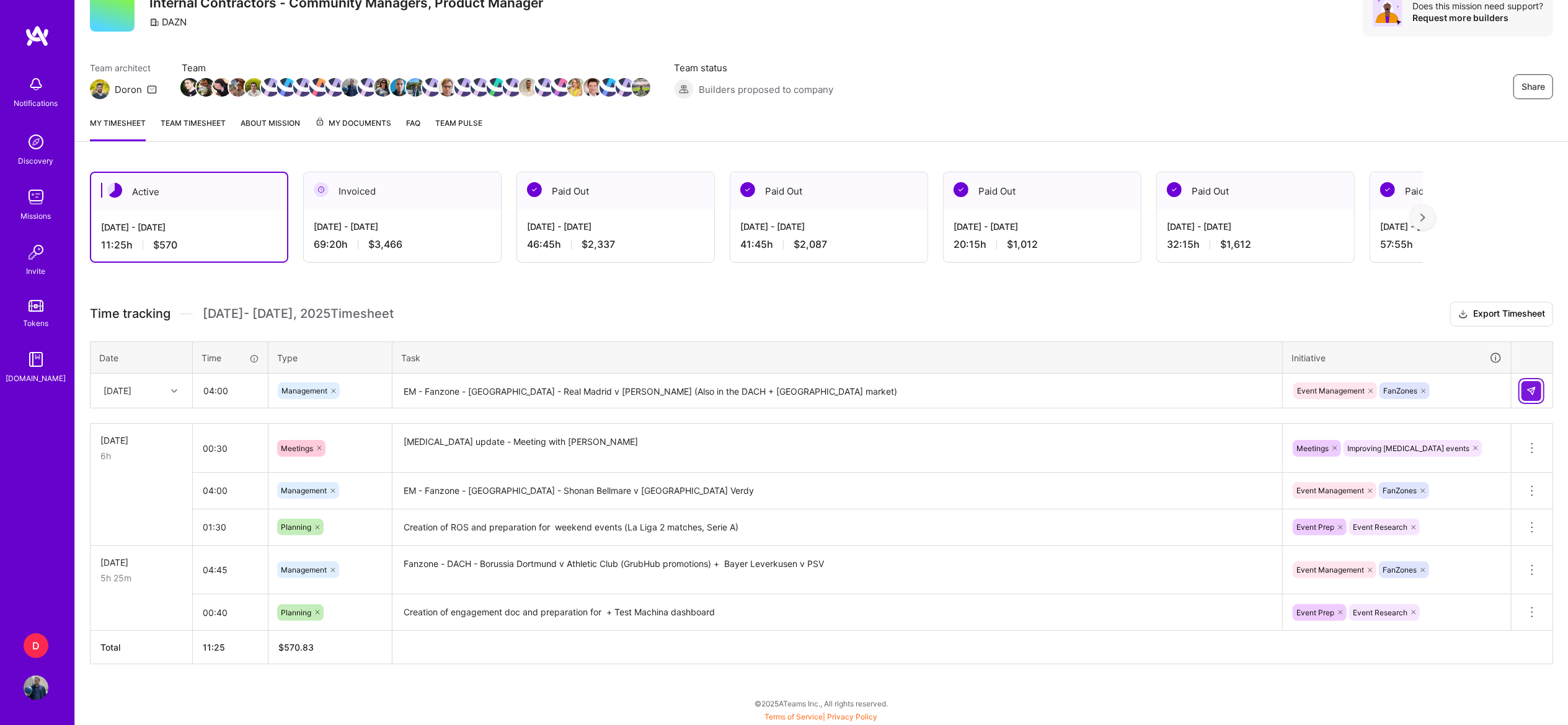
click at [1530, 393] on img at bounding box center [1531, 391] width 10 height 10
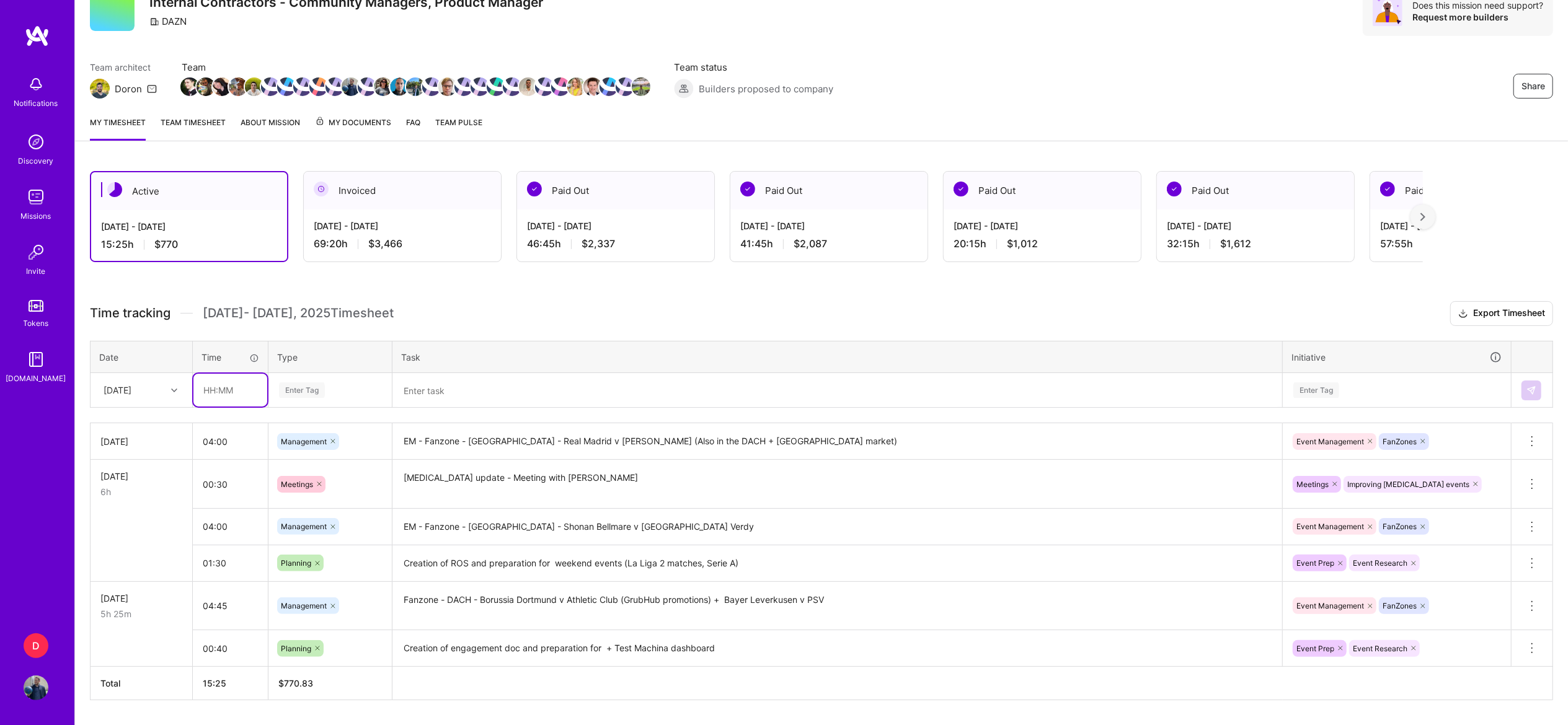
click at [216, 393] on input "text" at bounding box center [230, 390] width 73 height 33
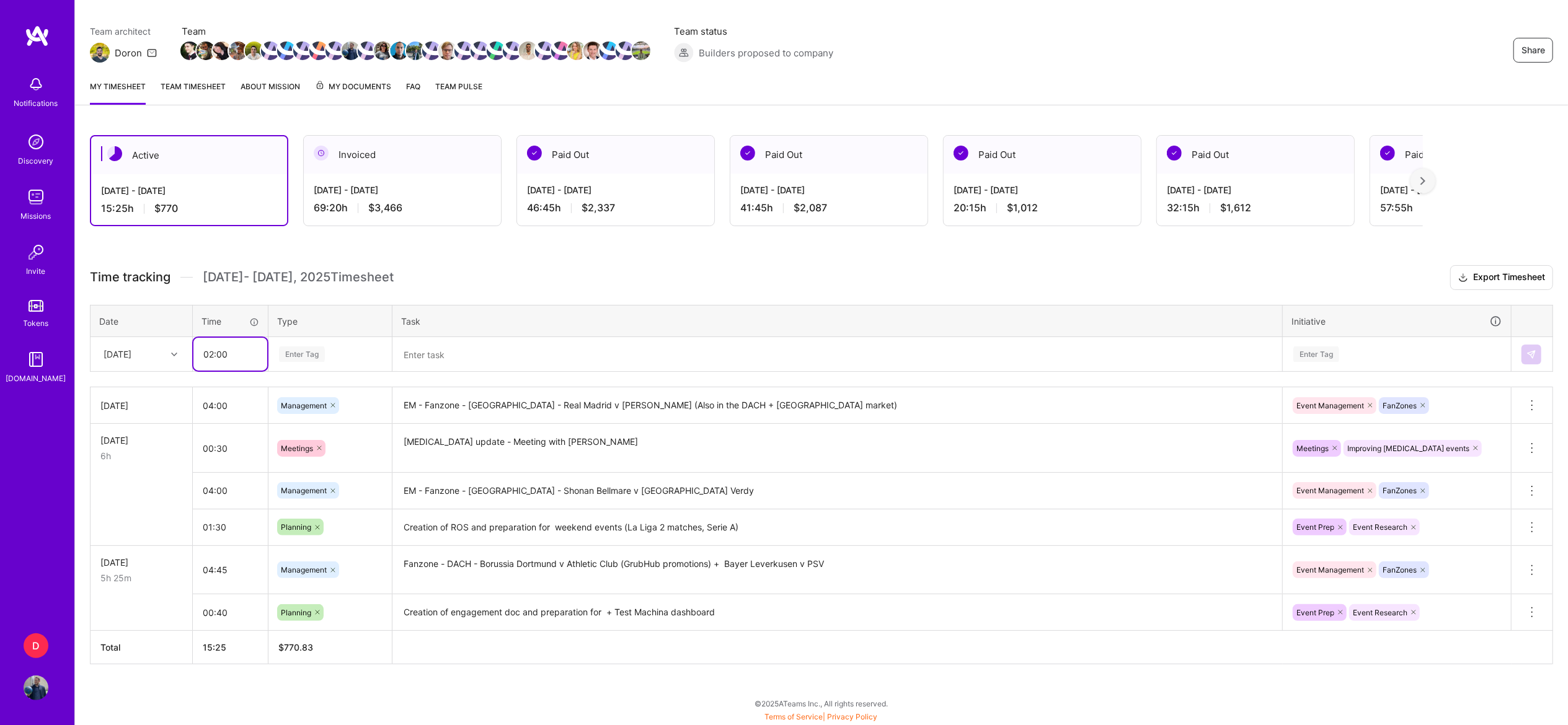
type input "02:00"
click at [328, 334] on th "Type" at bounding box center [330, 321] width 124 height 32
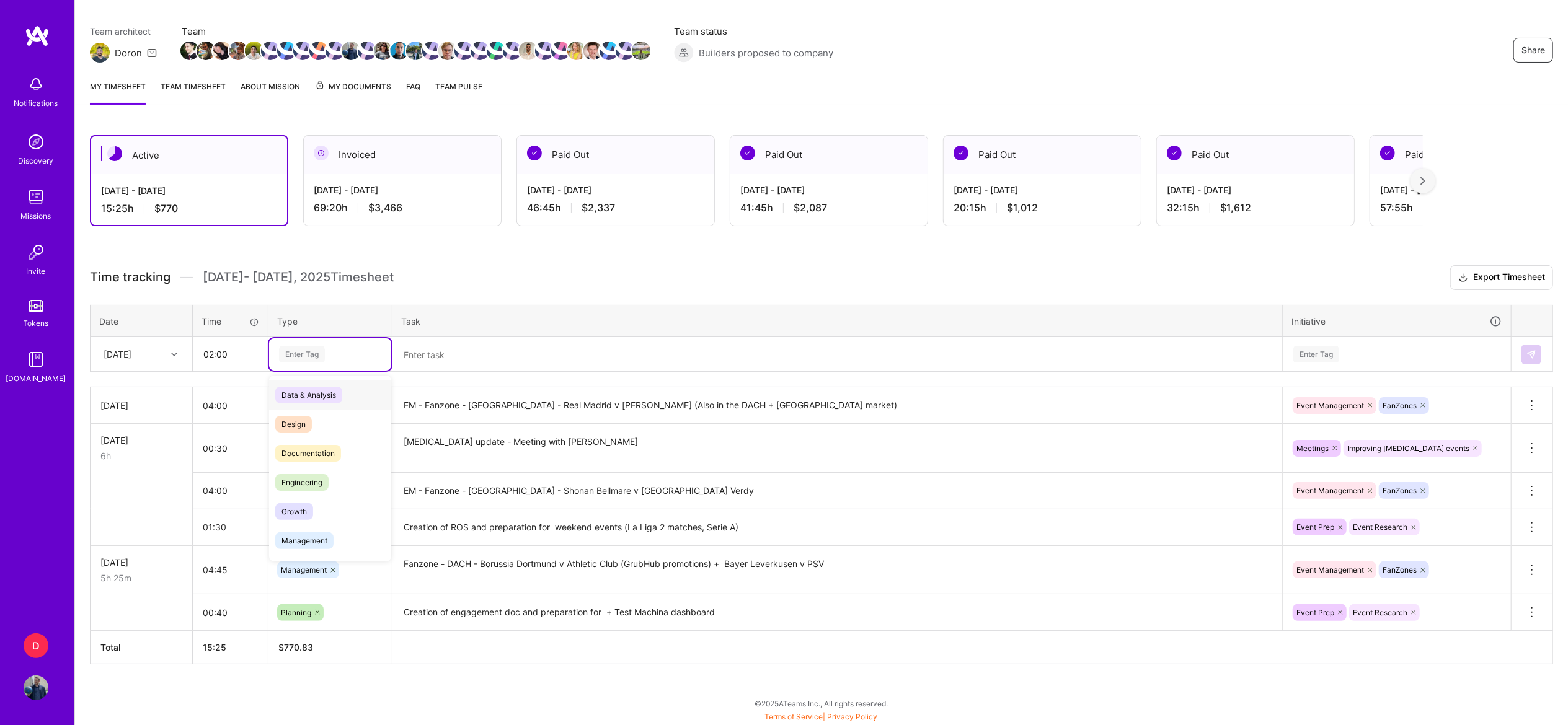
click at [337, 354] on div "Enter Tag" at bounding box center [330, 354] width 105 height 16
type input "ope"
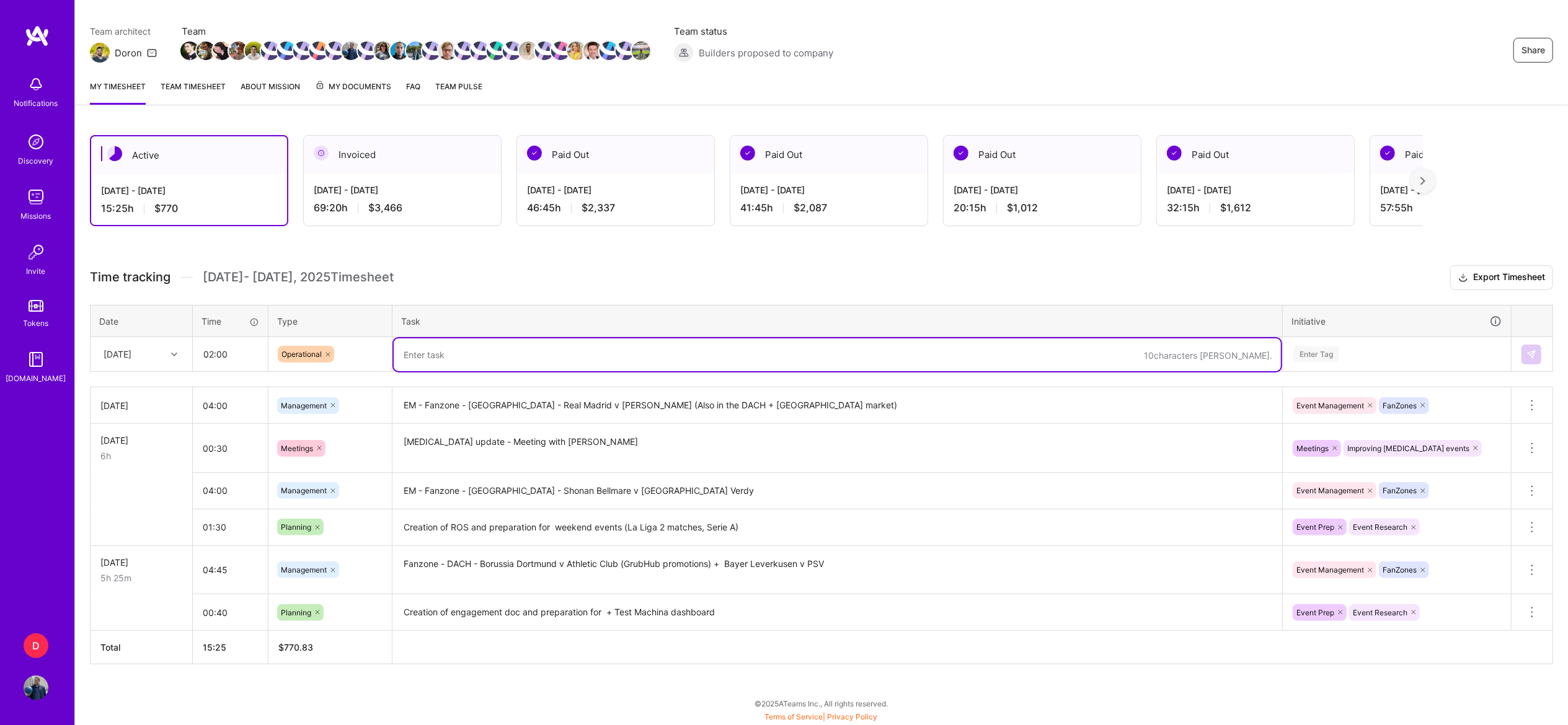
click at [435, 361] on textarea at bounding box center [837, 355] width 887 height 33
click at [692, 352] on textarea "experiencing the FanZone light - [MEDICAL_DATA] B1 opening matchdays" at bounding box center [837, 355] width 887 height 33
type textarea "experiencing the FanZone light - [MEDICAL_DATA] B1 opening matchdays + improvin…"
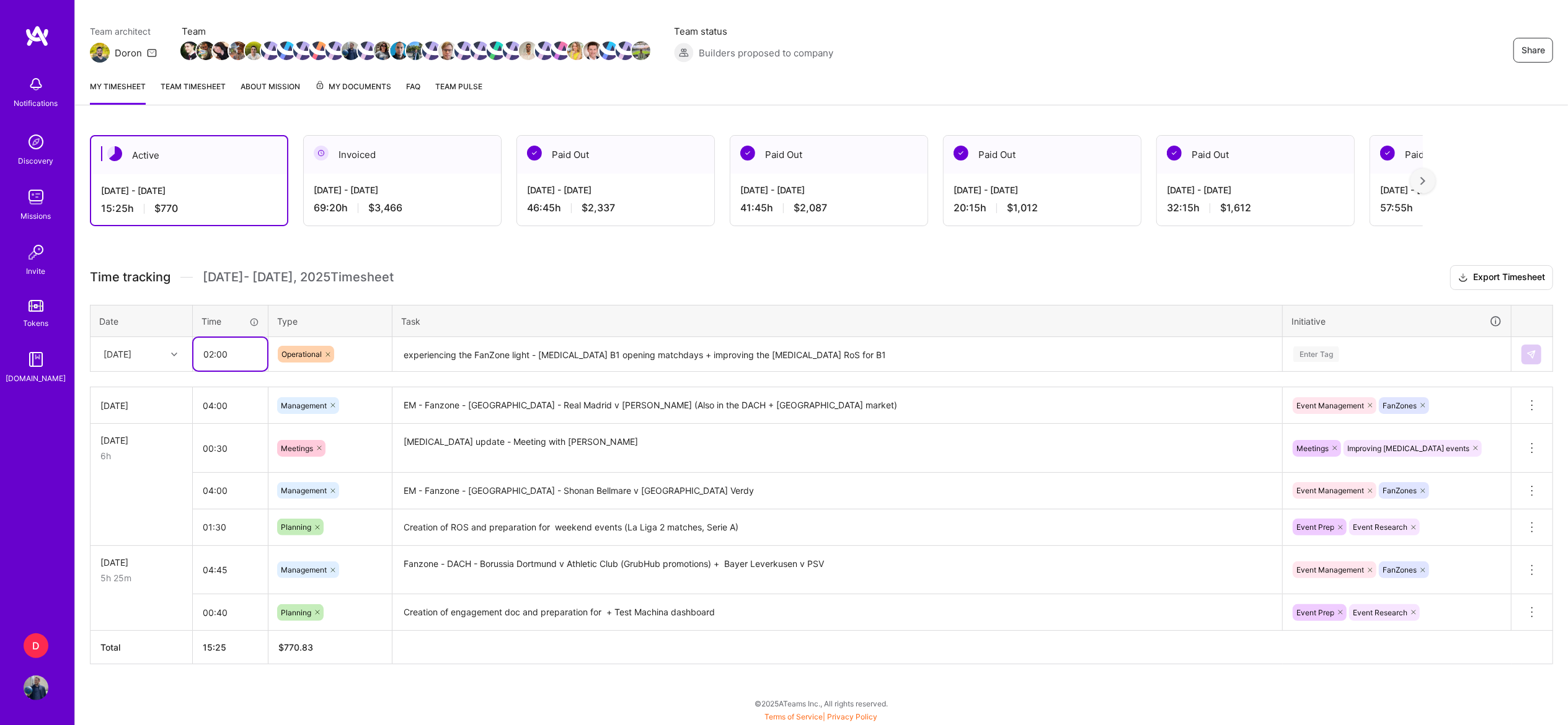
click at [227, 359] on input "02:00" at bounding box center [230, 354] width 73 height 33
type input "02:30"
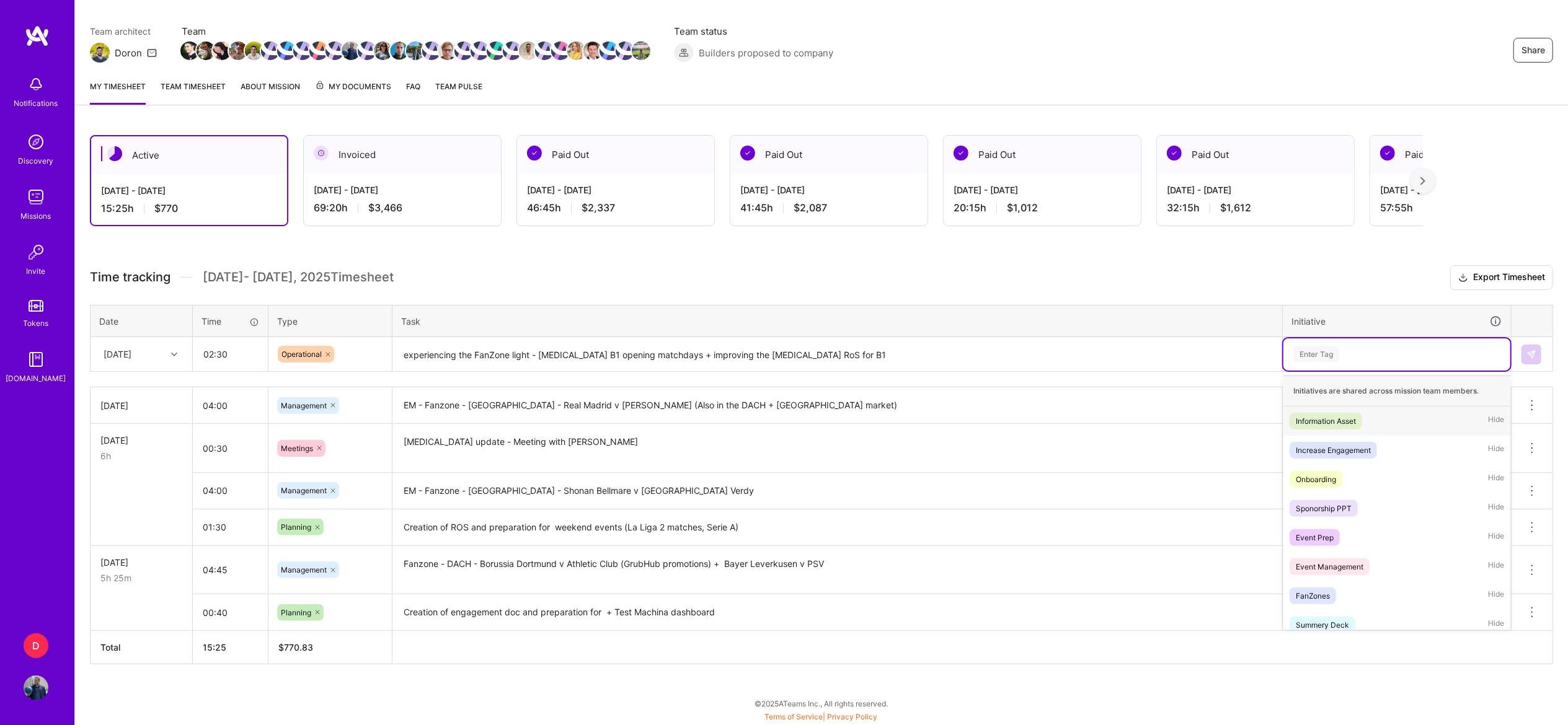
click at [1370, 338] on div "Enter Tag" at bounding box center [1396, 354] width 227 height 32
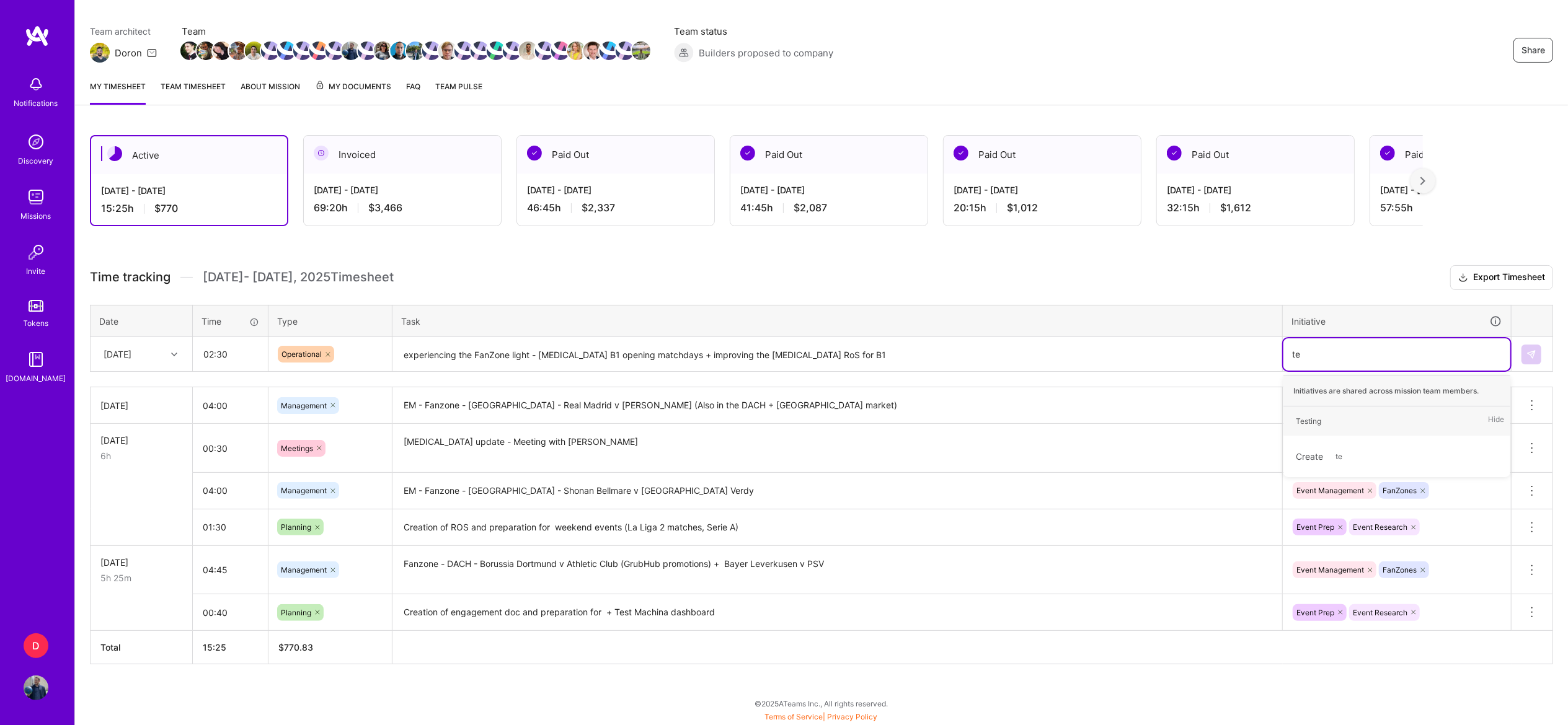
type input "tes"
type input "imp"
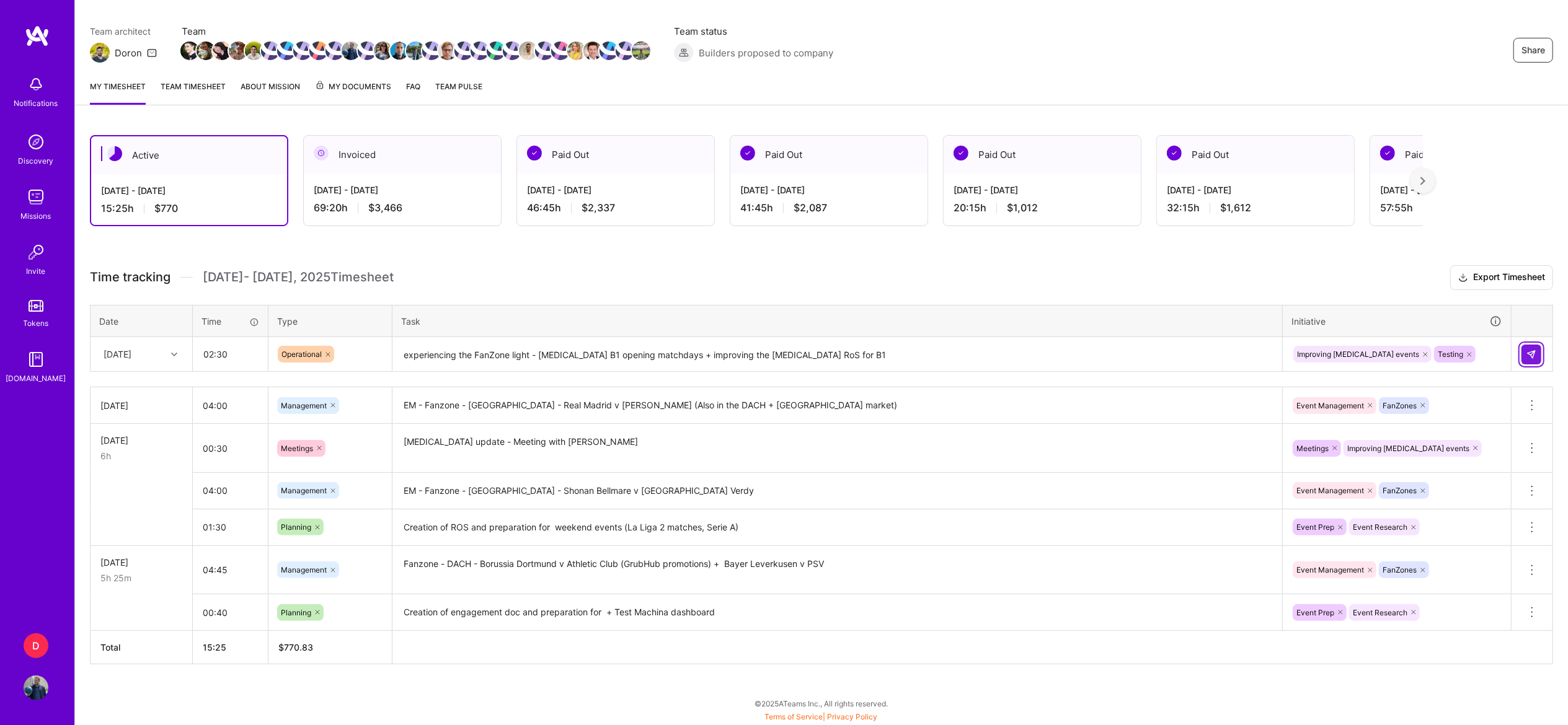
click at [1532, 360] on button at bounding box center [1531, 354] width 20 height 20
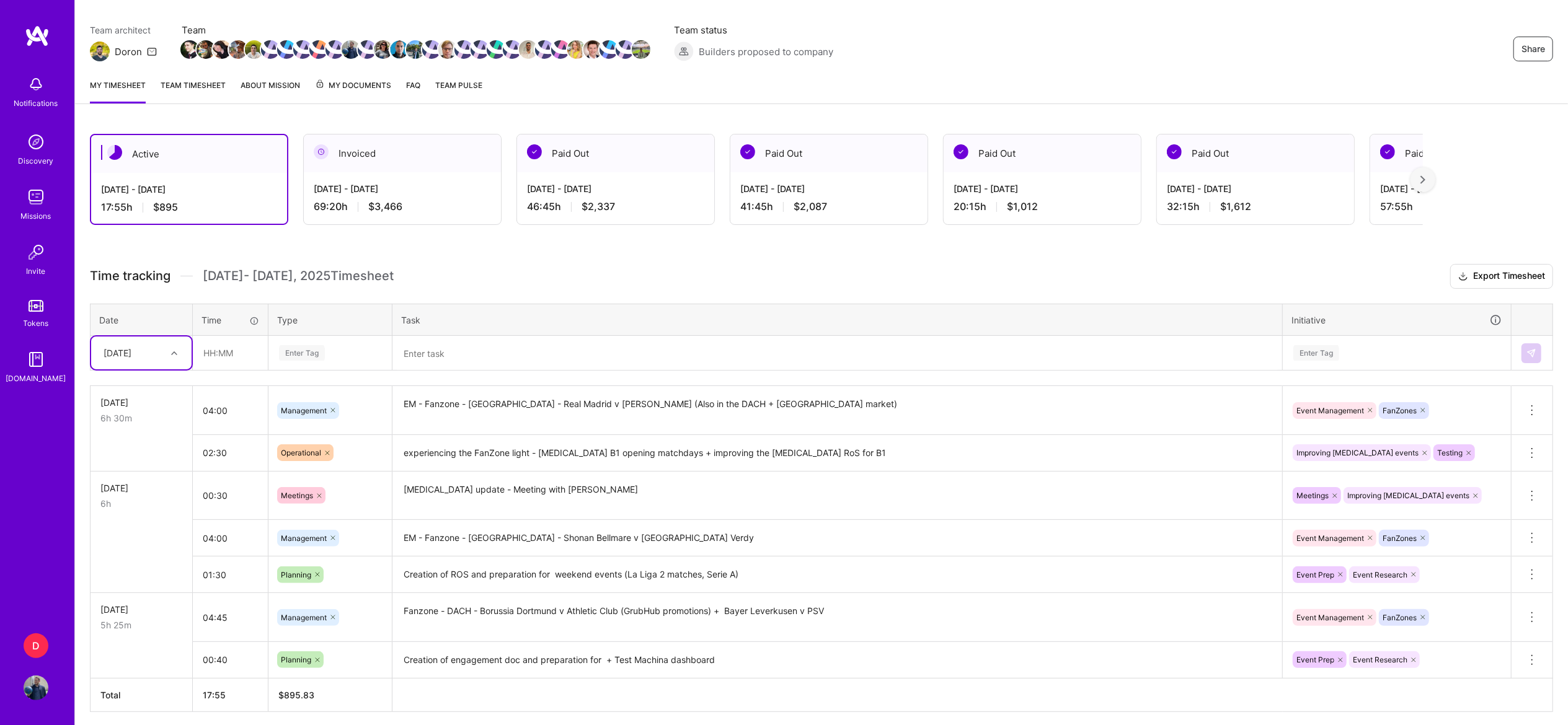
scroll to position [143, 0]
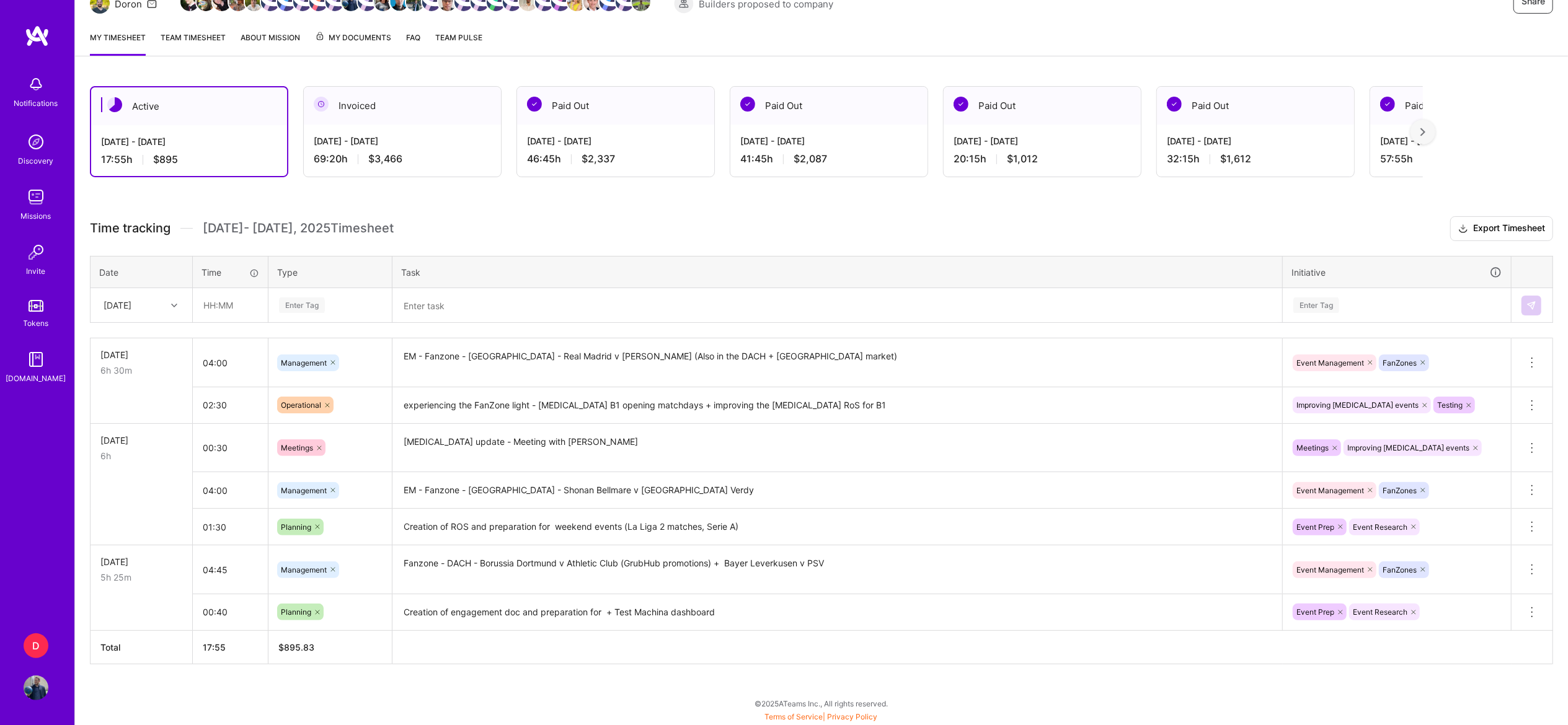
click at [1425, 128] on img at bounding box center [1422, 132] width 5 height 9
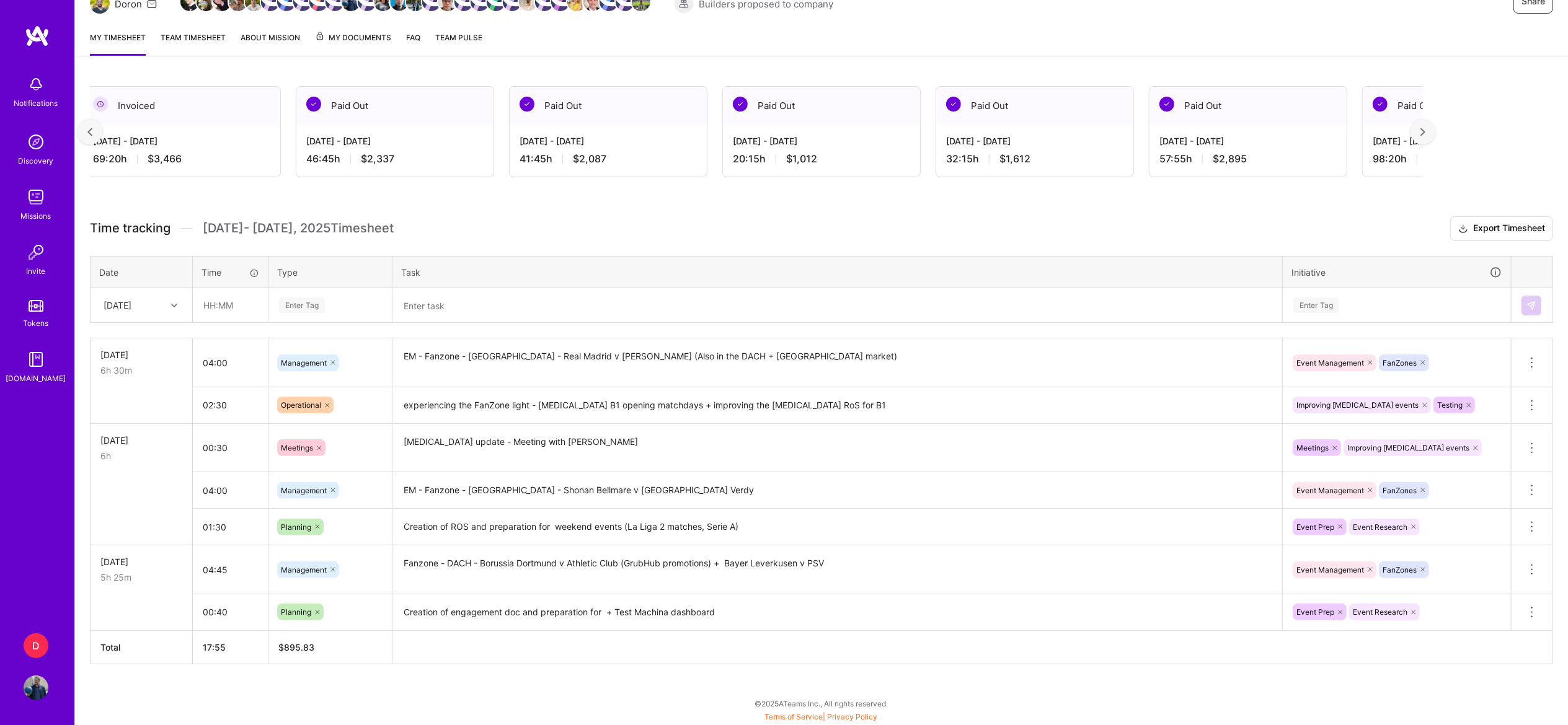
scroll to position [0, 228]
click at [1425, 128] on img at bounding box center [1422, 132] width 5 height 9
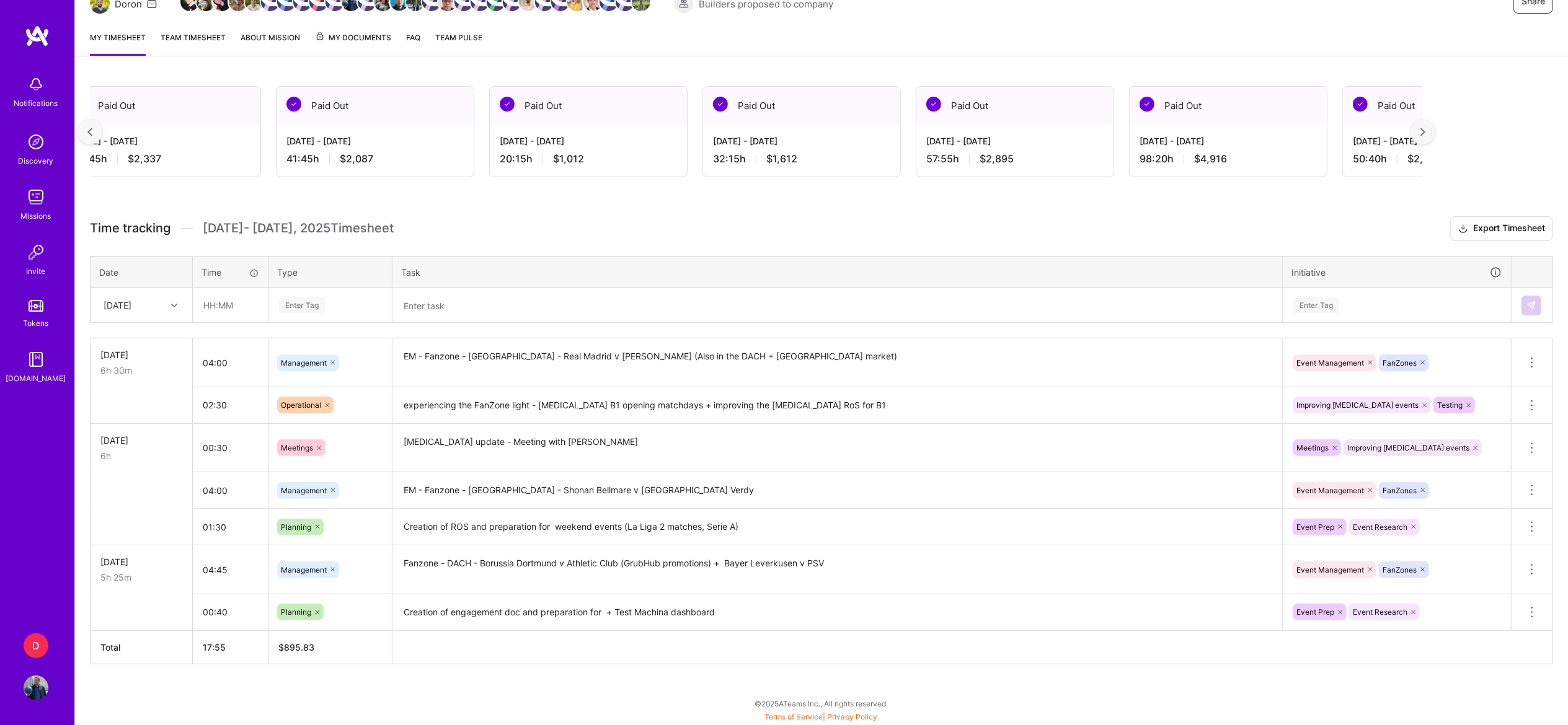
scroll to position [0, 456]
click at [1425, 128] on img at bounding box center [1422, 132] width 5 height 9
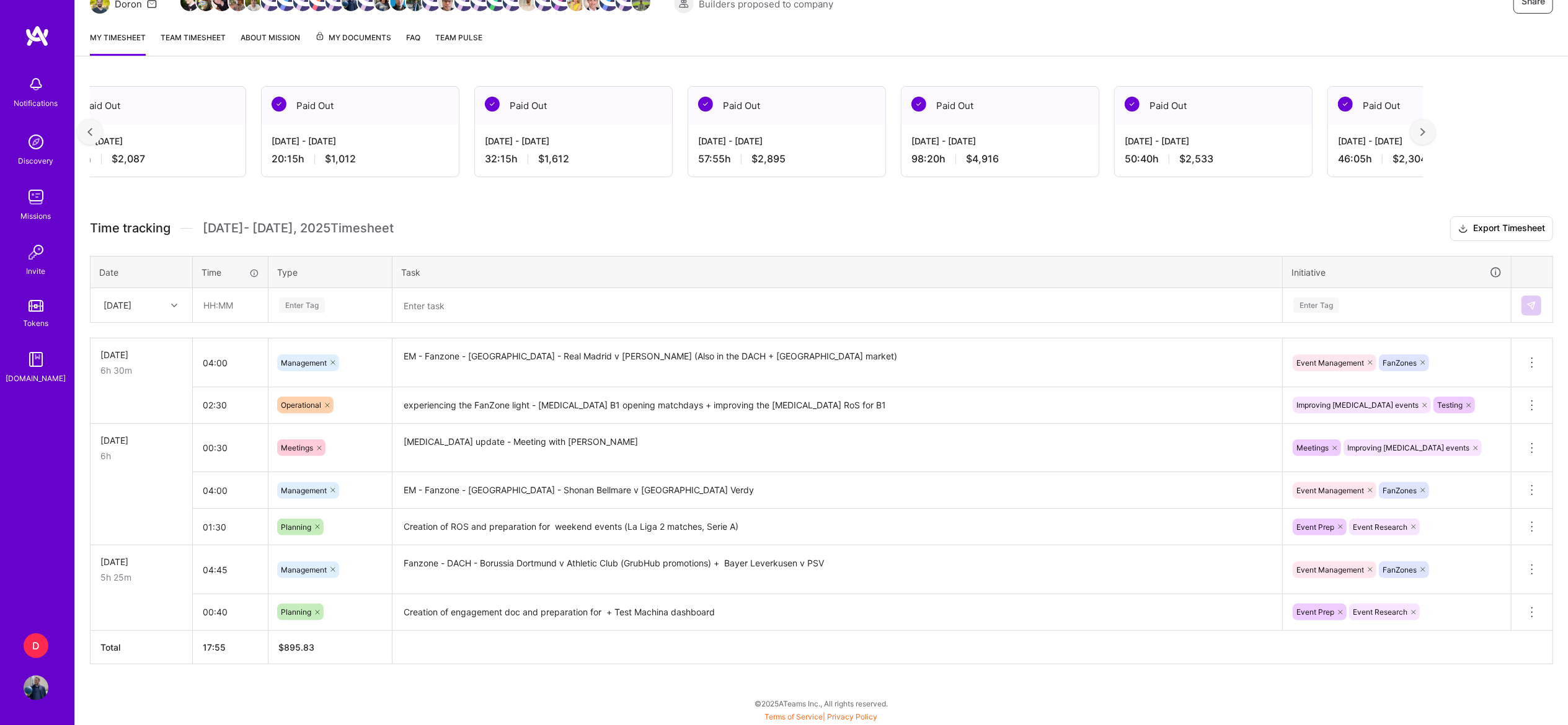
scroll to position [0, 684]
click at [1425, 128] on img at bounding box center [1422, 132] width 5 height 9
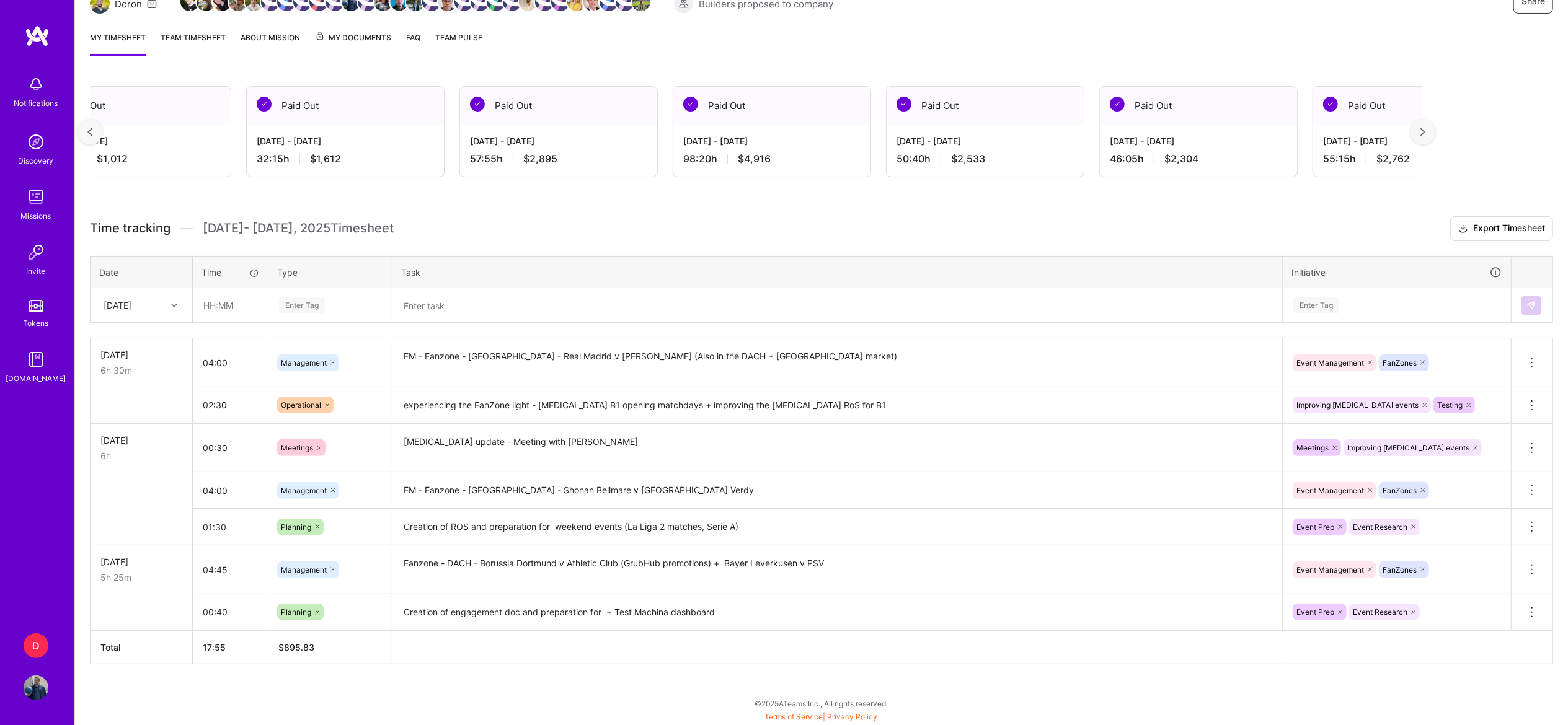
scroll to position [0, 913]
click at [1425, 128] on img at bounding box center [1422, 132] width 5 height 9
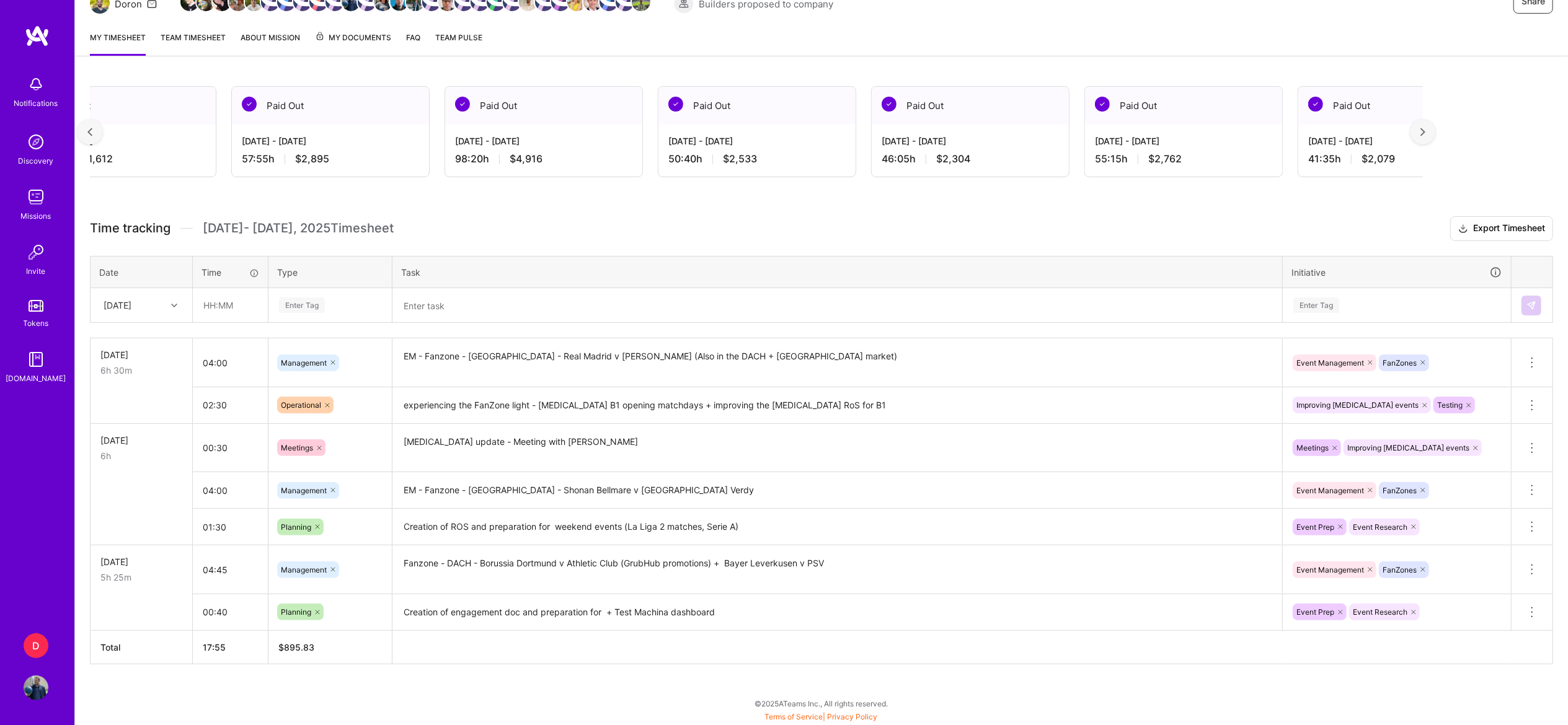
scroll to position [0, 1141]
click at [97, 131] on div at bounding box center [90, 132] width 25 height 25
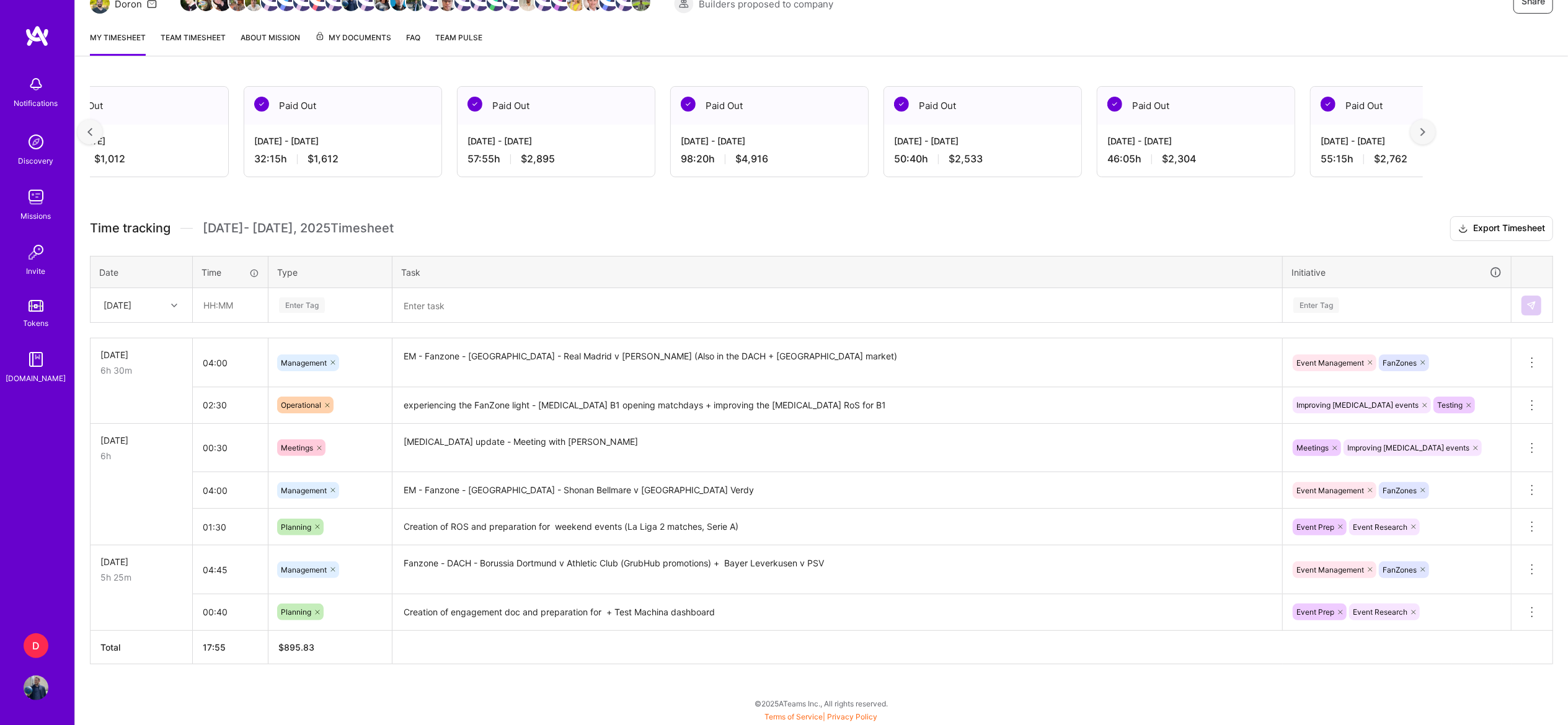
click at [97, 131] on div at bounding box center [90, 132] width 25 height 25
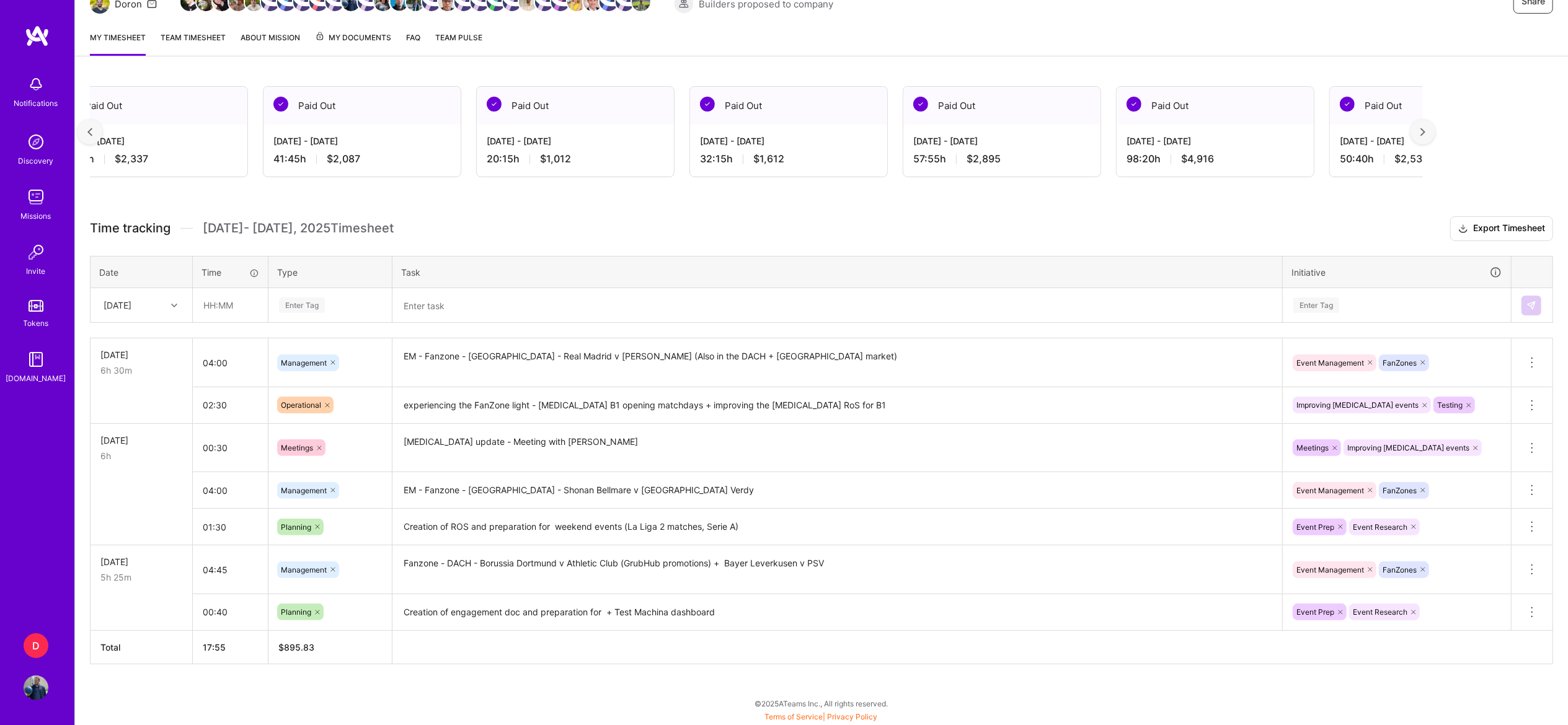
click at [97, 131] on div at bounding box center [90, 132] width 25 height 25
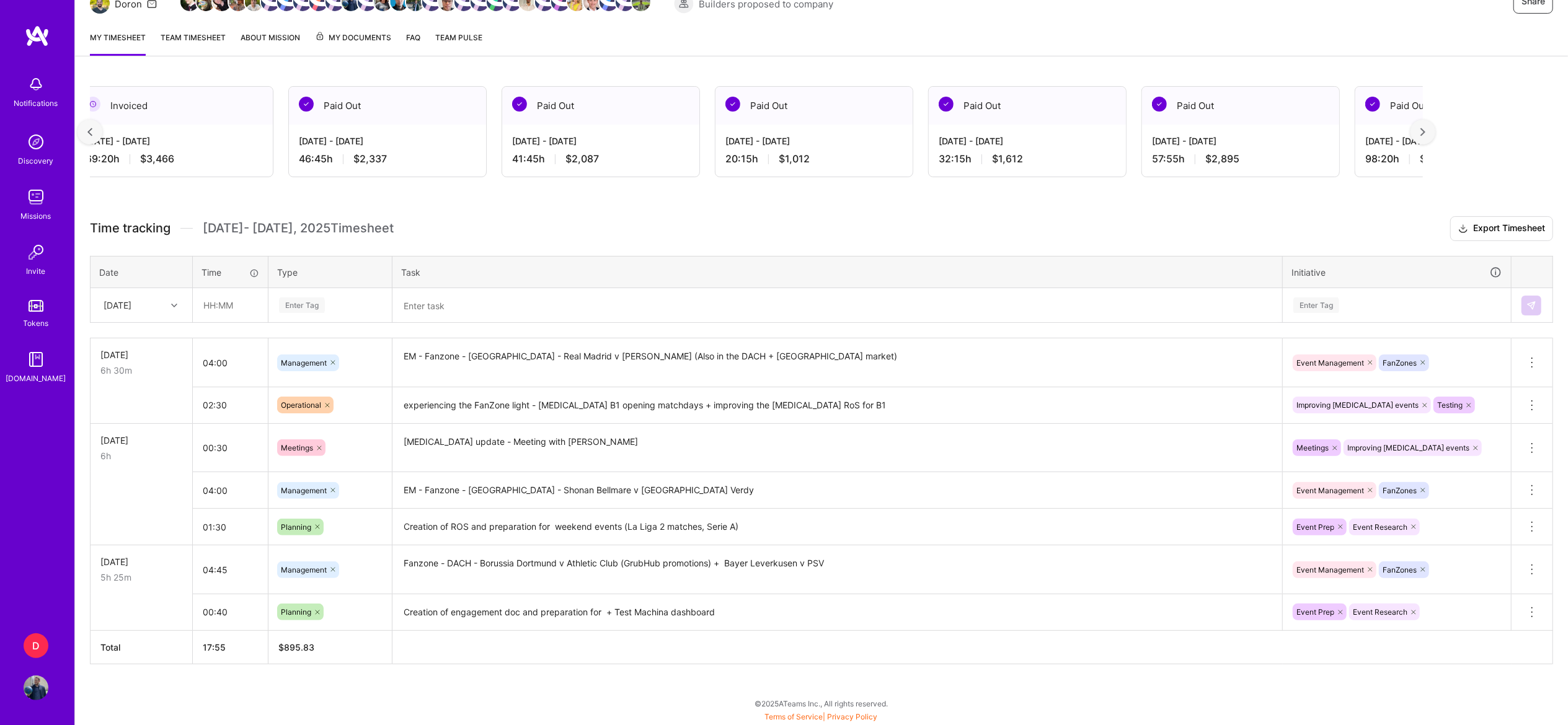
click at [97, 131] on div at bounding box center [90, 132] width 25 height 25
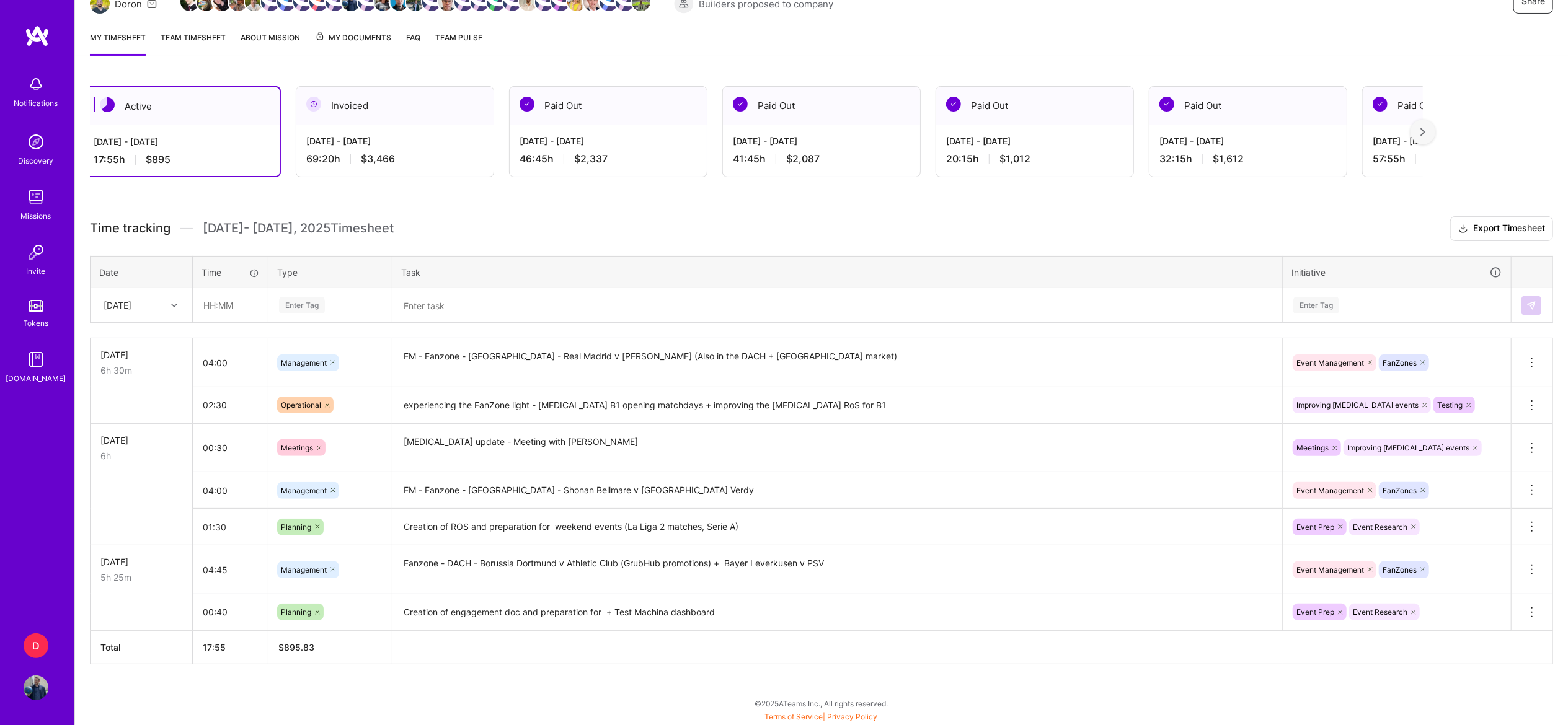
scroll to position [0, 0]
click at [97, 131] on div "[DATE] - [DATE] 17:55 h $895" at bounding box center [189, 150] width 196 height 51
click at [1435, 125] on div at bounding box center [1422, 132] width 25 height 25
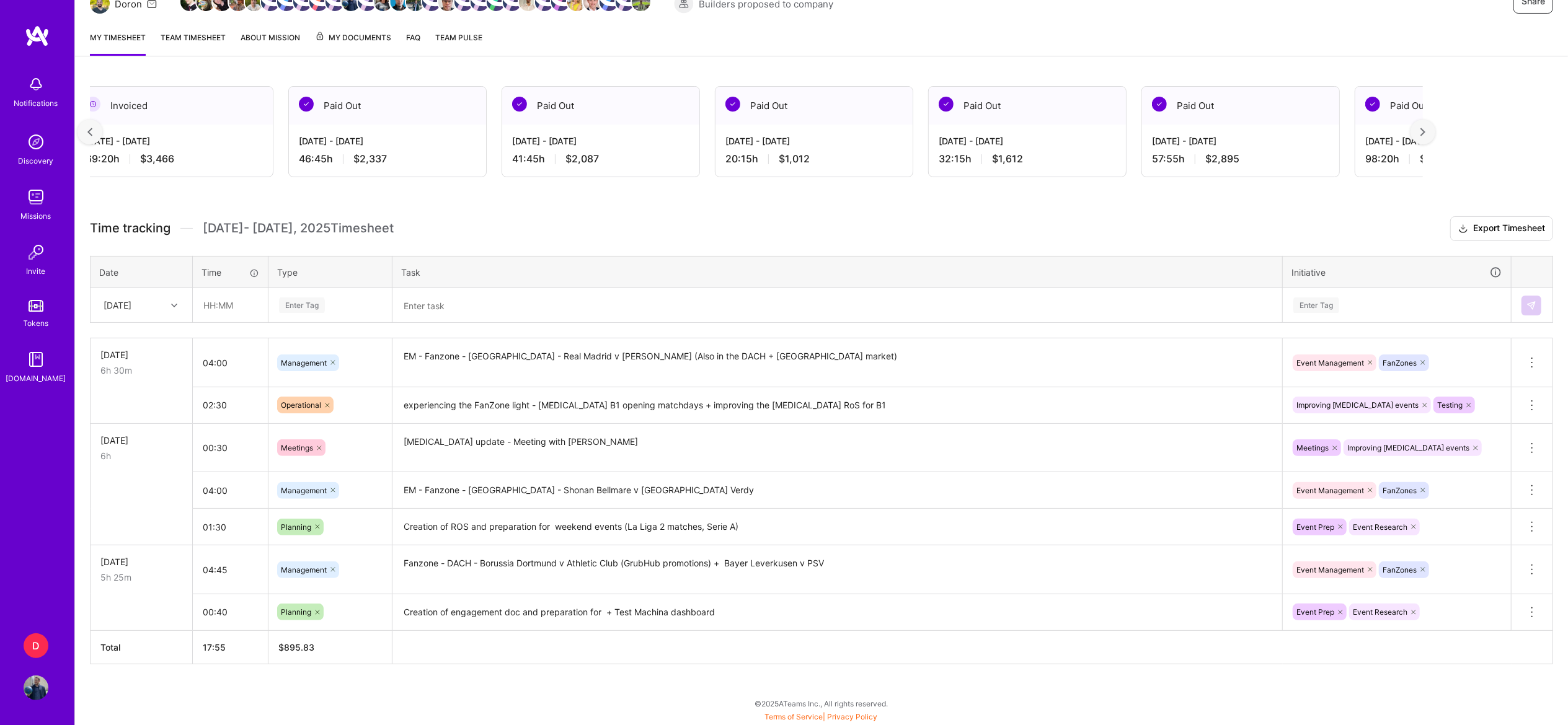
click at [1435, 125] on div at bounding box center [1422, 132] width 25 height 25
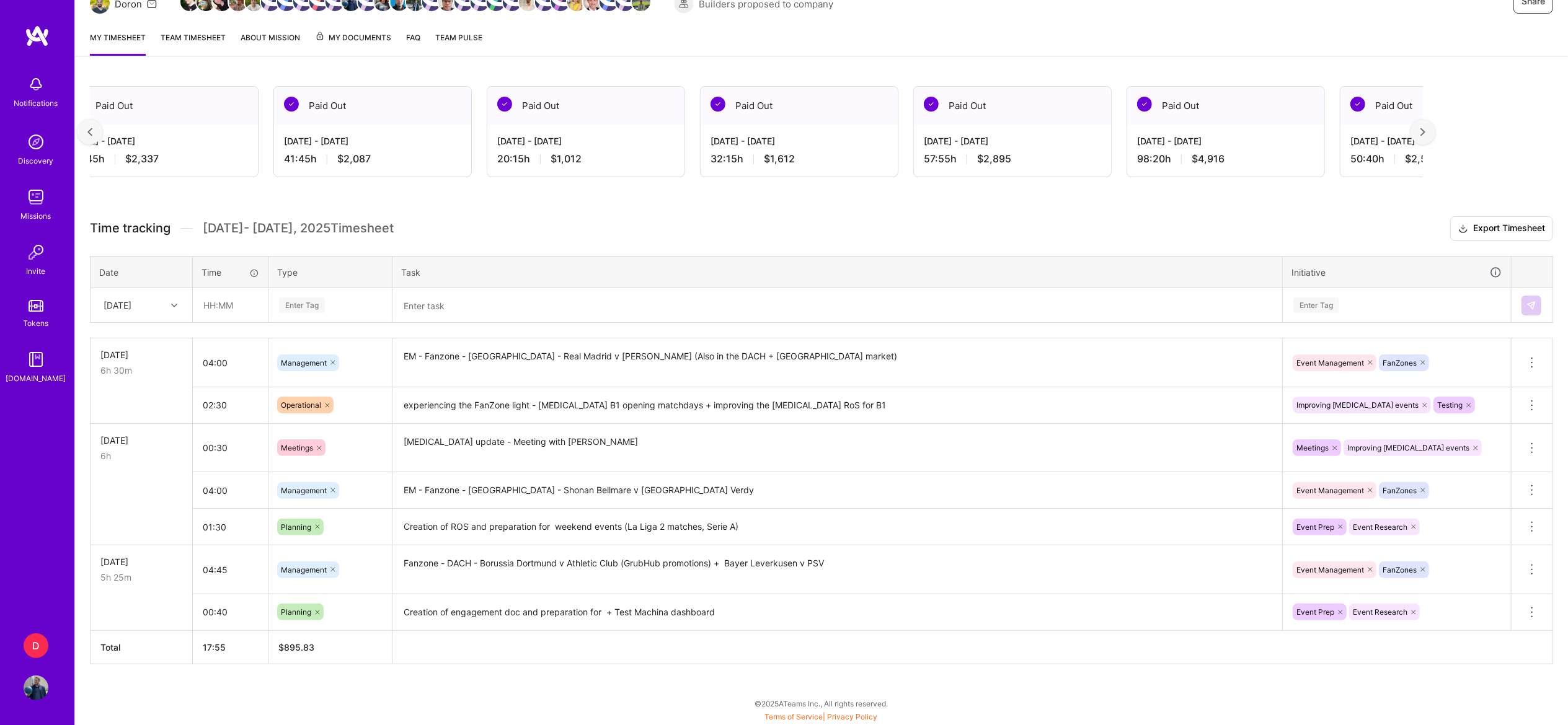
click at [1435, 125] on div at bounding box center [1422, 132] width 25 height 25
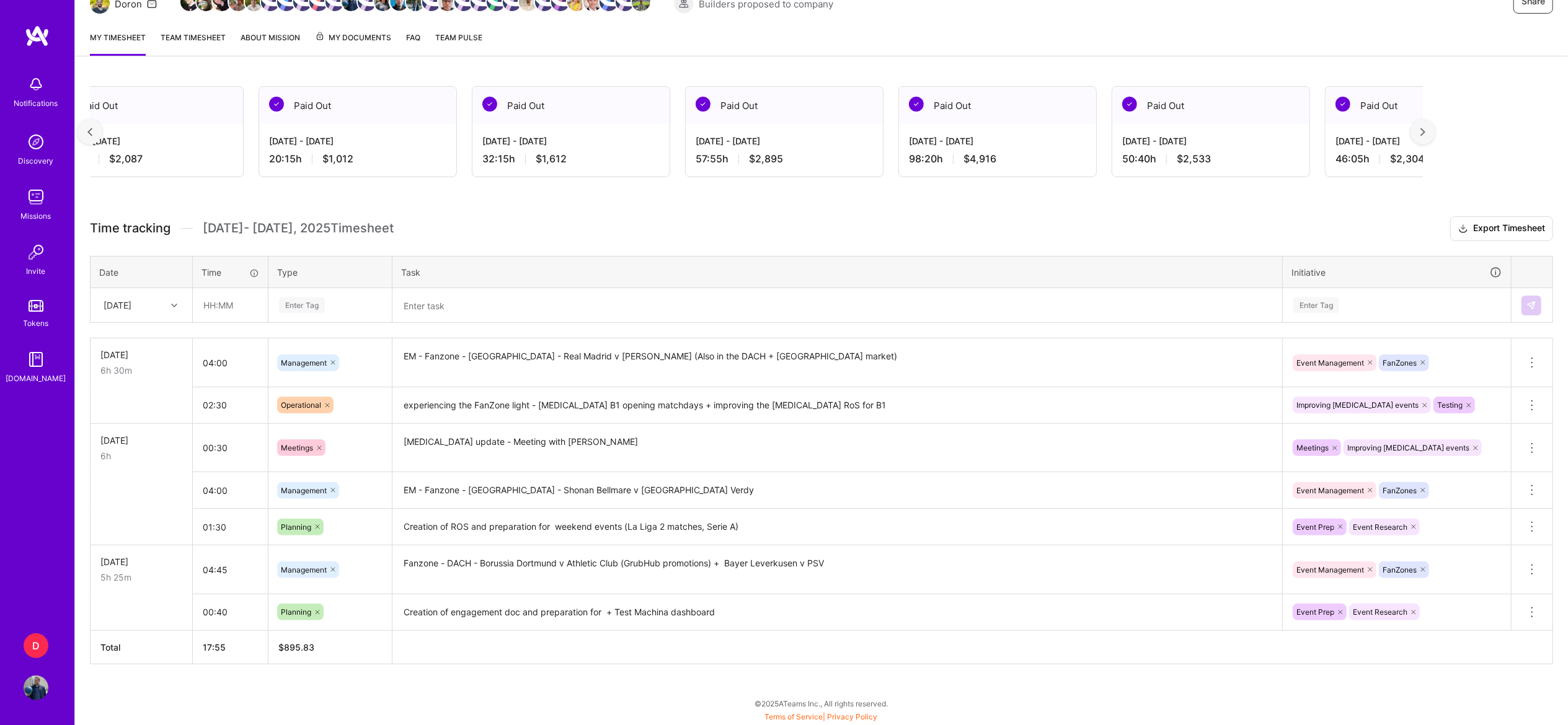
click at [1435, 125] on div at bounding box center [1422, 132] width 25 height 25
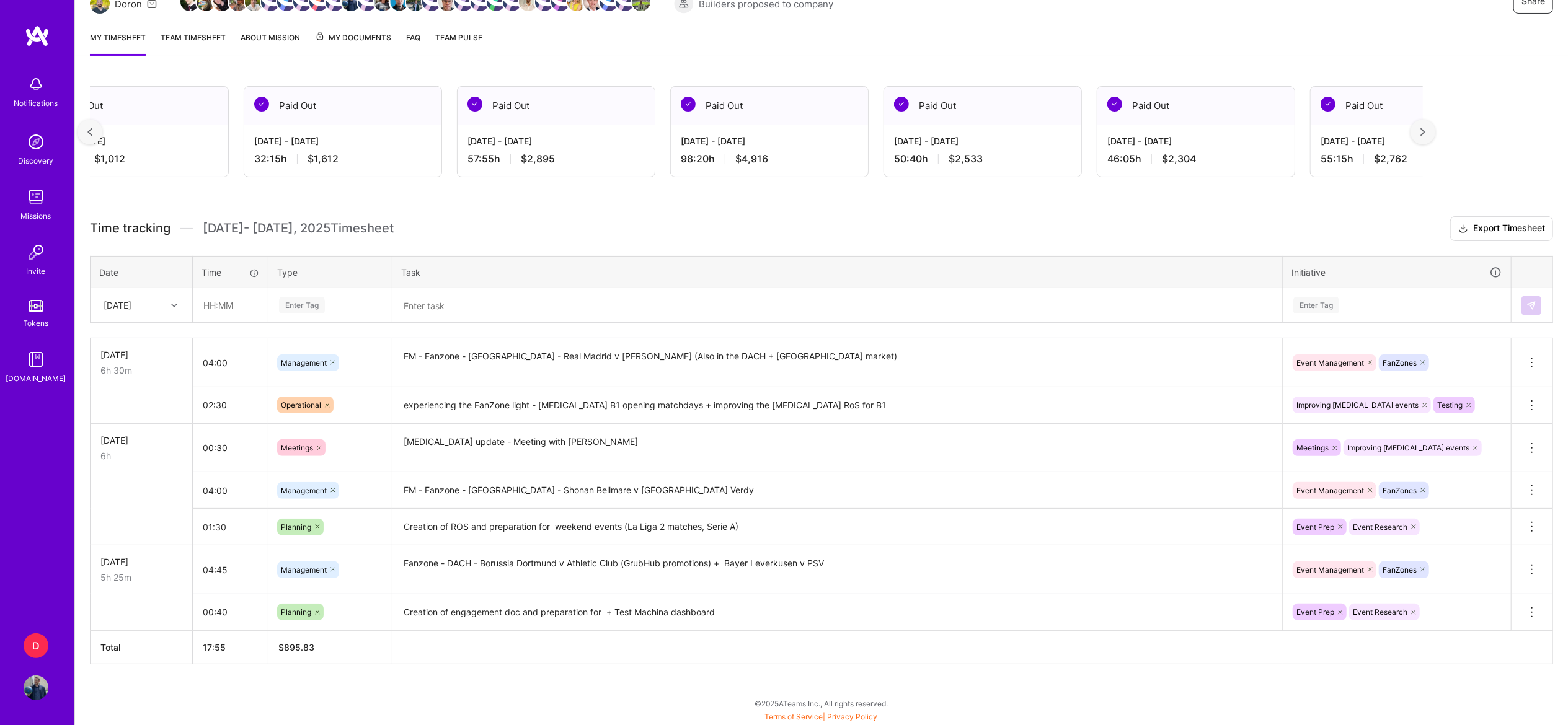
click at [1435, 125] on div at bounding box center [1422, 132] width 25 height 25
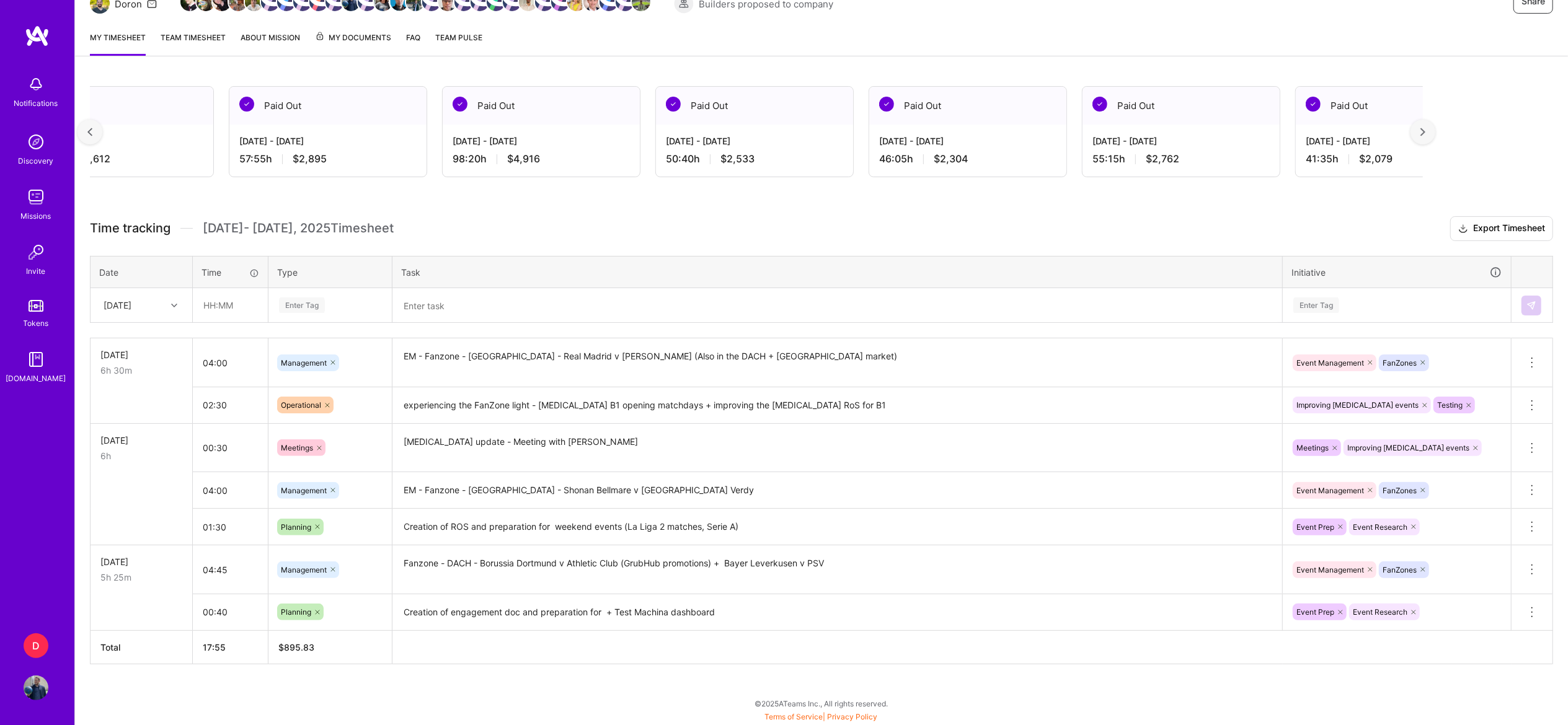
click at [1435, 125] on div at bounding box center [1422, 132] width 25 height 25
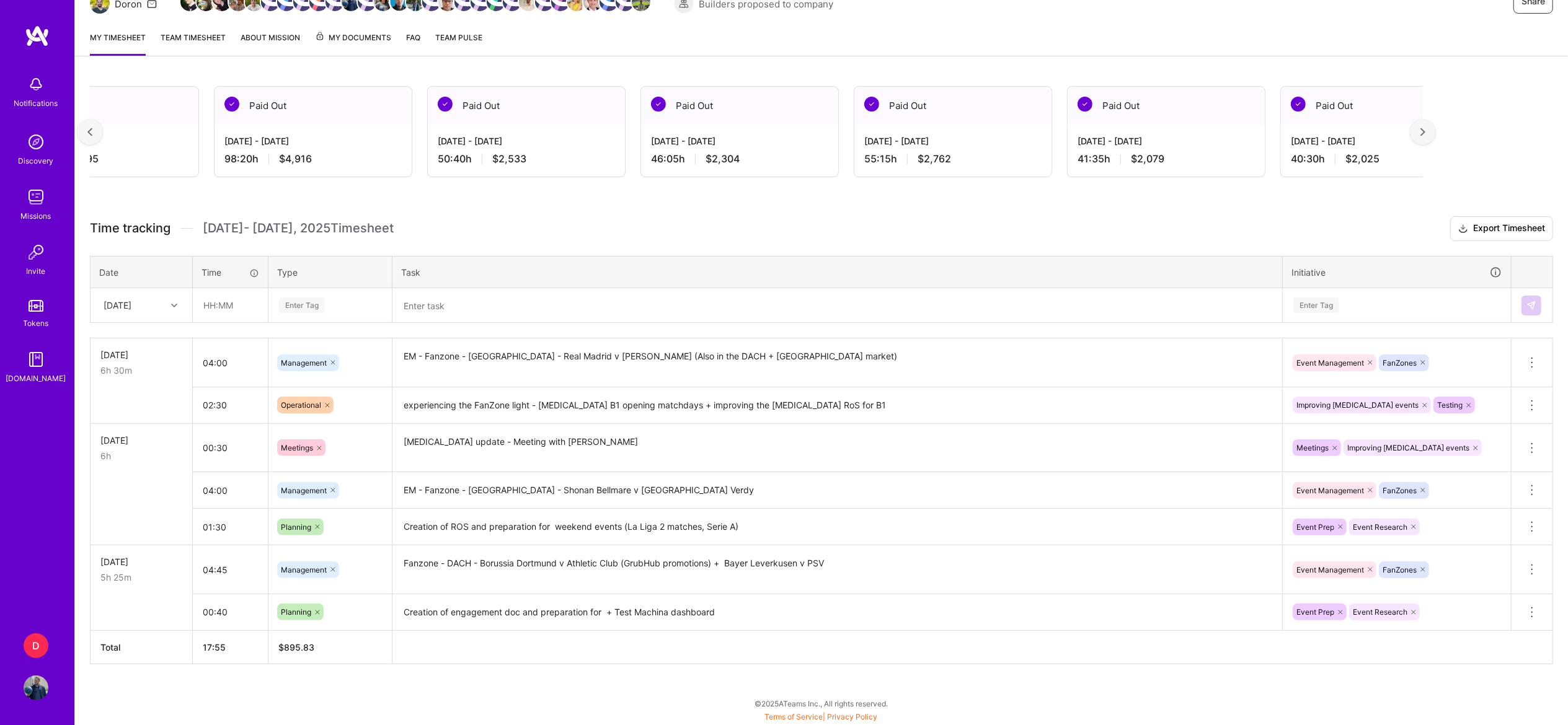
click at [1435, 125] on div at bounding box center [1422, 132] width 25 height 25
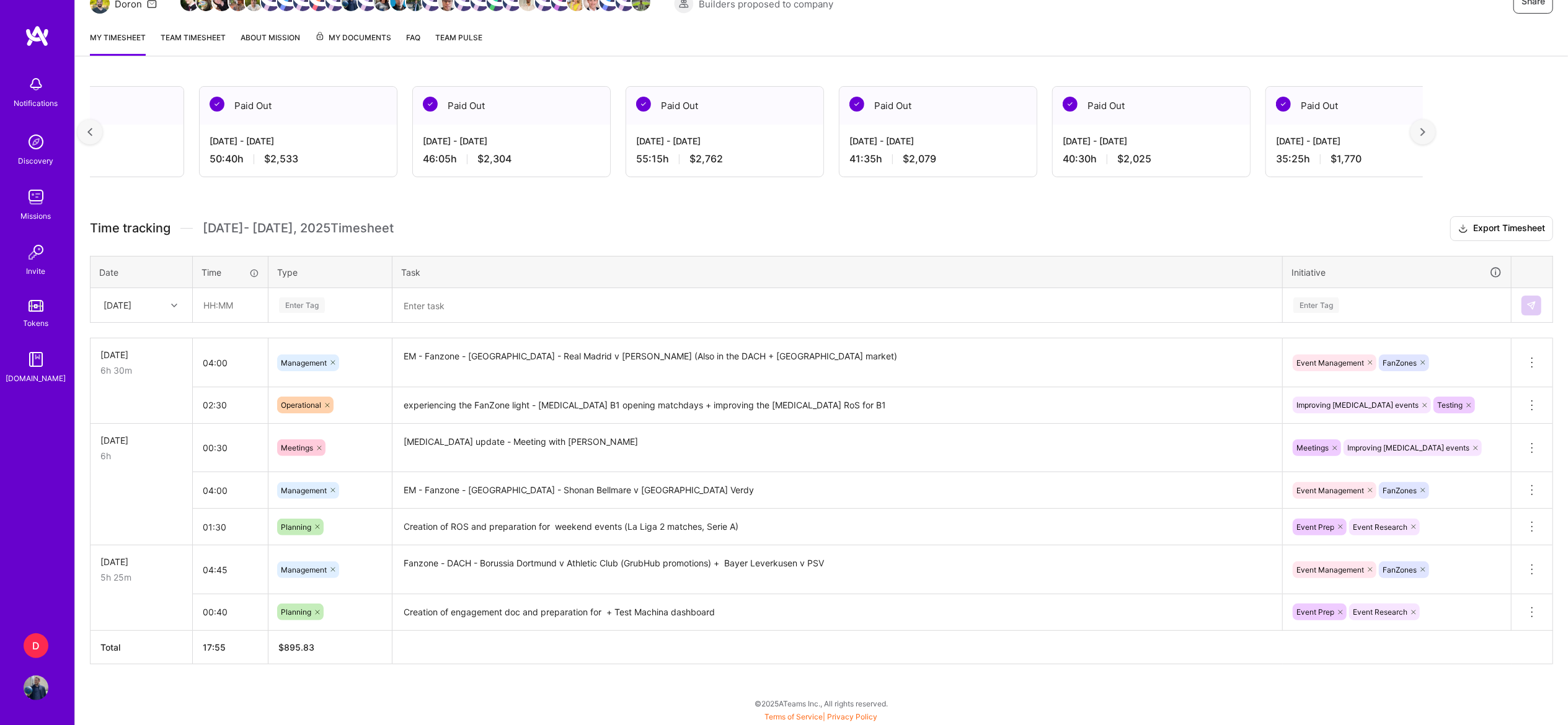
click at [1435, 125] on div at bounding box center [1422, 132] width 25 height 25
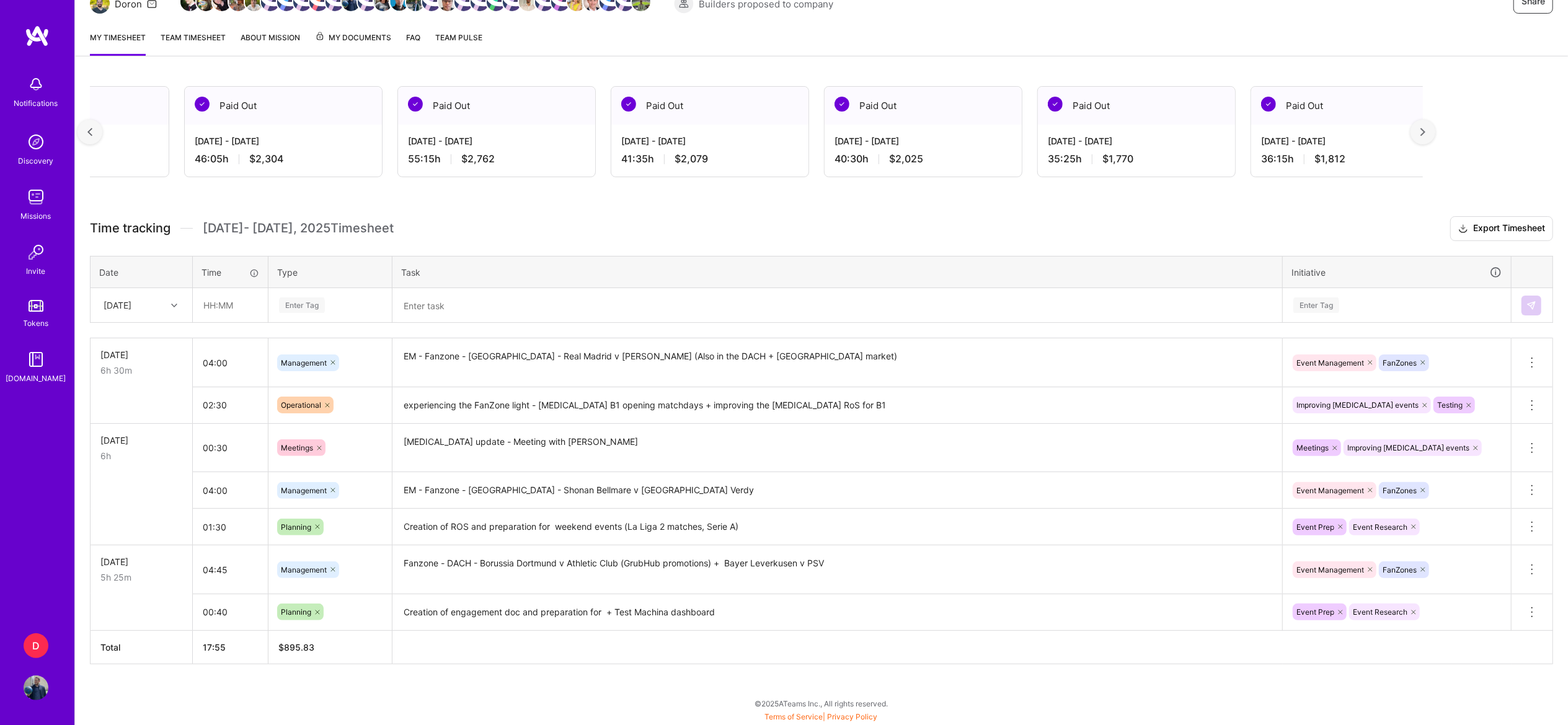
click at [1435, 125] on div at bounding box center [1422, 132] width 25 height 25
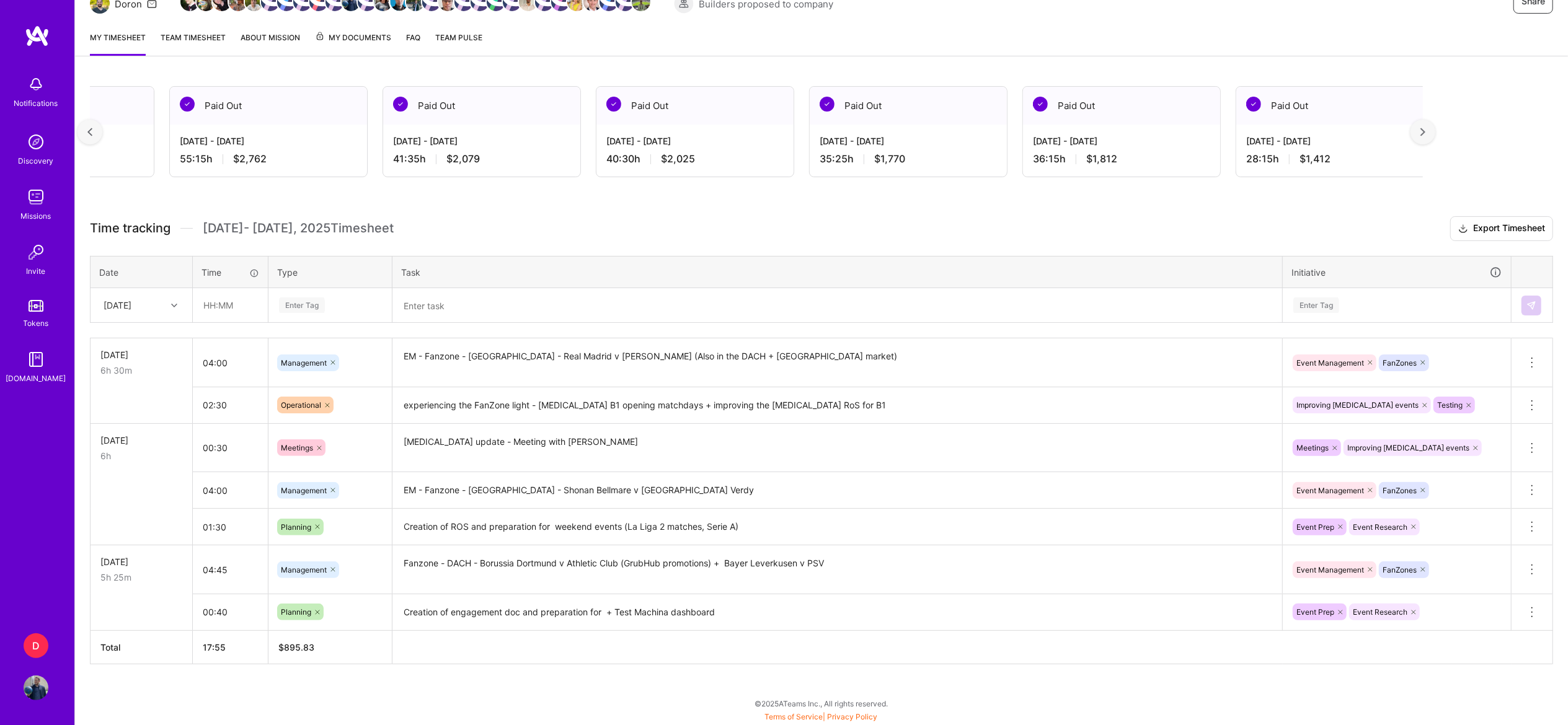
click at [1435, 125] on div at bounding box center [1422, 132] width 25 height 25
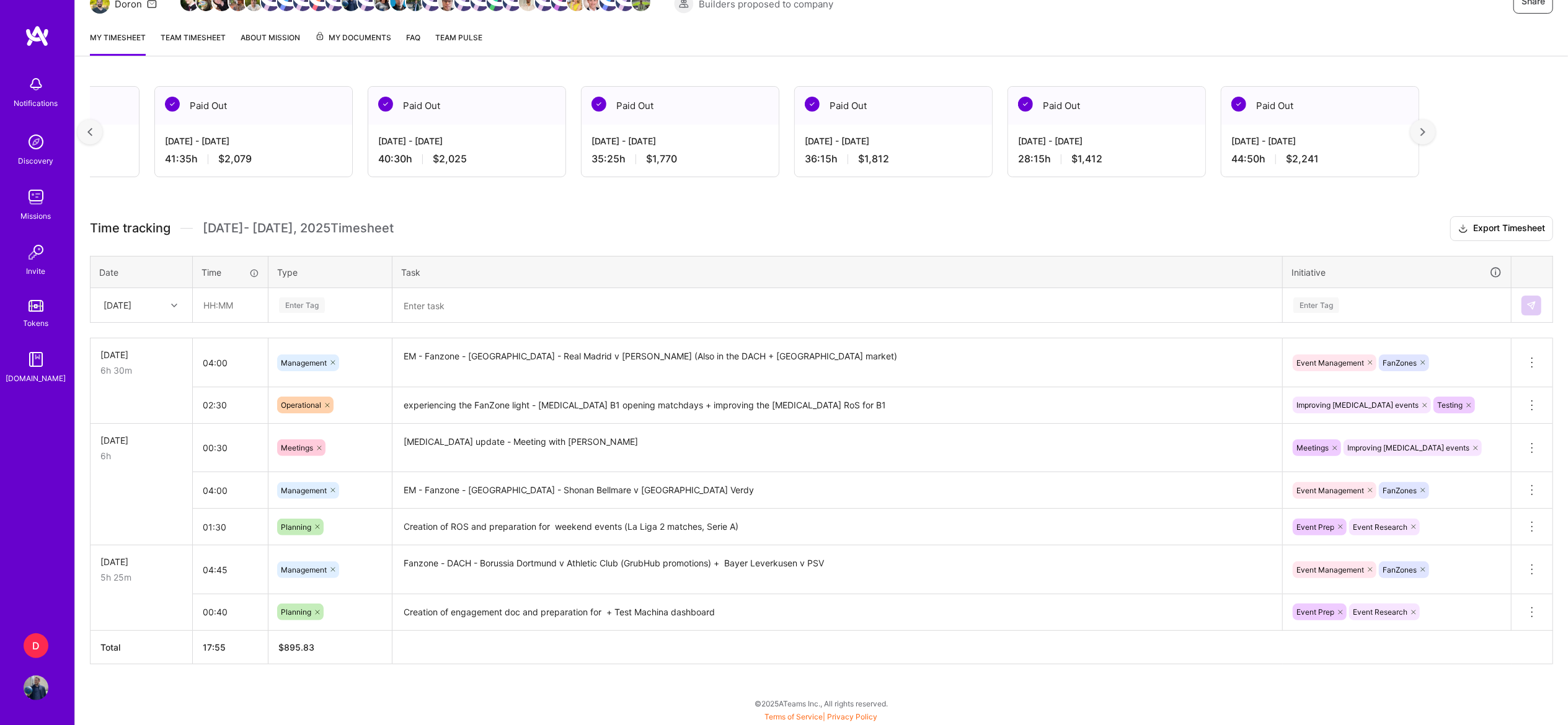
click at [1435, 125] on div at bounding box center [1422, 132] width 25 height 25
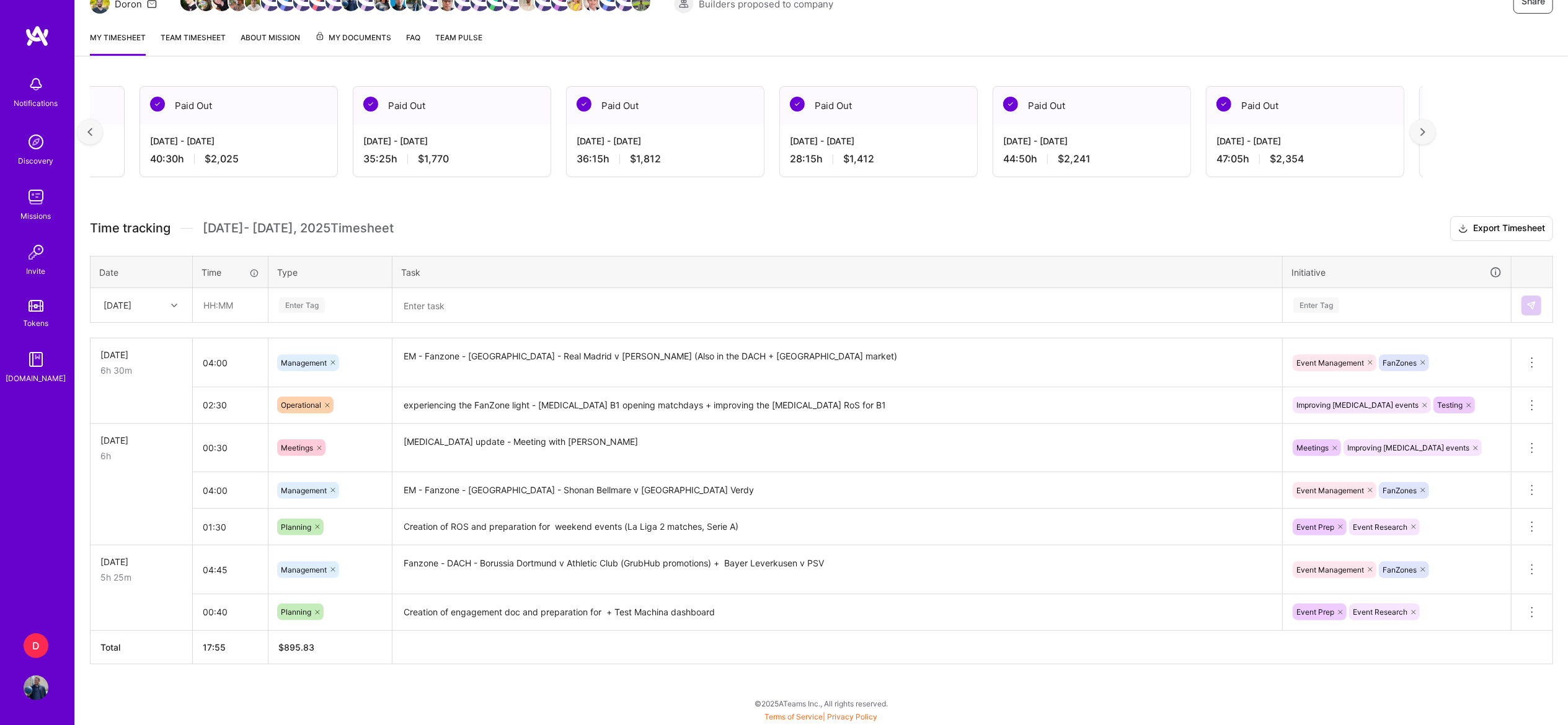
click at [1435, 125] on div at bounding box center [1422, 132] width 25 height 25
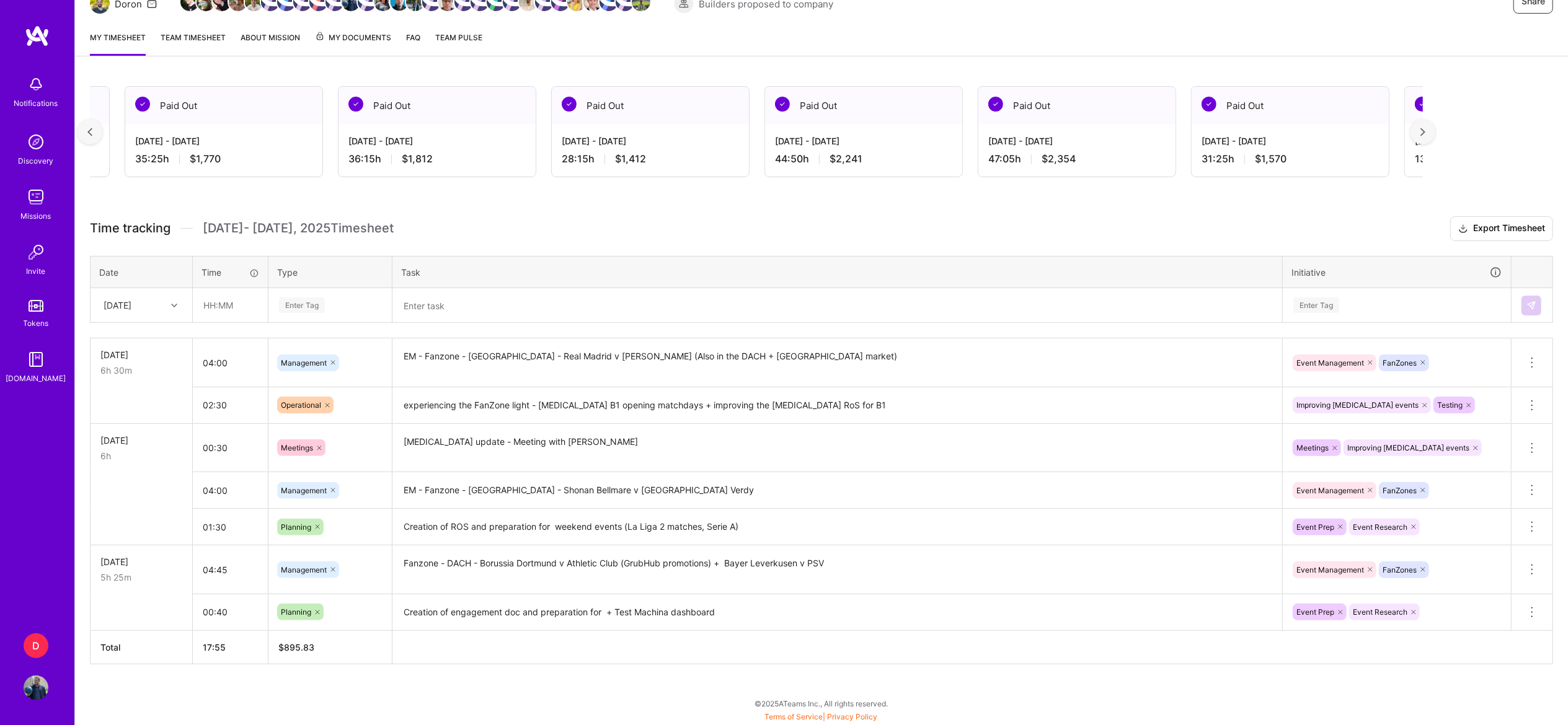
click at [1435, 125] on div at bounding box center [1422, 132] width 25 height 25
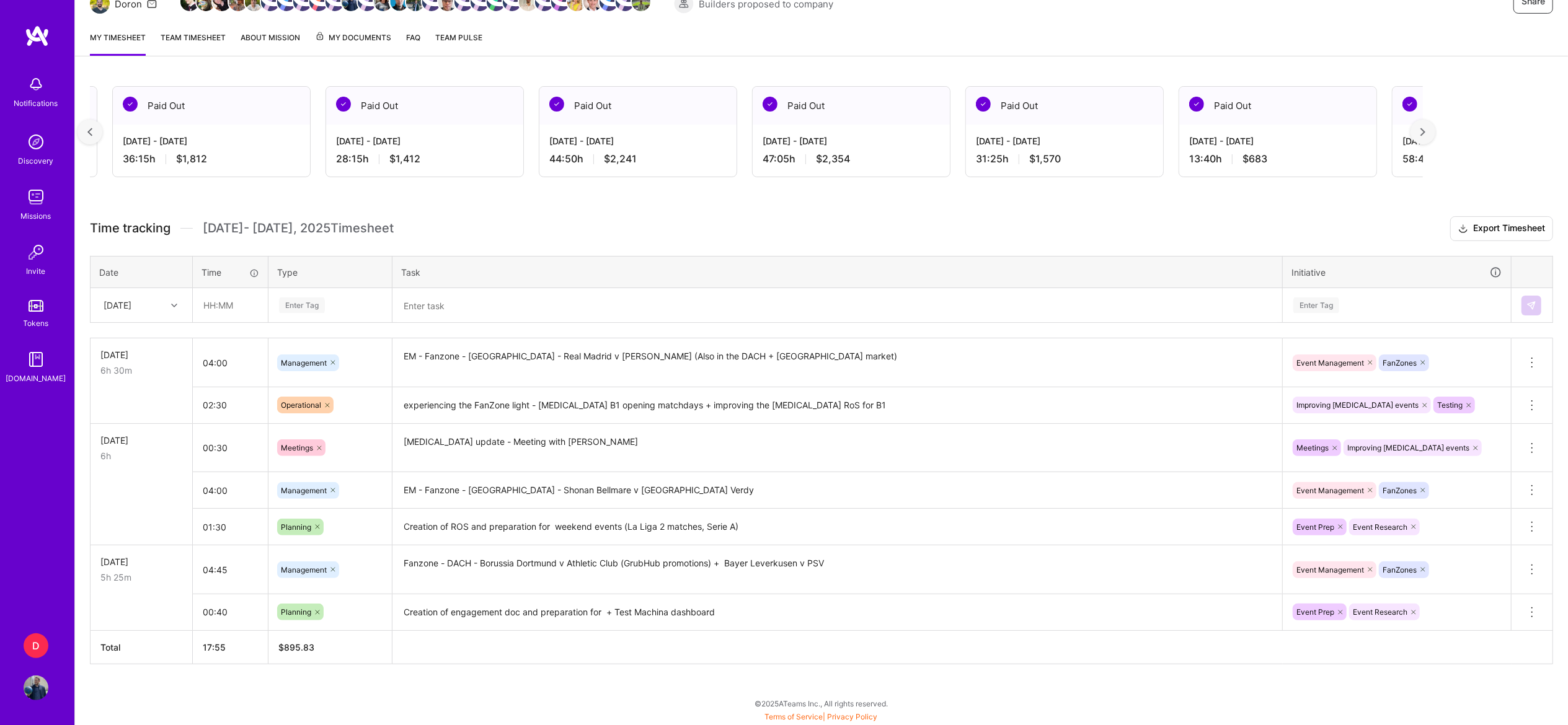
scroll to position [0, 2966]
click at [97, 133] on div at bounding box center [90, 132] width 25 height 25
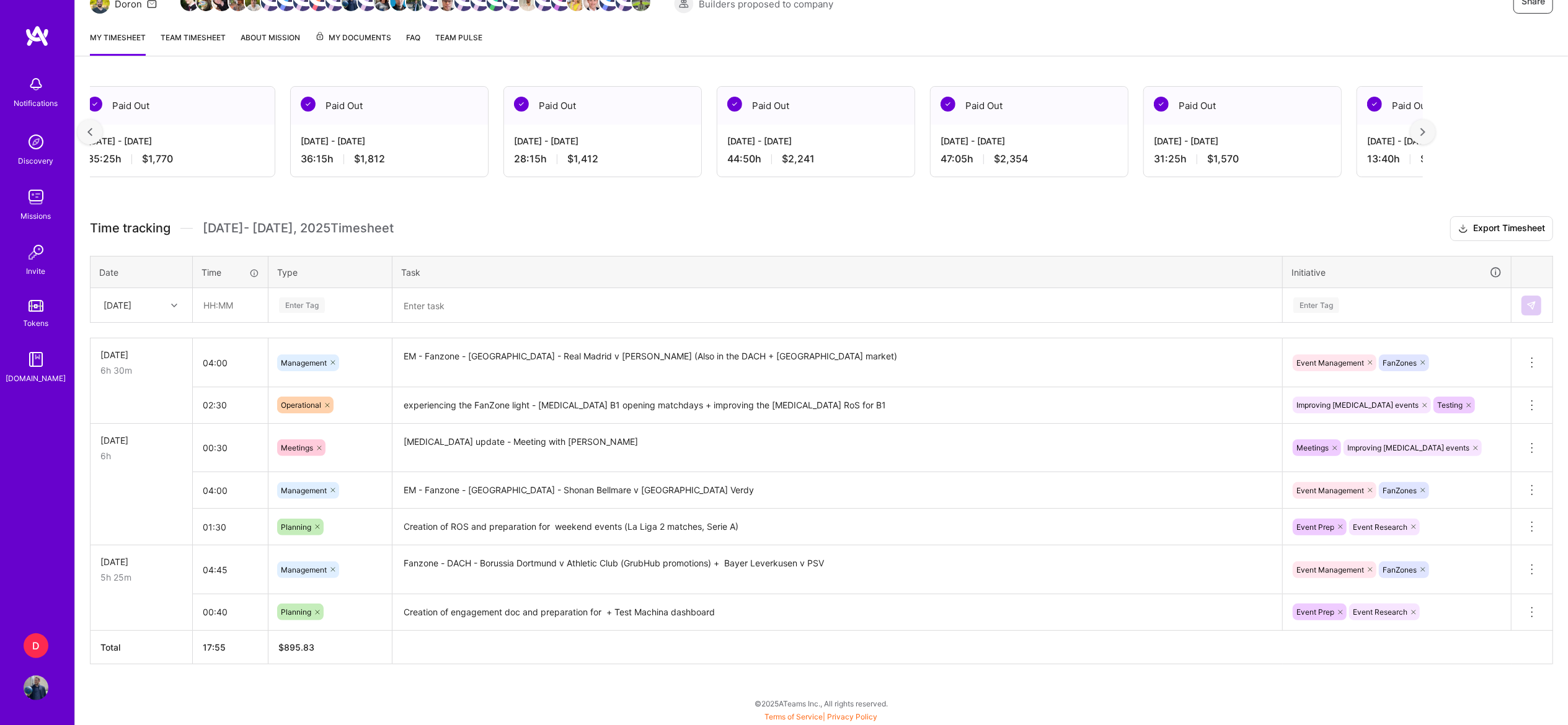
click at [97, 133] on div at bounding box center [90, 132] width 25 height 25
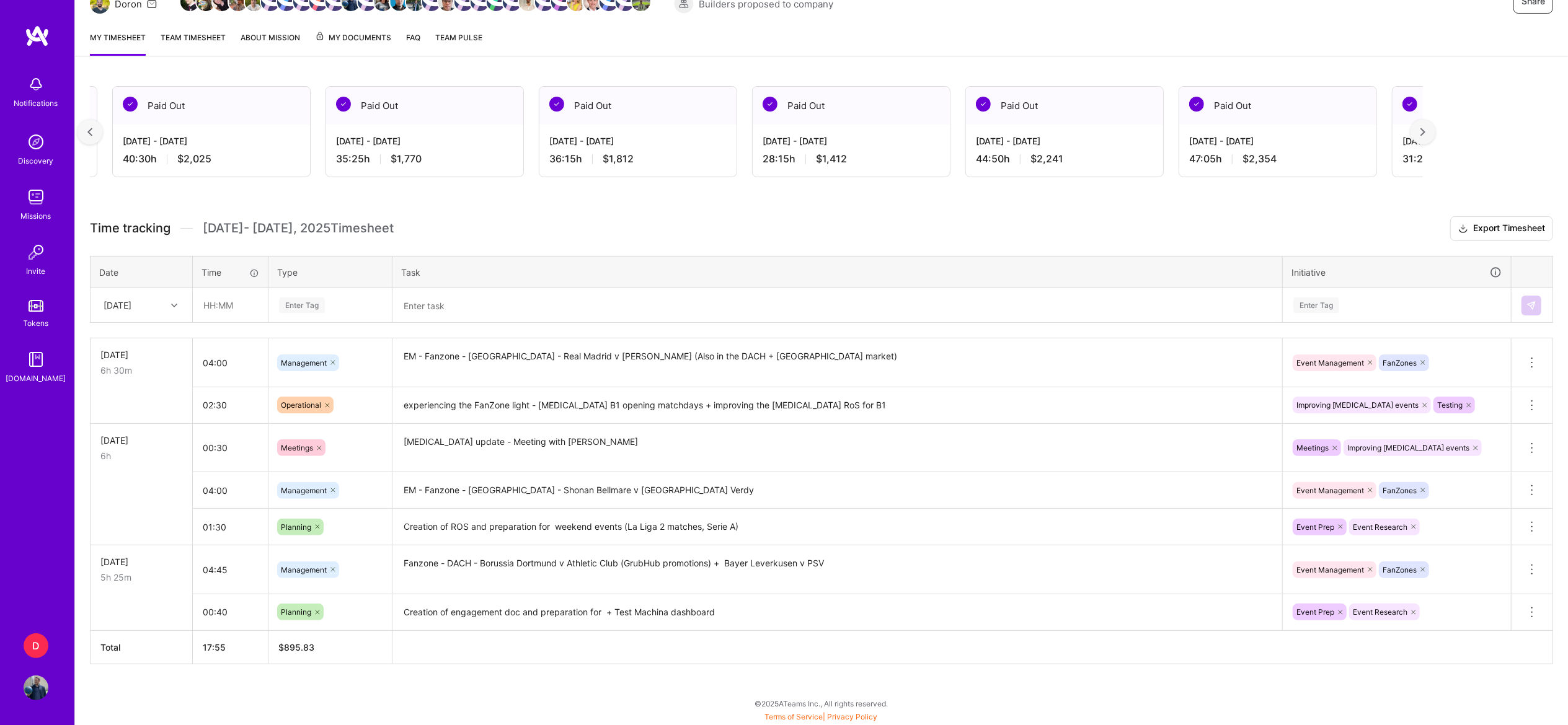
click at [97, 133] on div at bounding box center [90, 132] width 25 height 25
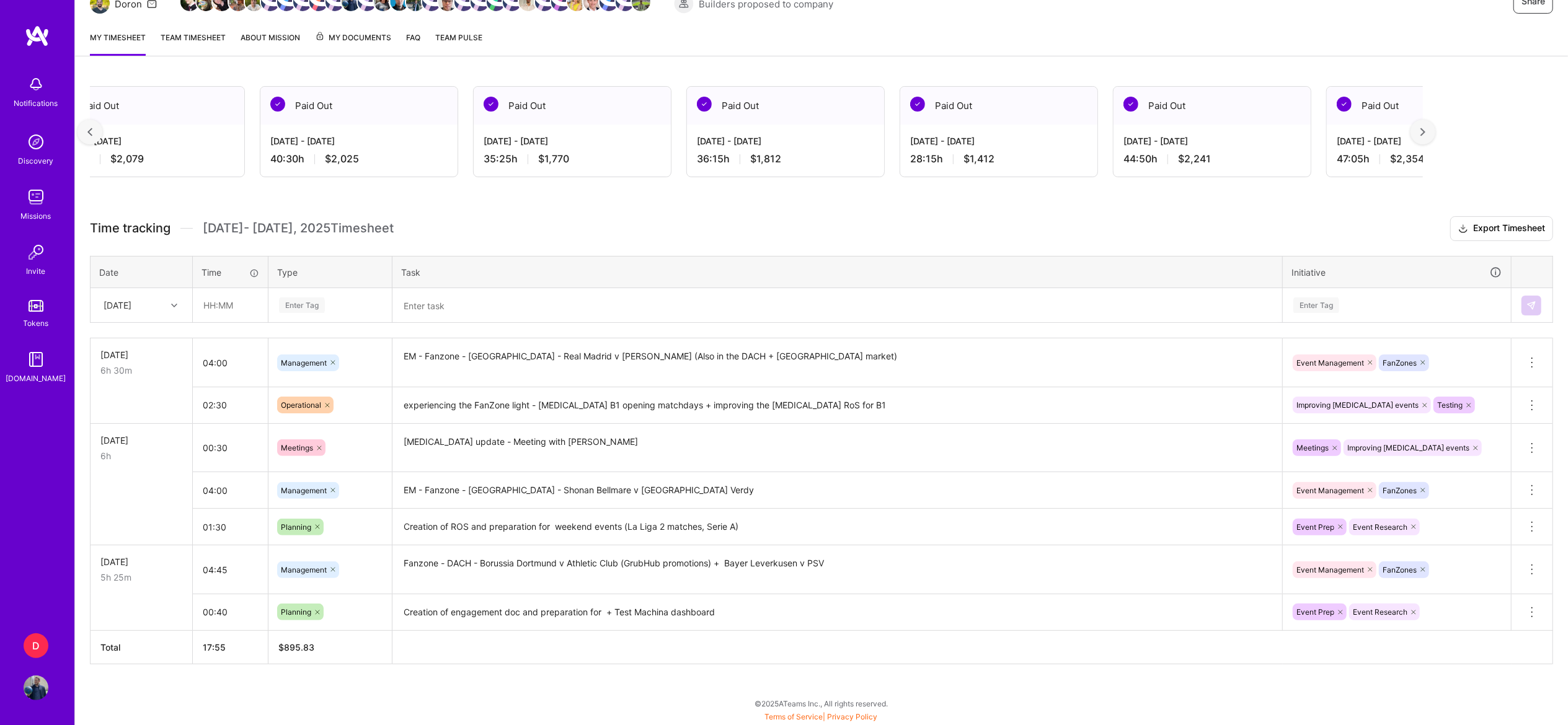
click at [97, 133] on div at bounding box center [90, 132] width 25 height 25
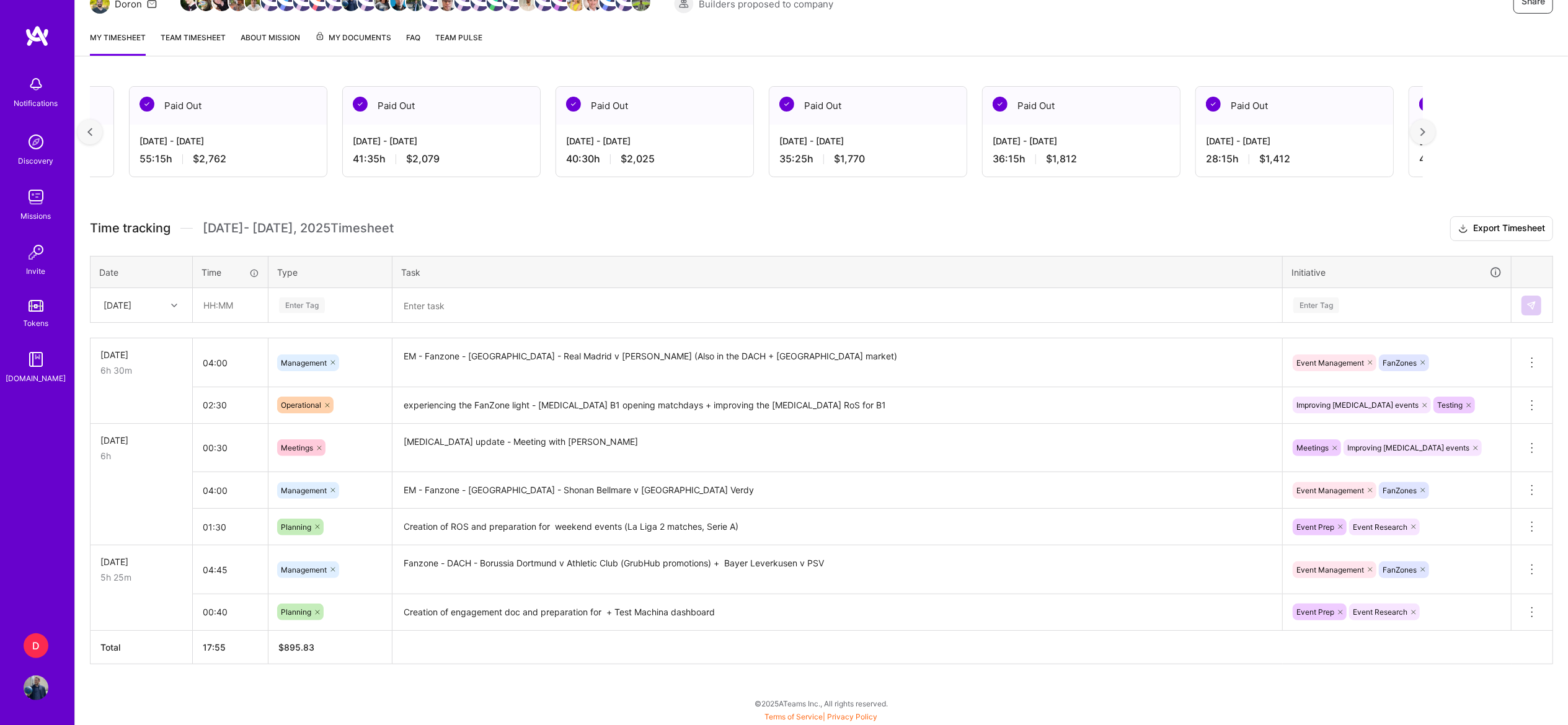
click at [97, 133] on div at bounding box center [90, 132] width 25 height 25
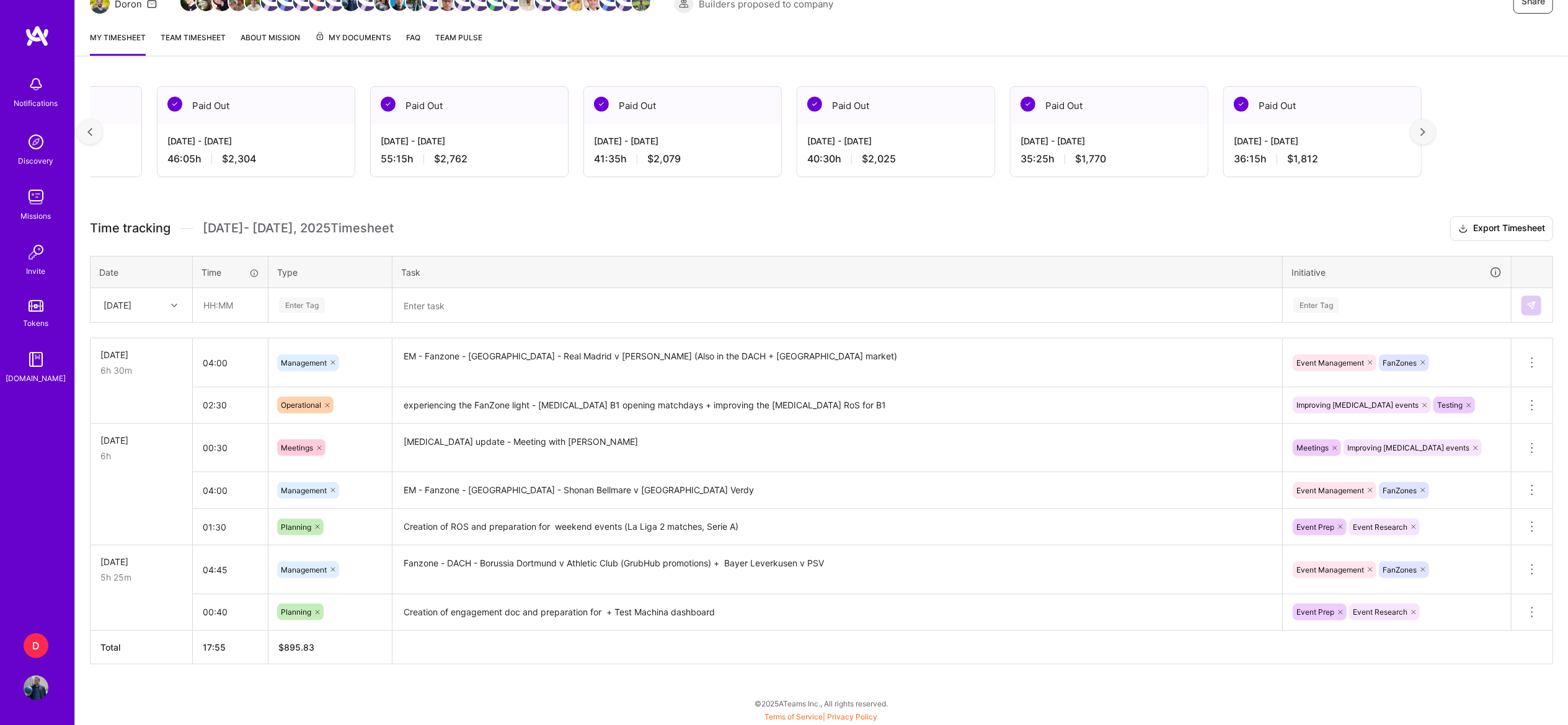
click at [97, 133] on div at bounding box center [90, 132] width 25 height 25
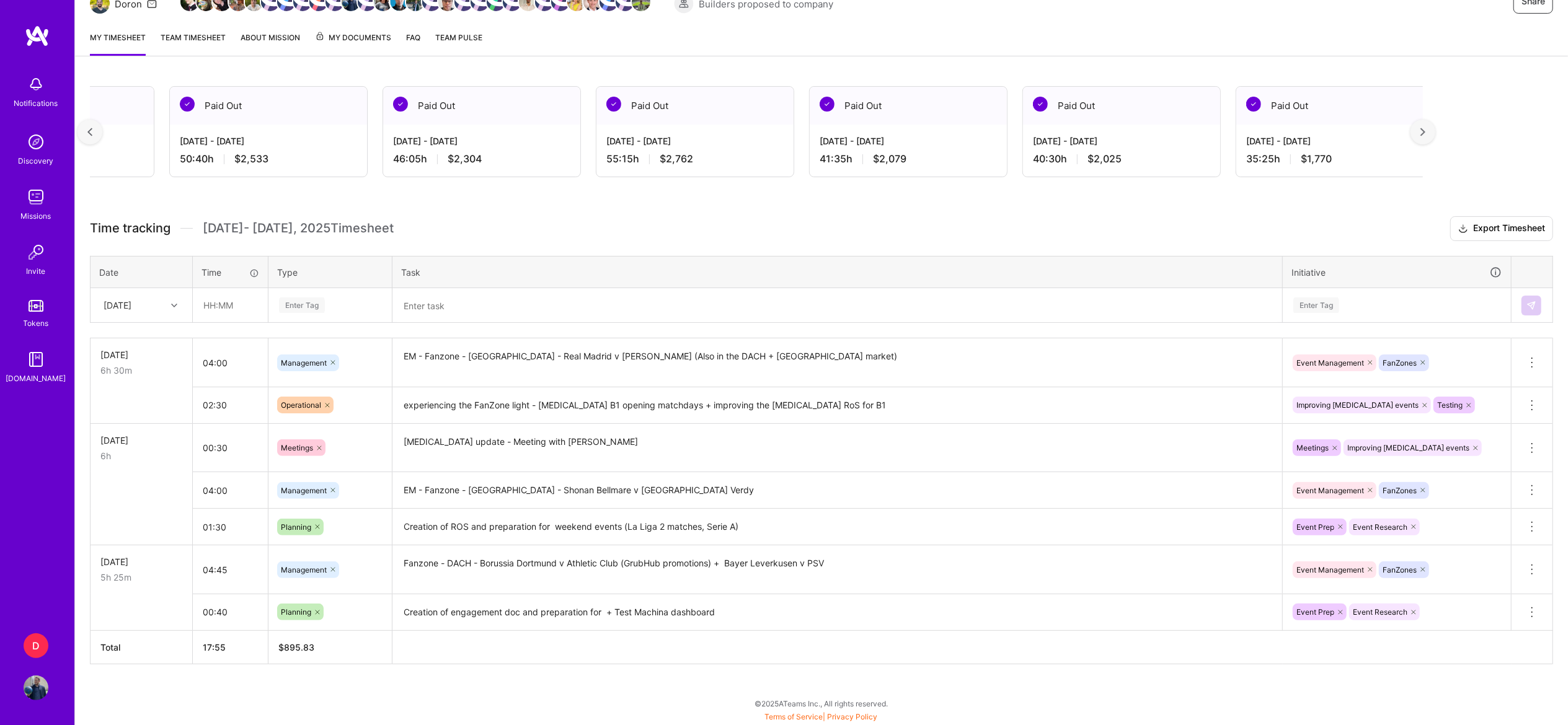
click at [97, 133] on div at bounding box center [90, 132] width 25 height 25
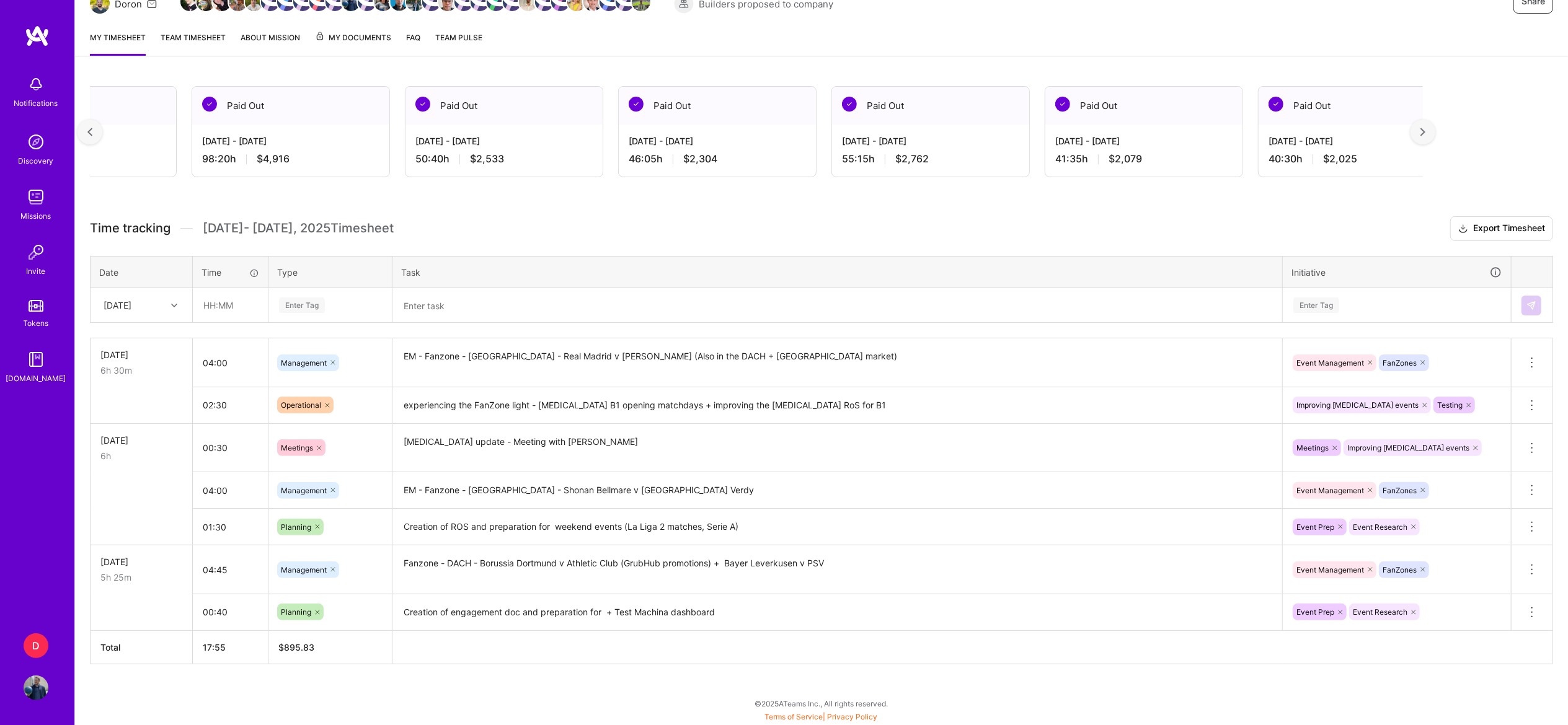
click at [97, 133] on div at bounding box center [90, 132] width 25 height 25
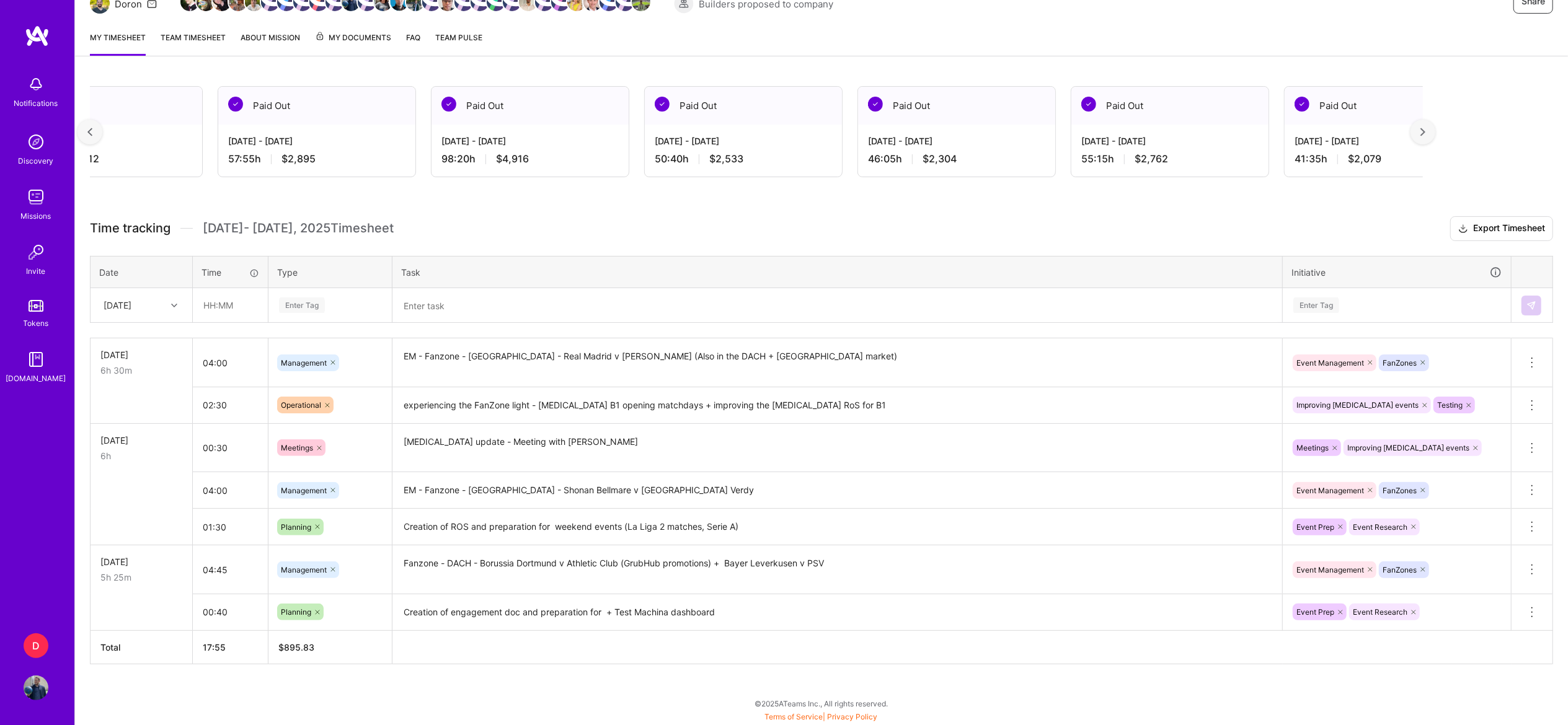
click at [97, 133] on div at bounding box center [90, 132] width 25 height 25
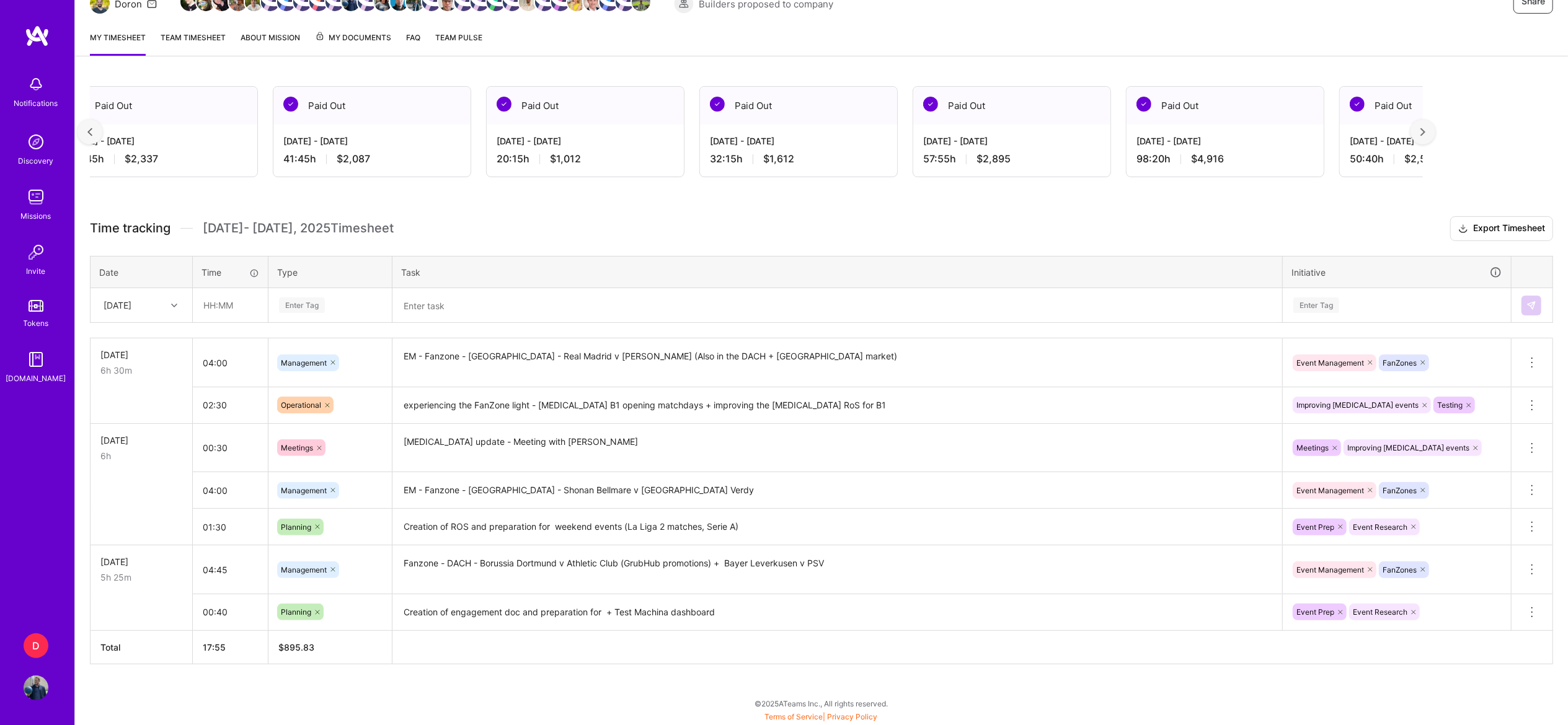
click at [97, 133] on div at bounding box center [90, 132] width 25 height 25
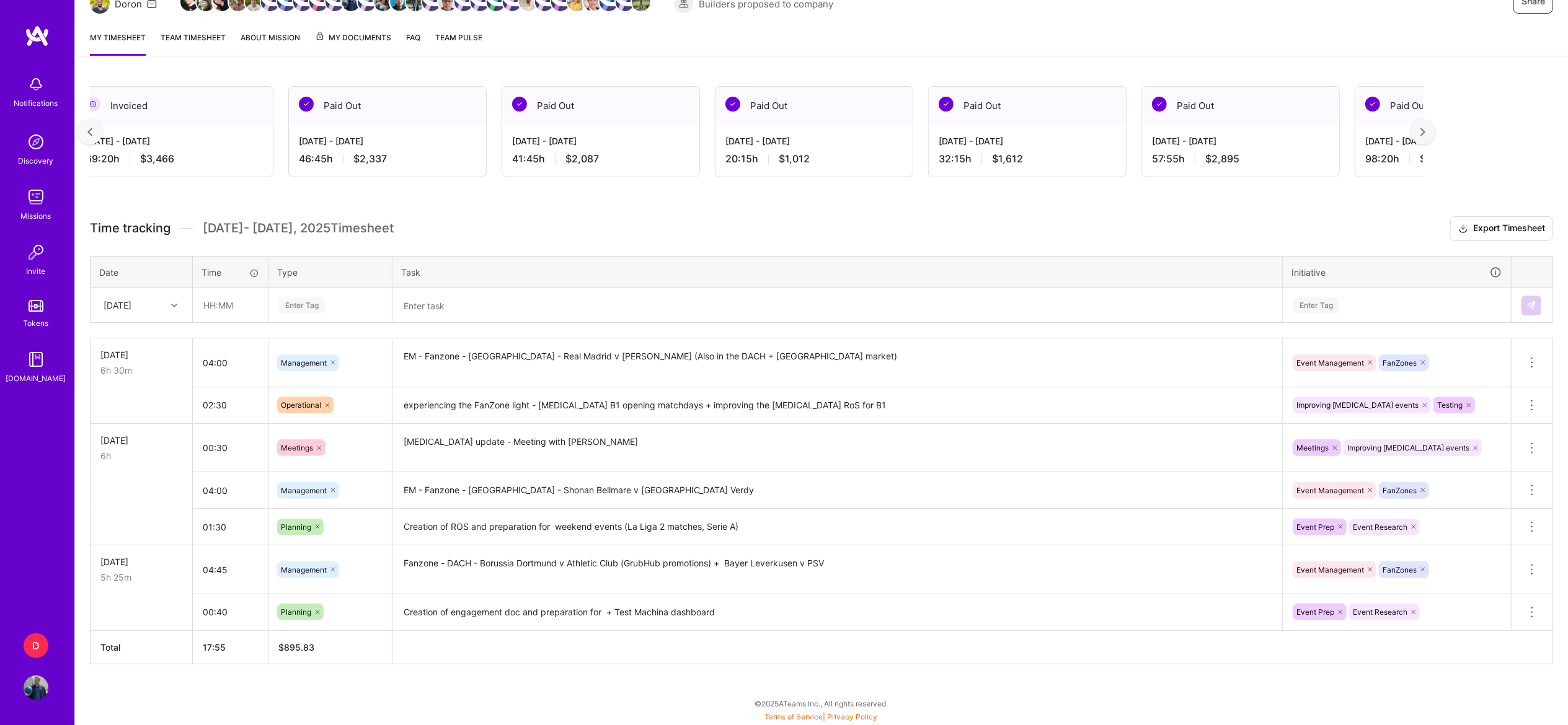
click at [97, 133] on div at bounding box center [90, 132] width 25 height 25
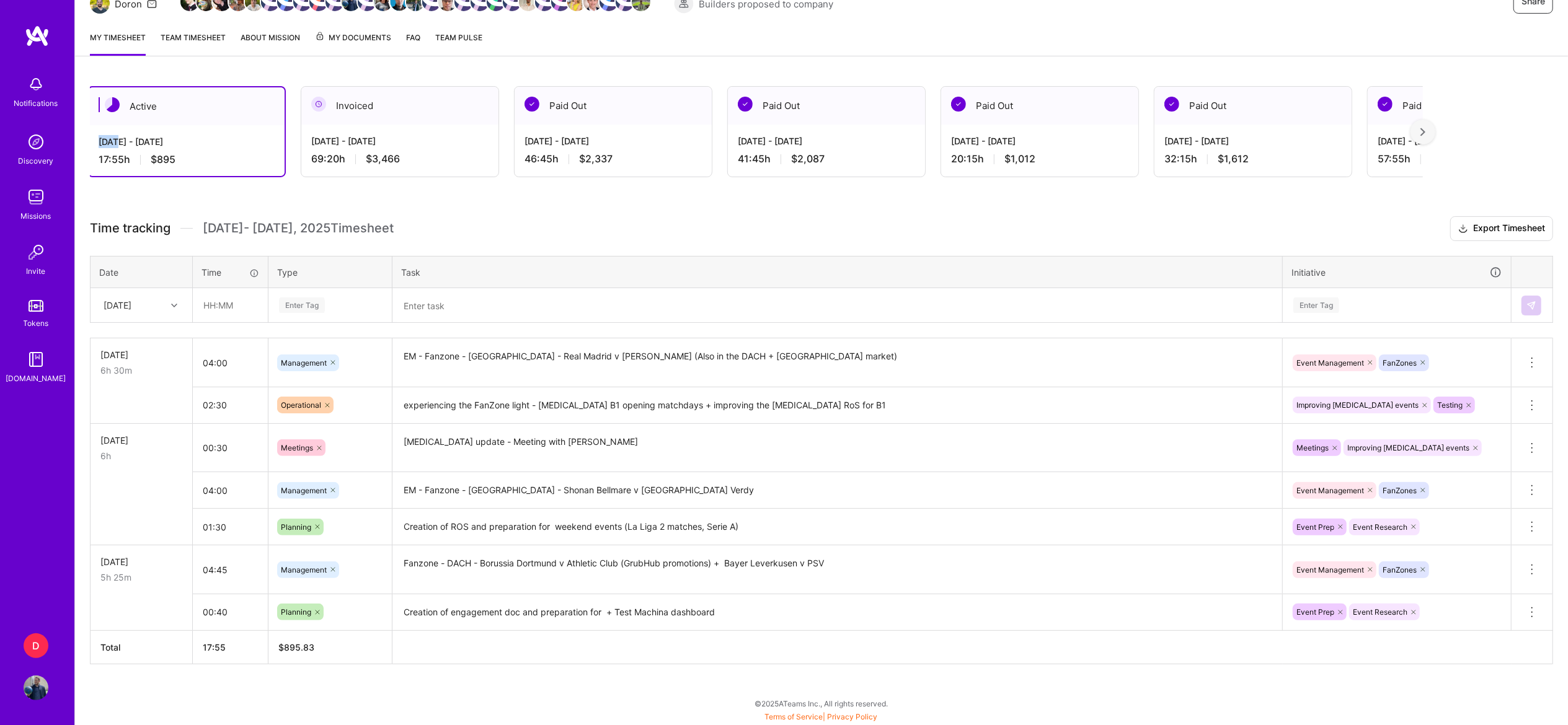
scroll to position [0, 0]
click at [97, 133] on div "[DATE] - [DATE] 17:55 h $895" at bounding box center [189, 150] width 196 height 51
click at [90, 141] on div "Active [DATE] - [DATE] 17:55 h $895" at bounding box center [189, 131] width 198 height 91
click at [174, 306] on icon at bounding box center [174, 305] width 6 height 6
click at [135, 400] on div "[DATE]" at bounding box center [141, 408] width 100 height 23
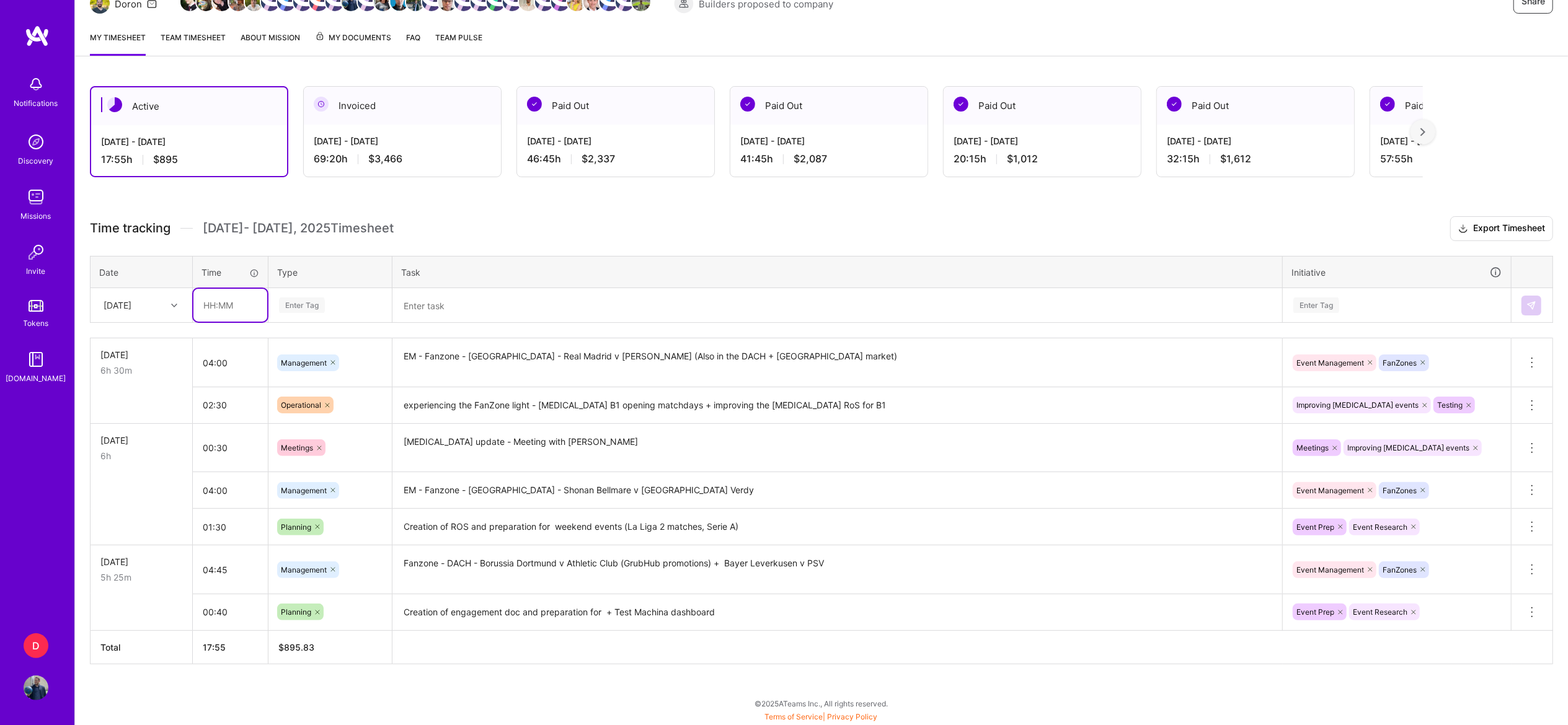
click at [214, 309] on input "text" at bounding box center [230, 306] width 73 height 33
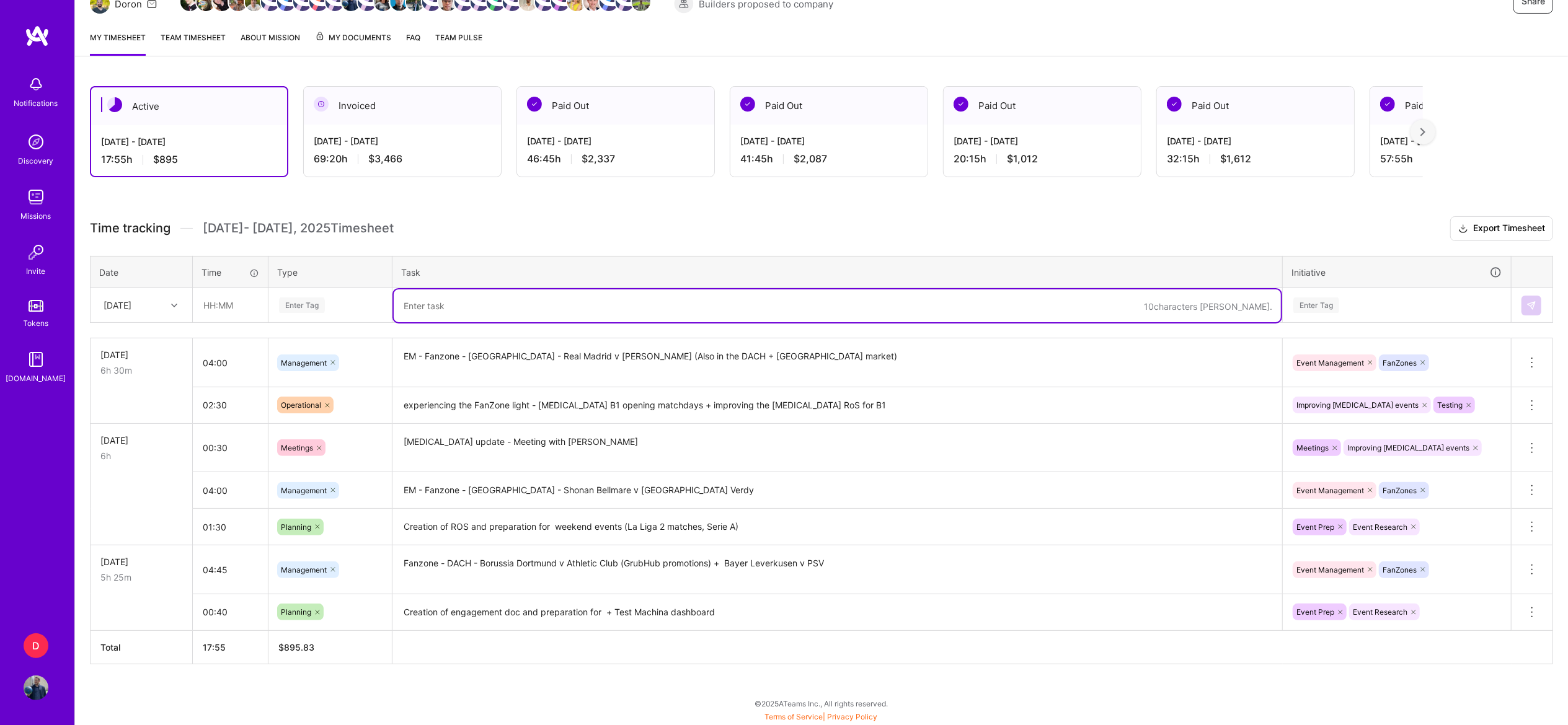
click at [446, 299] on textarea at bounding box center [837, 306] width 887 height 33
paste textarea "Fanzone - [GEOGRAPHIC_DATA] - [GEOGRAPHIC_DATA] v [GEOGRAPHIC_DATA]"
type textarea "EM - Fanzone - [GEOGRAPHIC_DATA] - [GEOGRAPHIC_DATA] v [GEOGRAPHIC_DATA]"
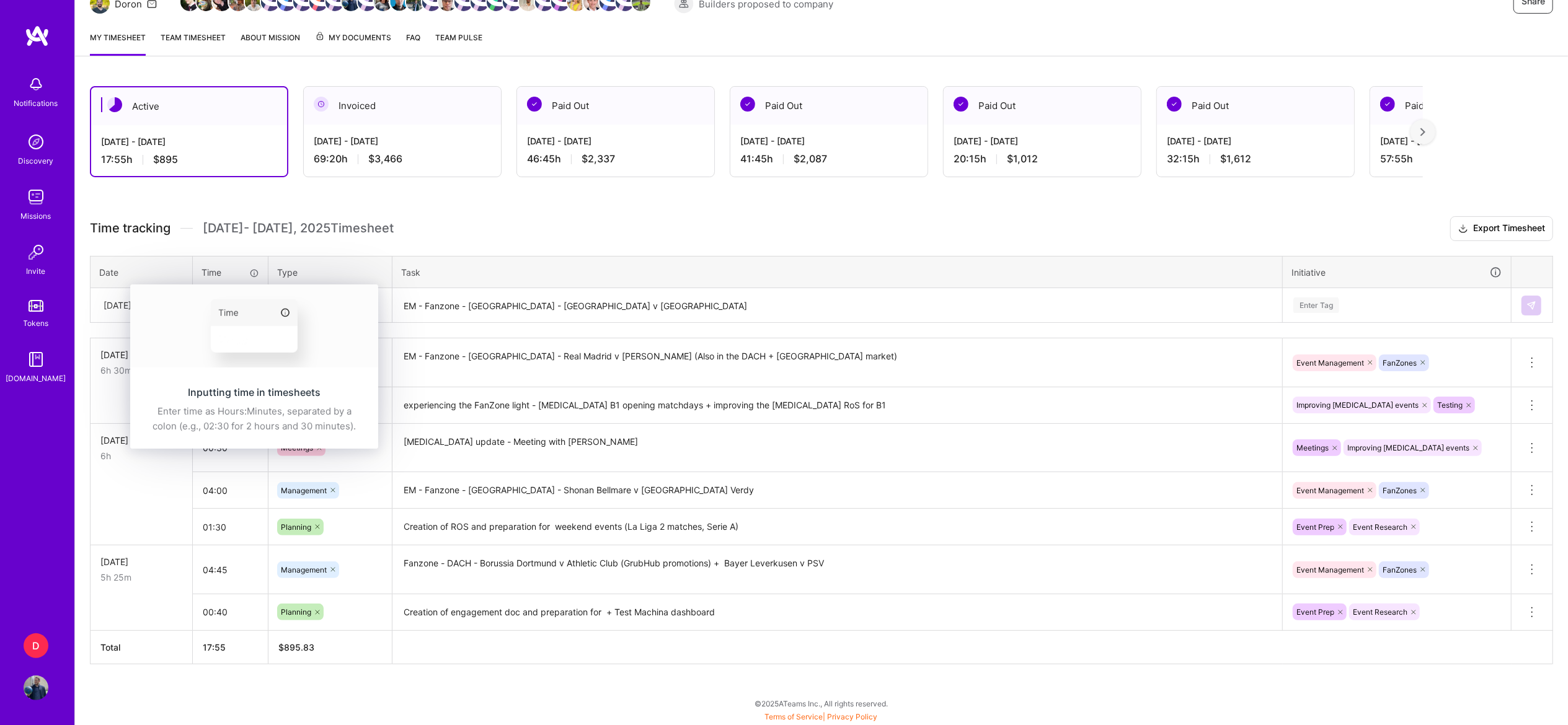
click at [231, 300] on img at bounding box center [254, 325] width 248 height 83
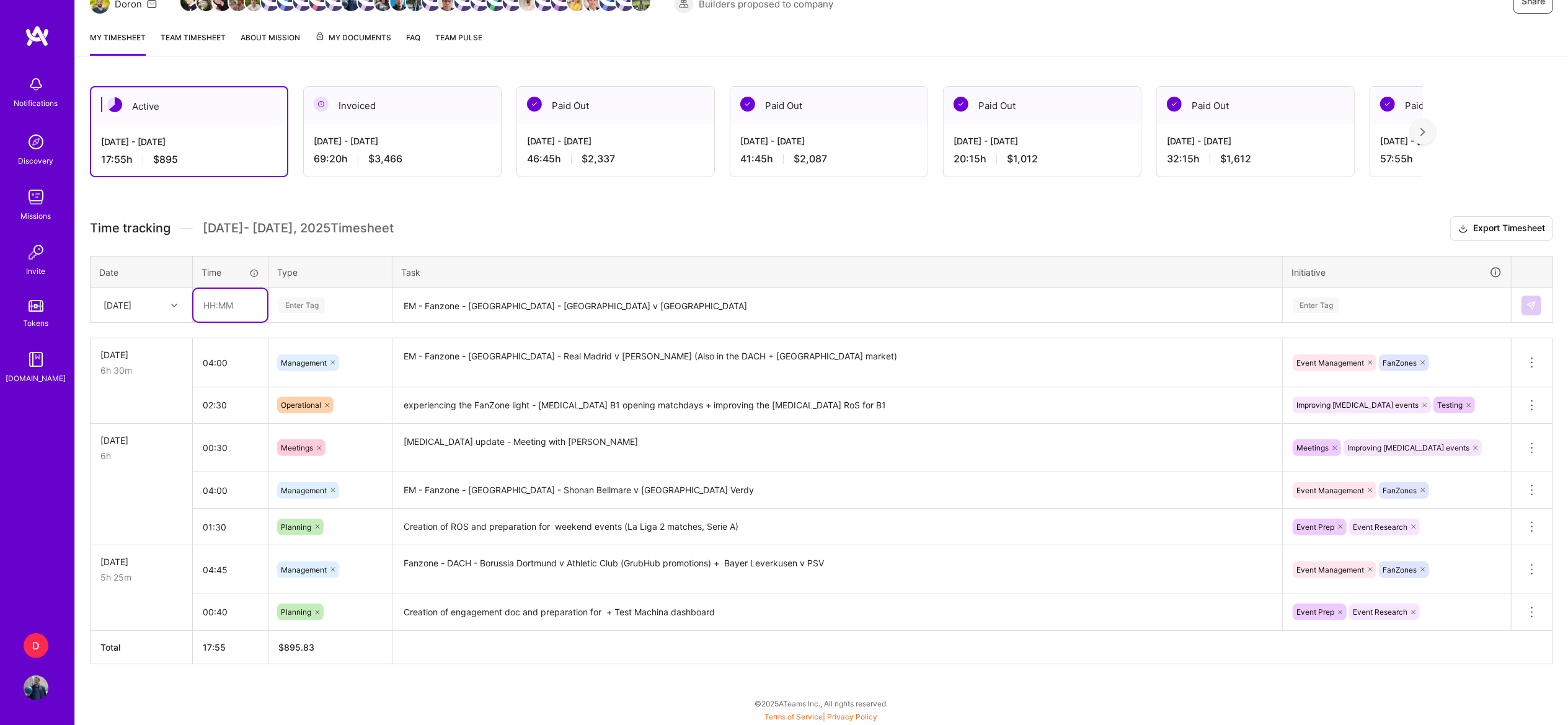
click at [217, 300] on input "text" at bounding box center [230, 306] width 73 height 33
type input "03:30"
click at [302, 305] on div "Enter Tag" at bounding box center [302, 306] width 46 height 19
type input "MAN"
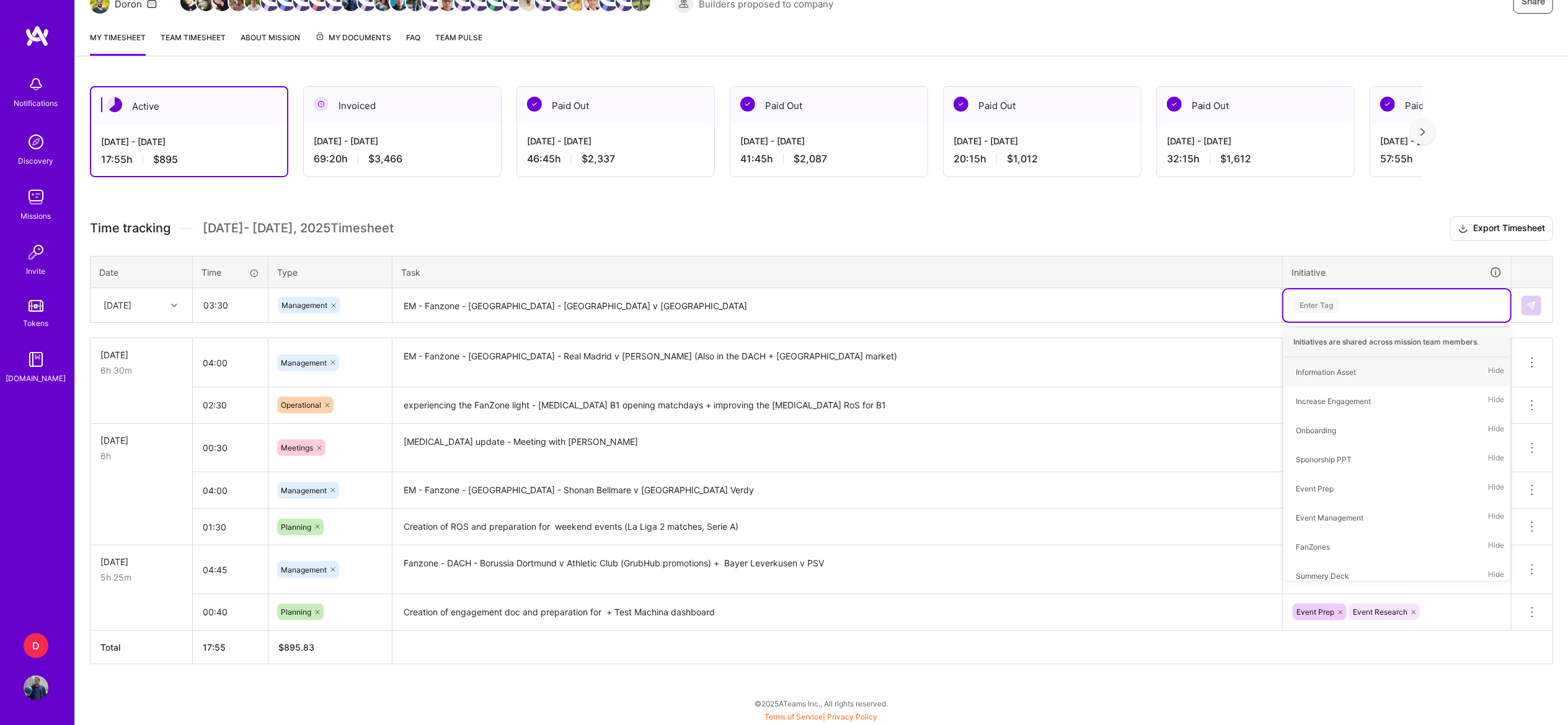
click at [1365, 295] on div "Enter Tag" at bounding box center [1396, 306] width 227 height 32
type input "EVE"
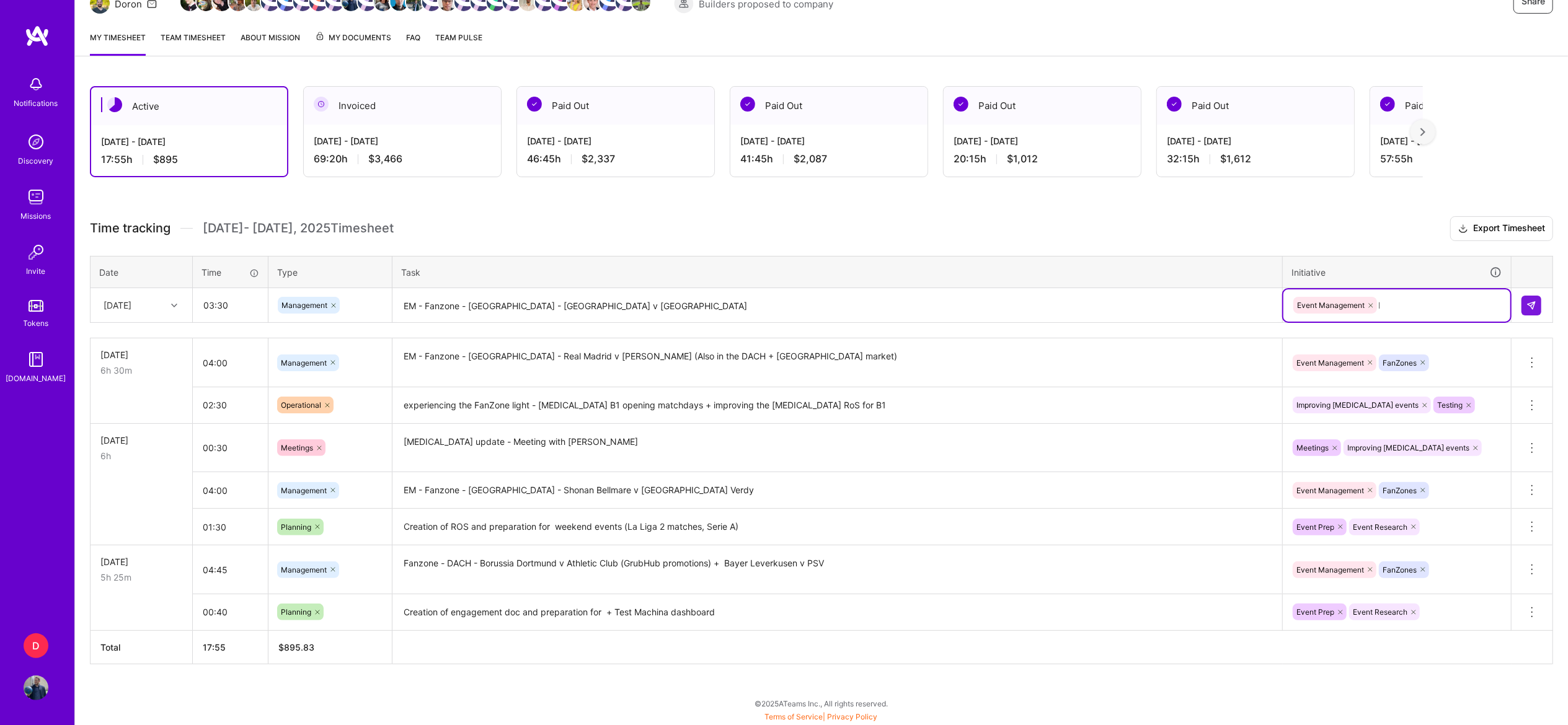
type input "FAN"
click at [1530, 303] on img at bounding box center [1531, 306] width 10 height 10
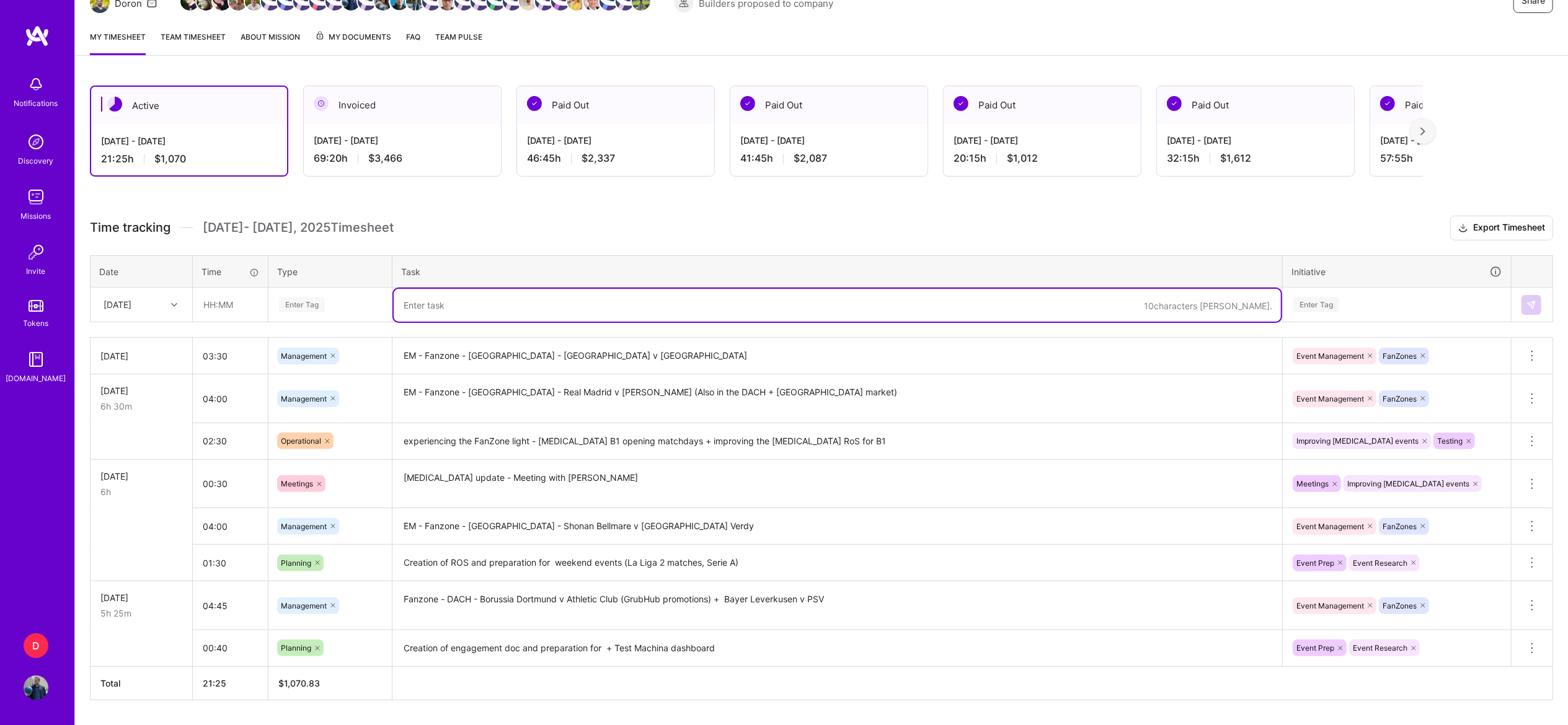
click at [462, 310] on textarea at bounding box center [837, 306] width 887 height 33
paste textarea "Fanzone - [GEOGRAPHIC_DATA] - Espanyol v Real Betis"
type textarea "EM - Fanzone - [GEOGRAPHIC_DATA] - Espanyol v Real Betis"
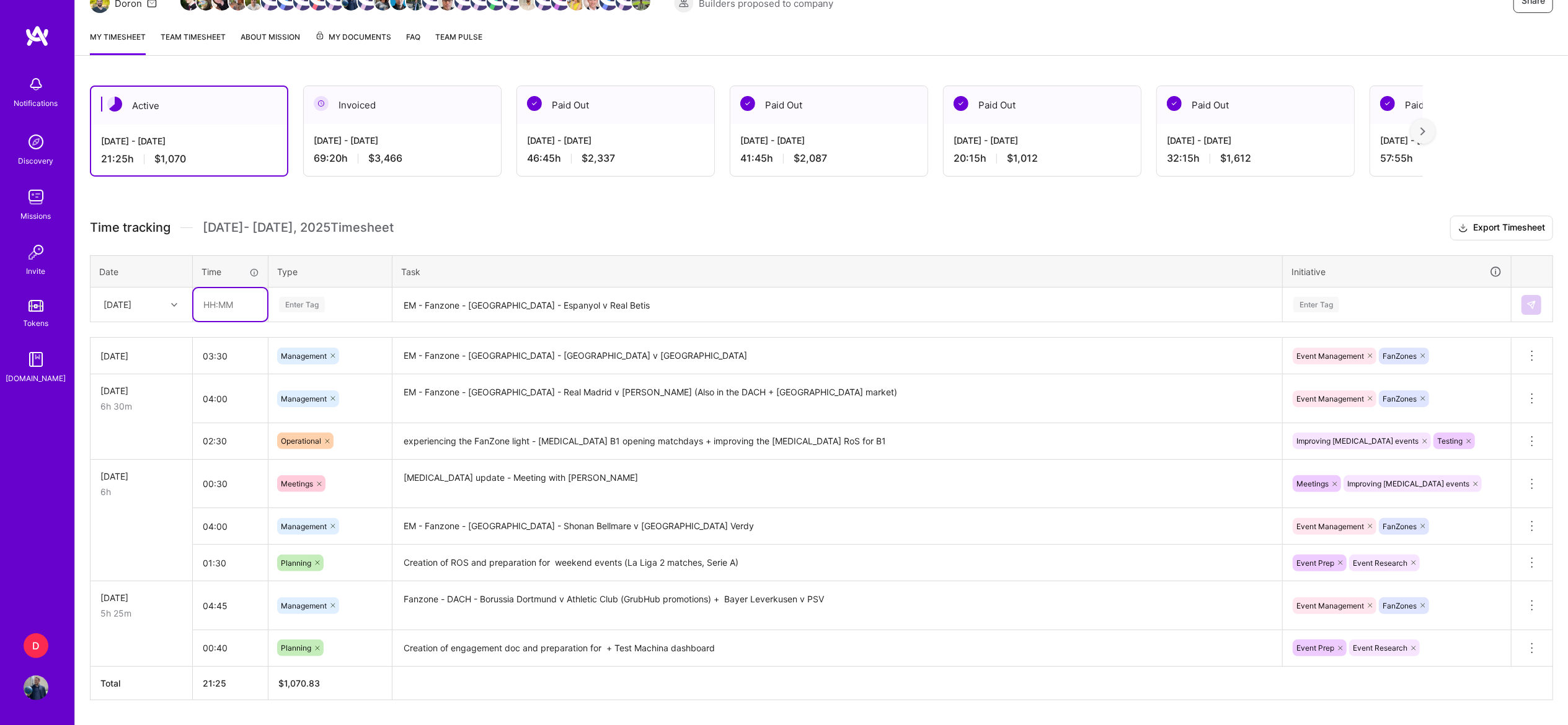
click at [231, 297] on input "text" at bounding box center [230, 305] width 73 height 33
click at [249, 302] on input "text" at bounding box center [230, 305] width 73 height 33
type input "4"
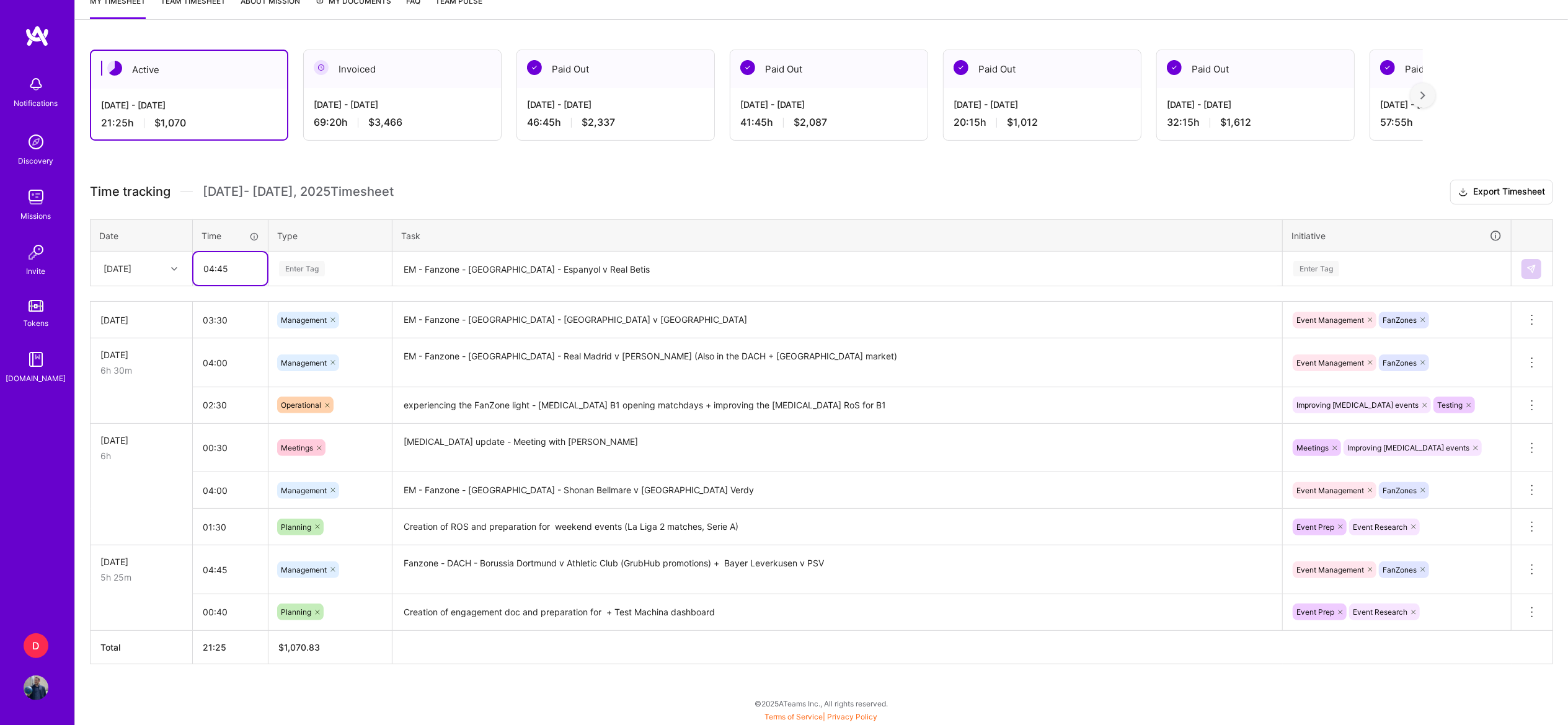
type input "04:45"
click at [331, 257] on div "Enter Tag" at bounding box center [330, 268] width 122 height 32
type input "ת"
type input ","
type input "ma"
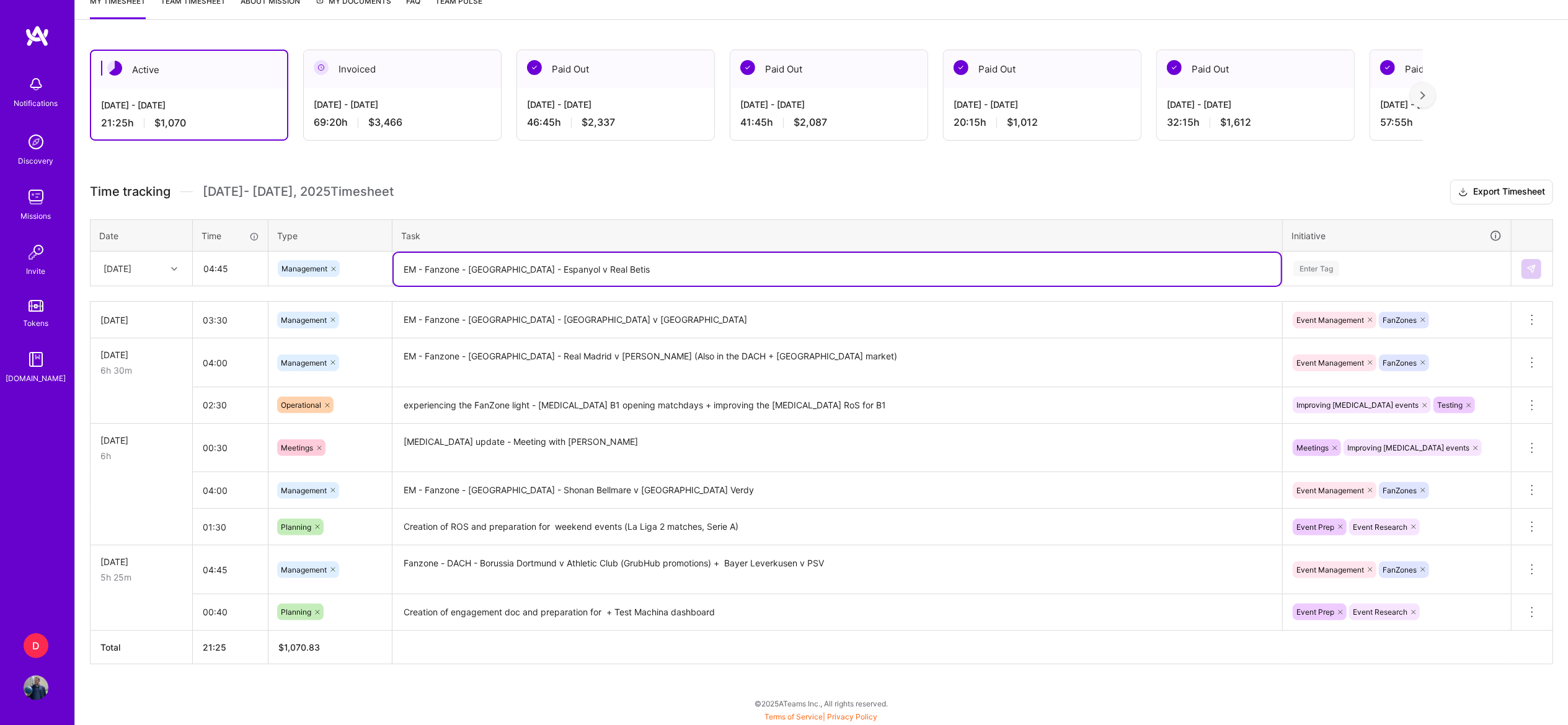
click at [622, 257] on textarea "EM - Fanzone - [GEOGRAPHIC_DATA] - Espanyol v Real Betis" at bounding box center [837, 269] width 887 height 33
type textarea "EM - Fanzone - [GEOGRAPHIC_DATA] - Espanyol v Real Betis + El Post"
click at [1379, 265] on div "Enter Tag" at bounding box center [1396, 268] width 209 height 16
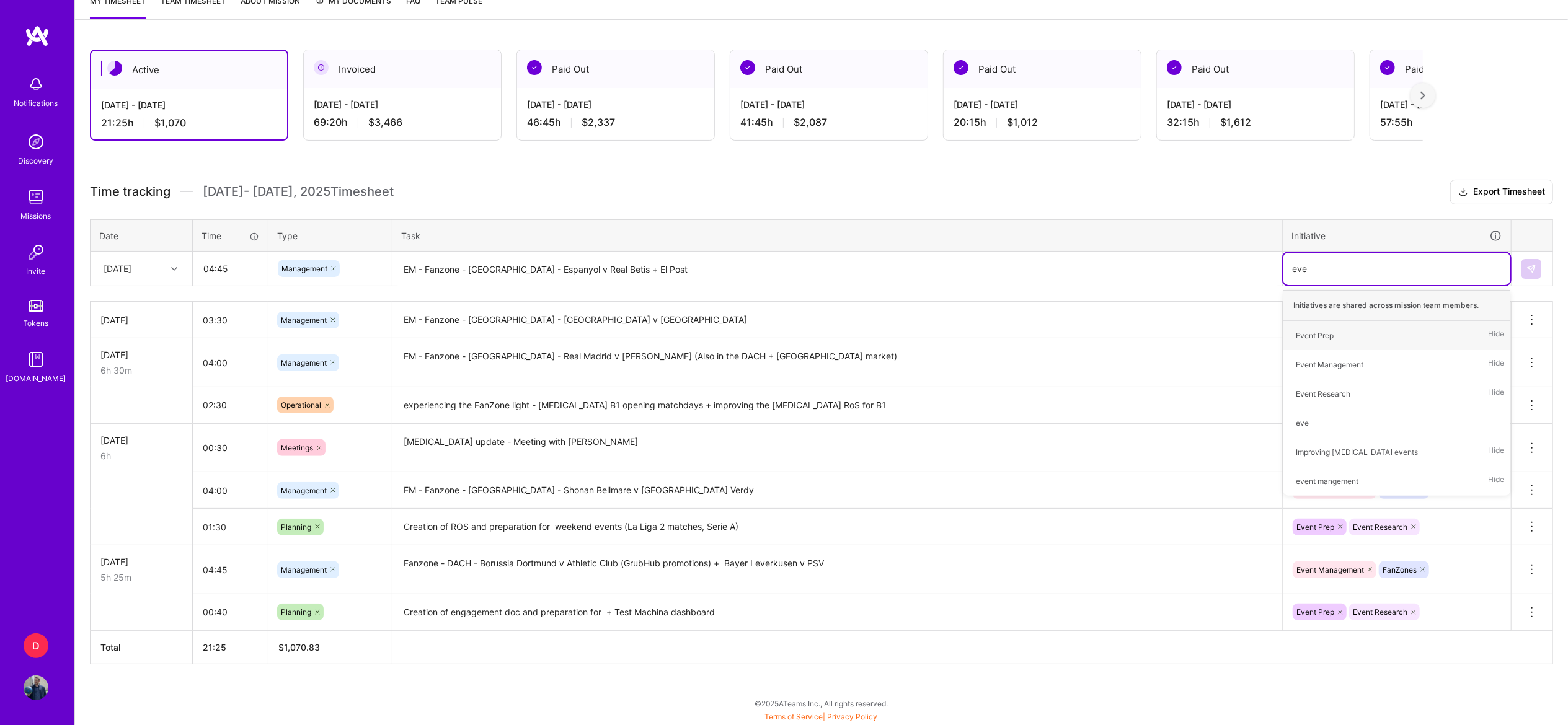
type input "even"
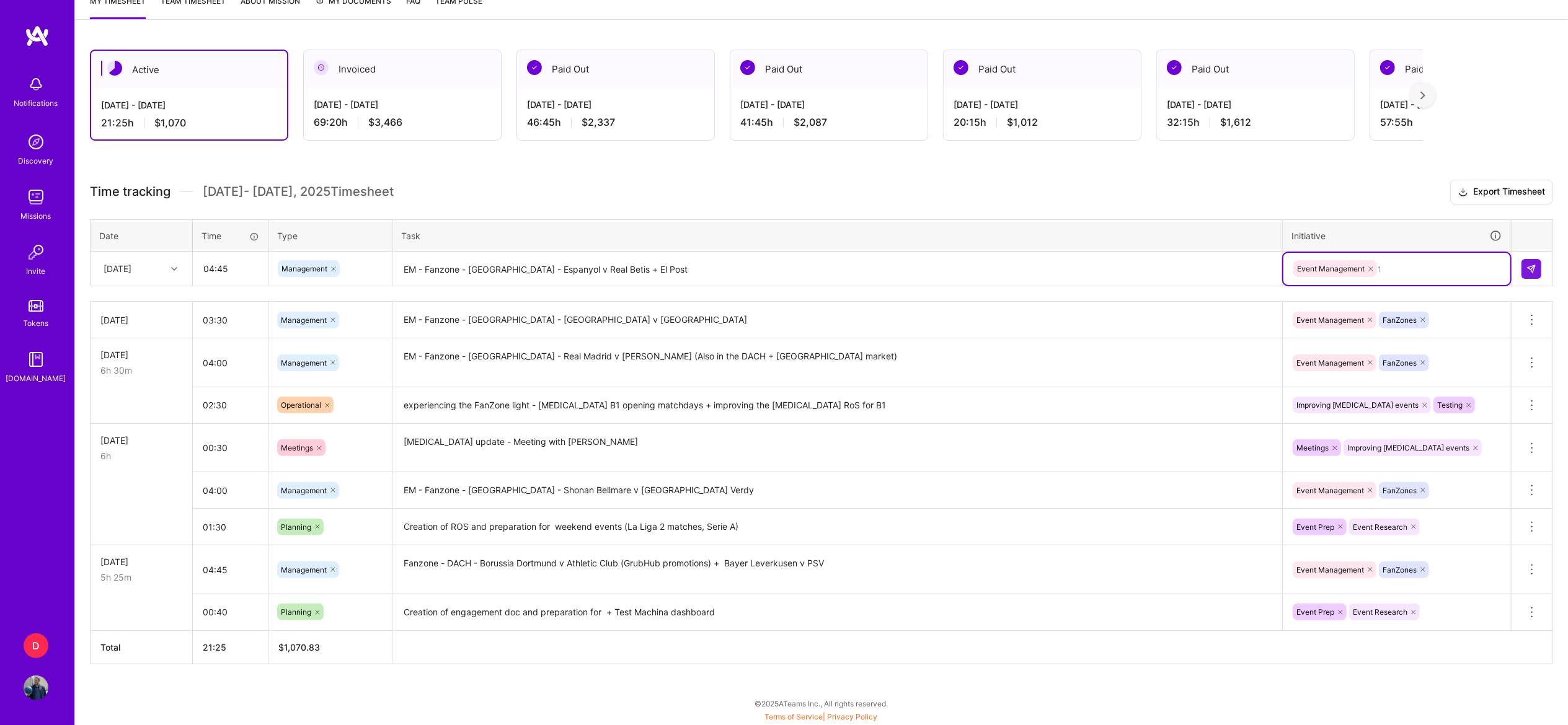
type input "fan"
click at [1530, 270] on img at bounding box center [1531, 269] width 10 height 10
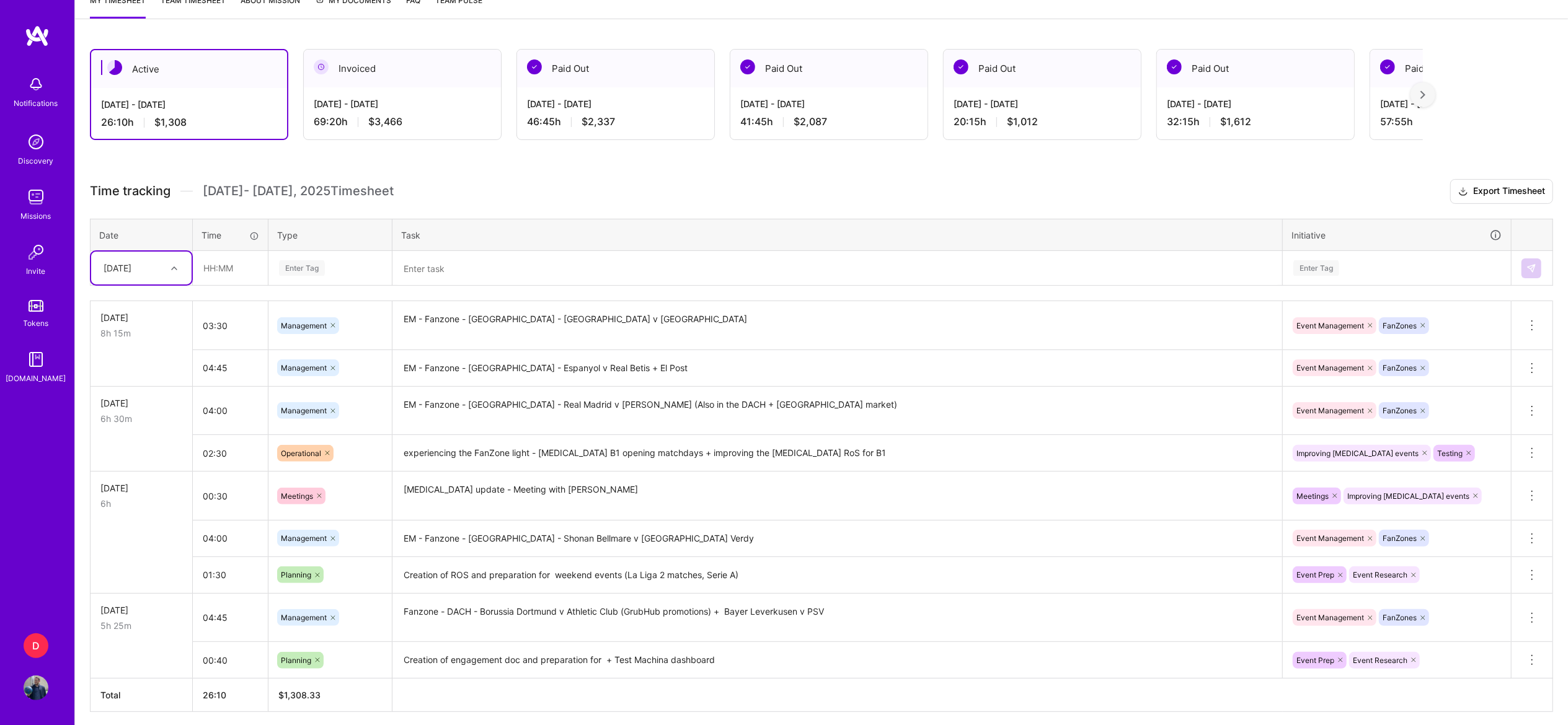
scroll to position [228, 0]
